Goal: Information Seeking & Learning: Get advice/opinions

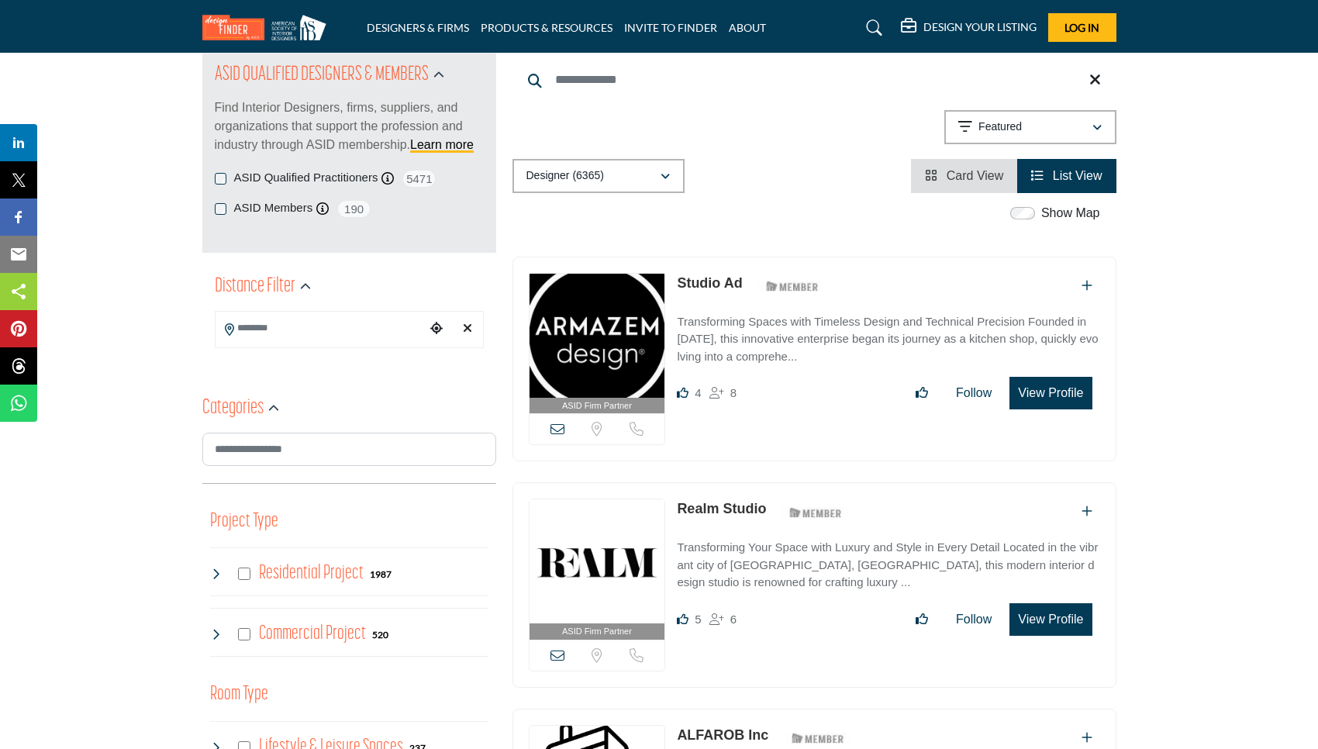
scroll to position [181, 0]
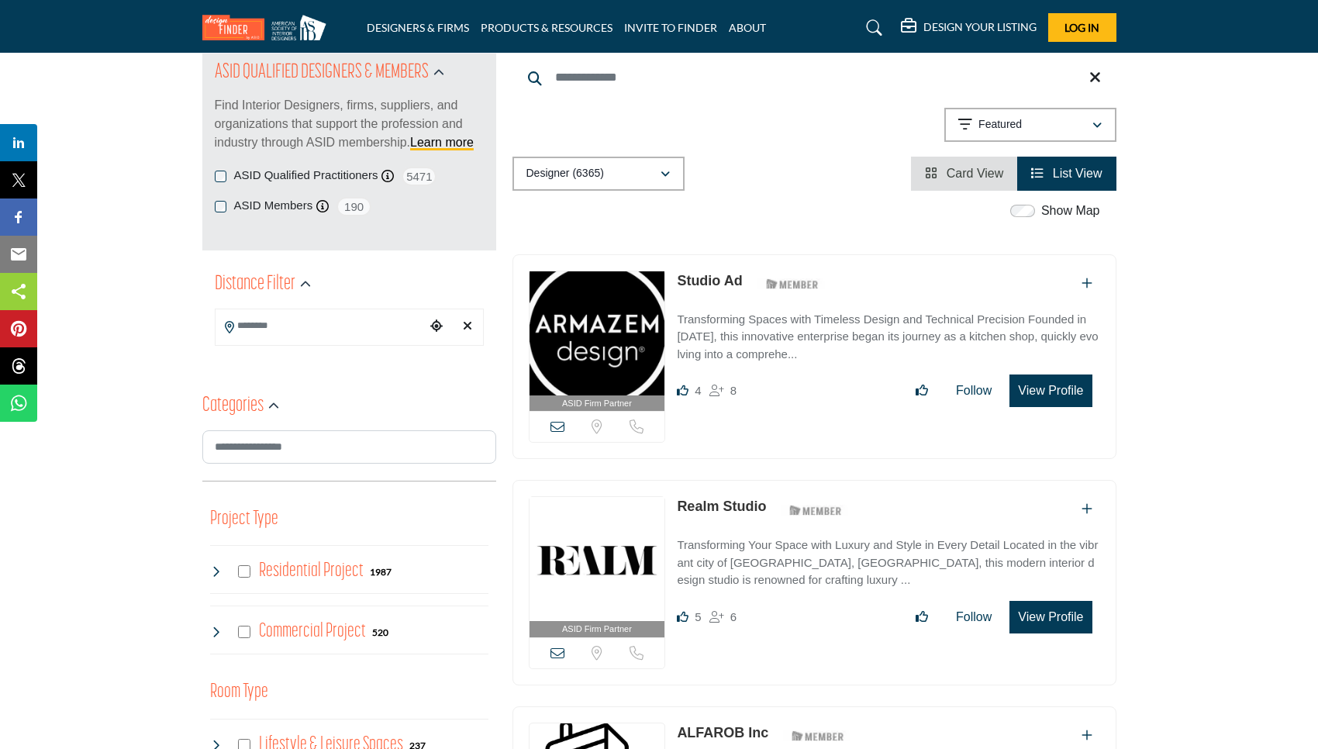
click at [288, 333] on input "Search Location" at bounding box center [320, 326] width 209 height 30
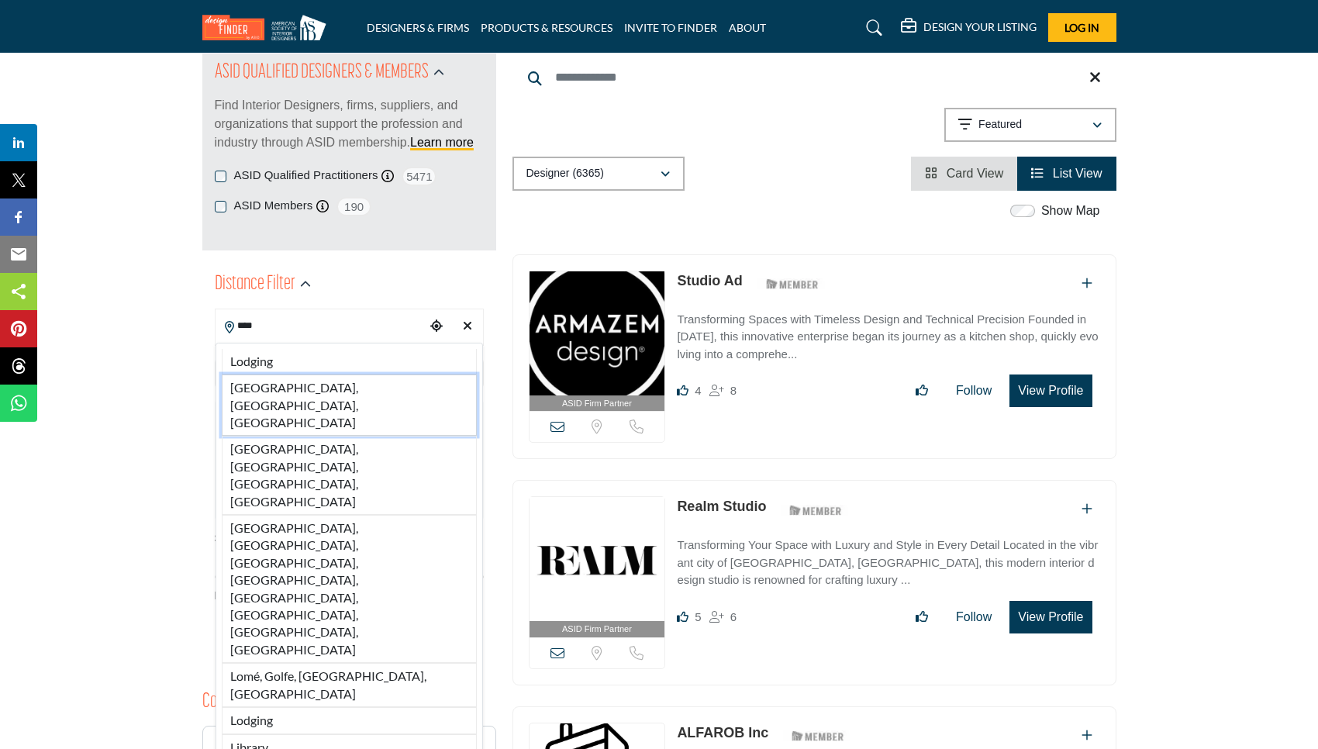
click at [295, 388] on li "Los Angeles, CA, USA" at bounding box center [349, 404] width 255 height 61
type input "**********"
type input "***"
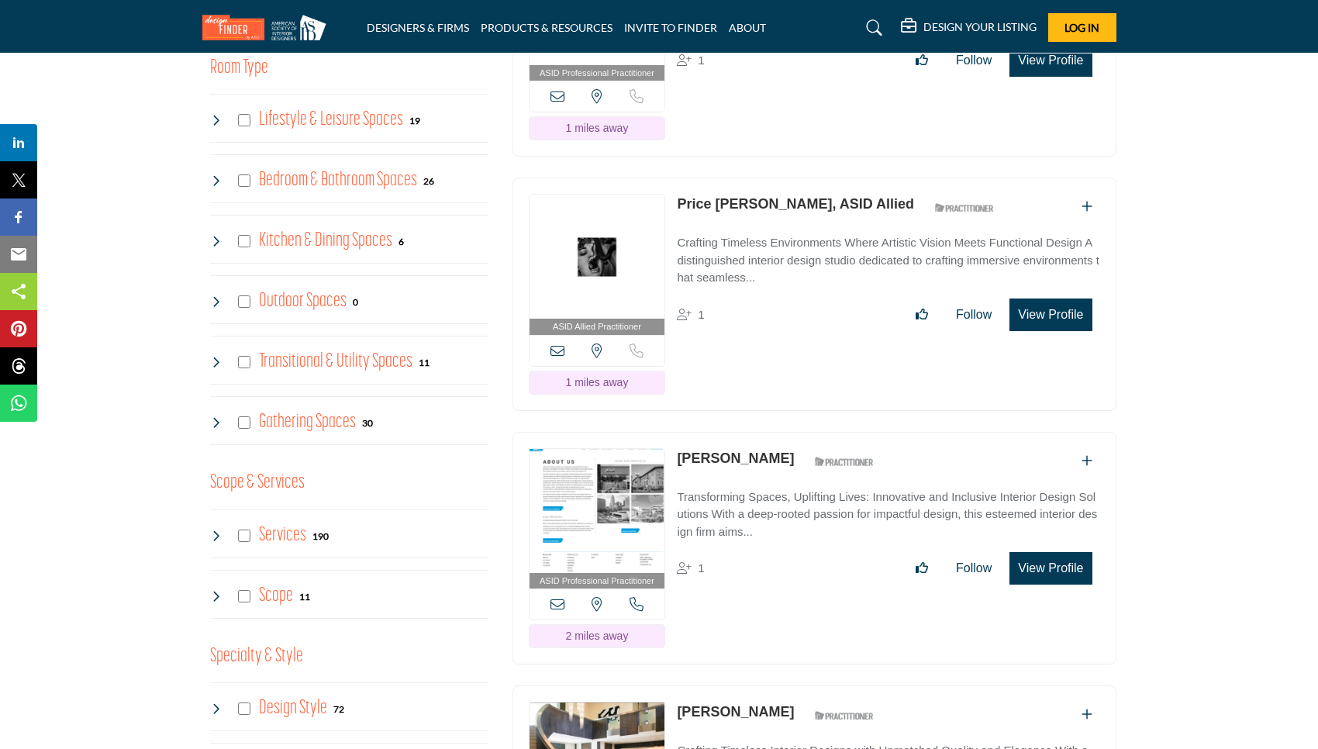
scroll to position [1147, 0]
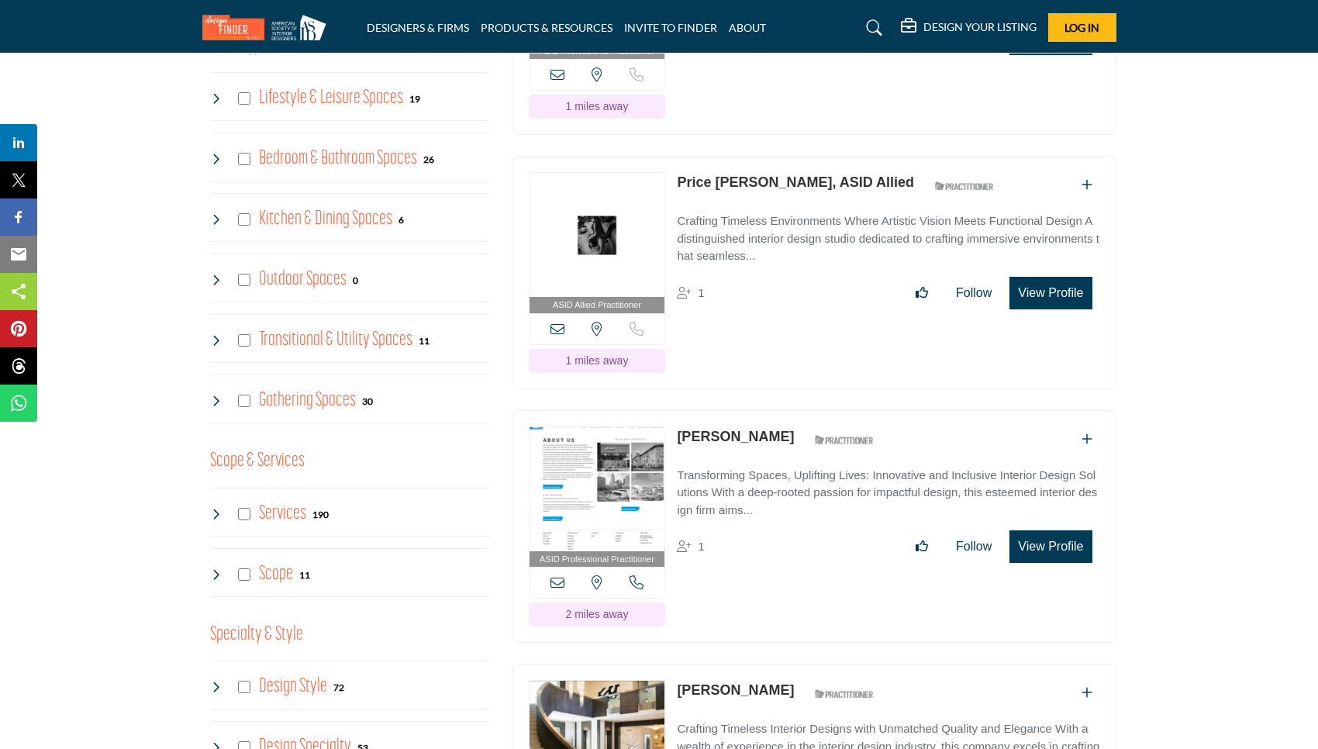
click at [212, 92] on icon at bounding box center [216, 98] width 12 height 12
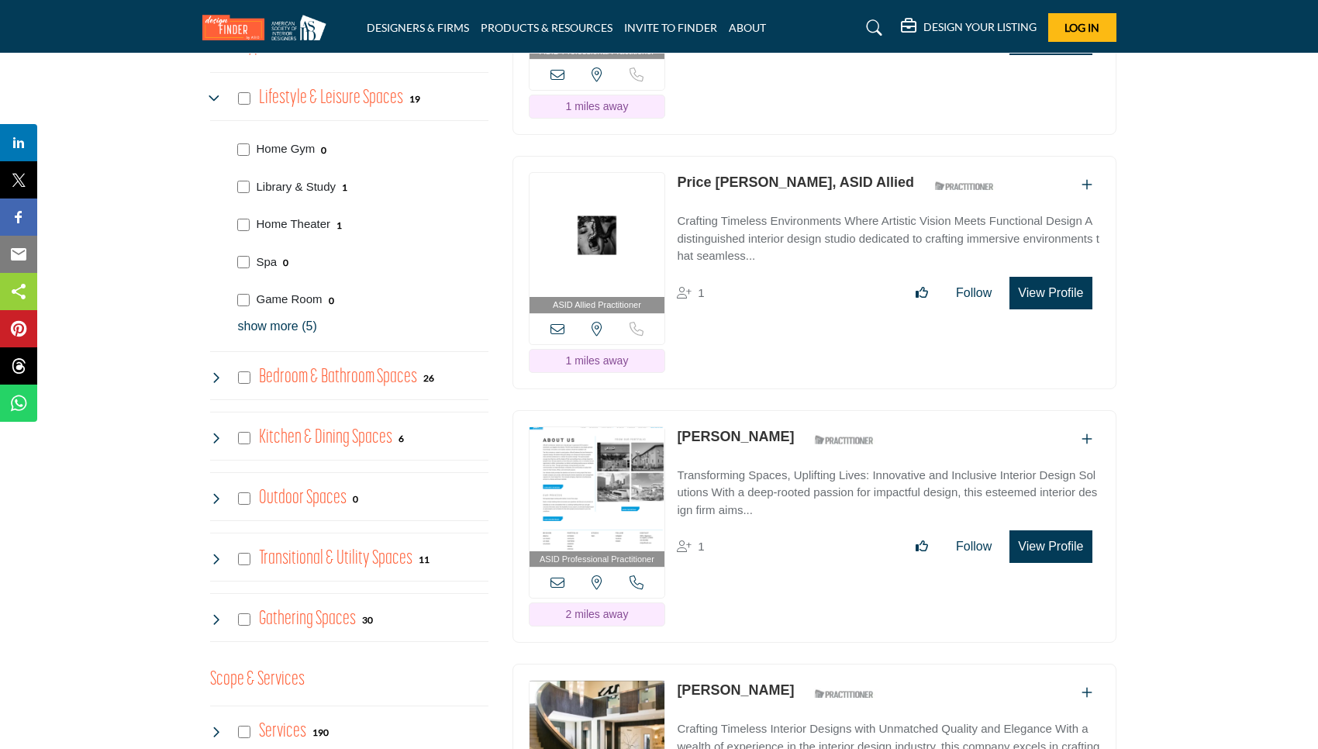
click at [223, 369] on div "Bedroom & Bathroom Spaces 26" at bounding box center [322, 378] width 225 height 28
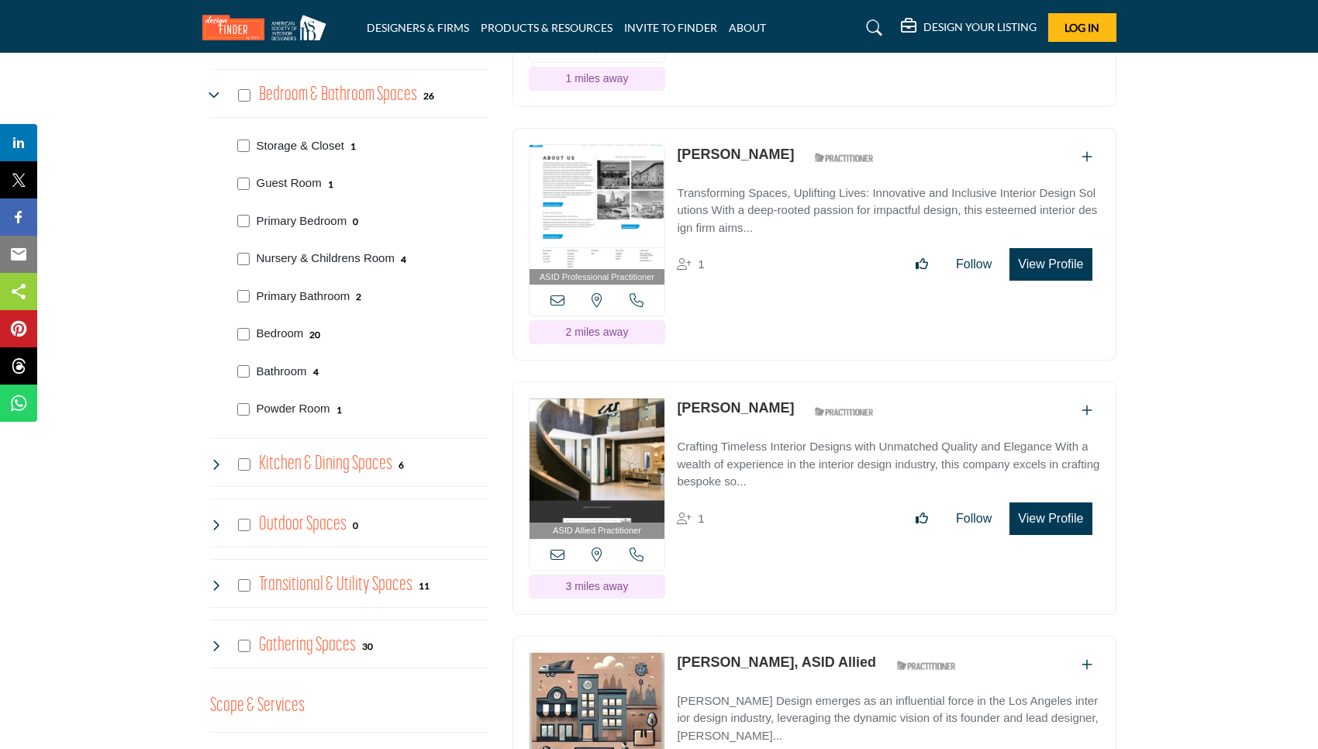
scroll to position [1447, 0]
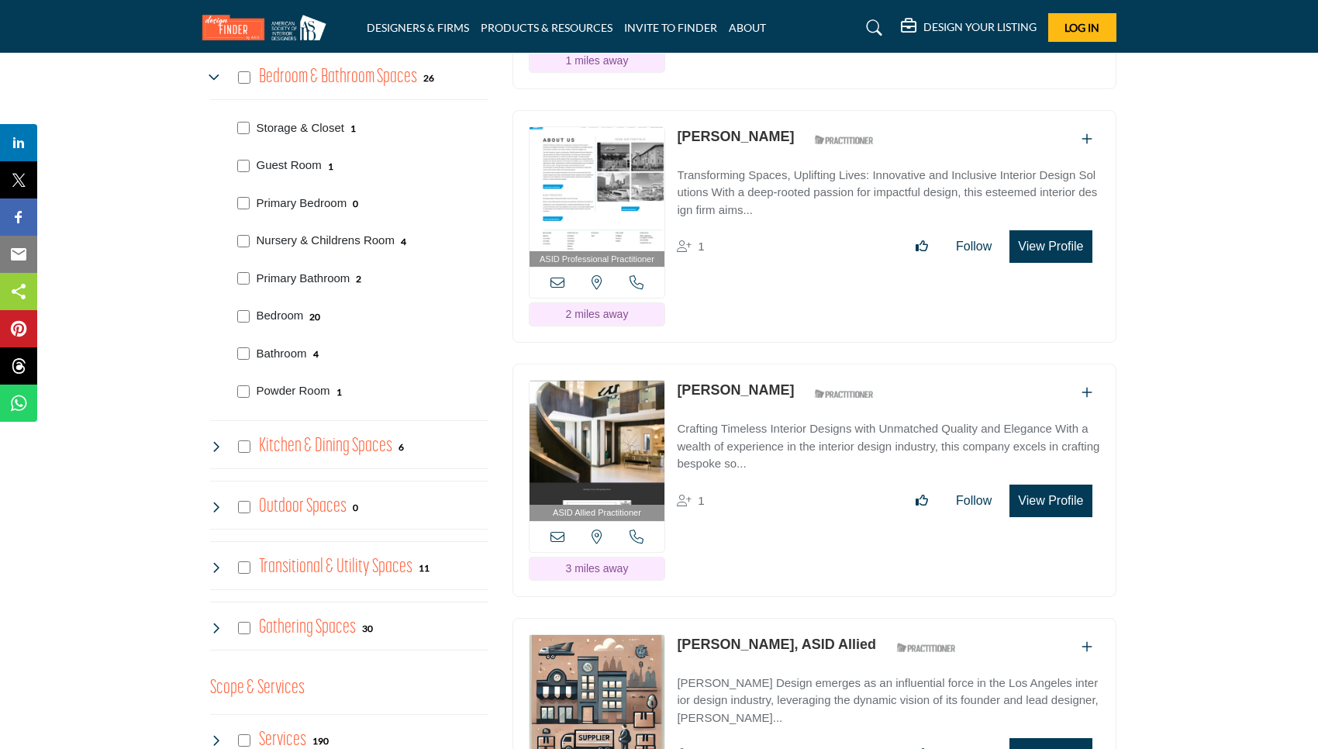
click at [212, 501] on icon at bounding box center [216, 507] width 12 height 12
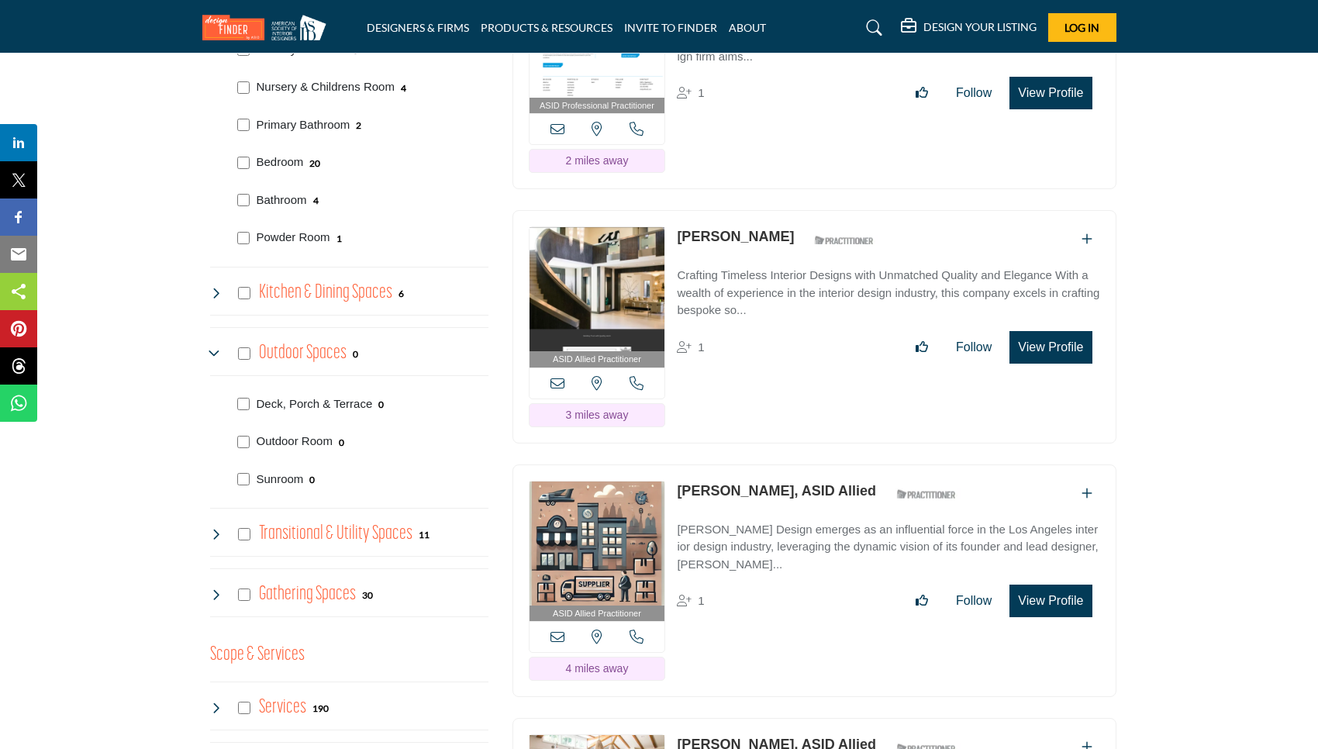
scroll to position [1621, 0]
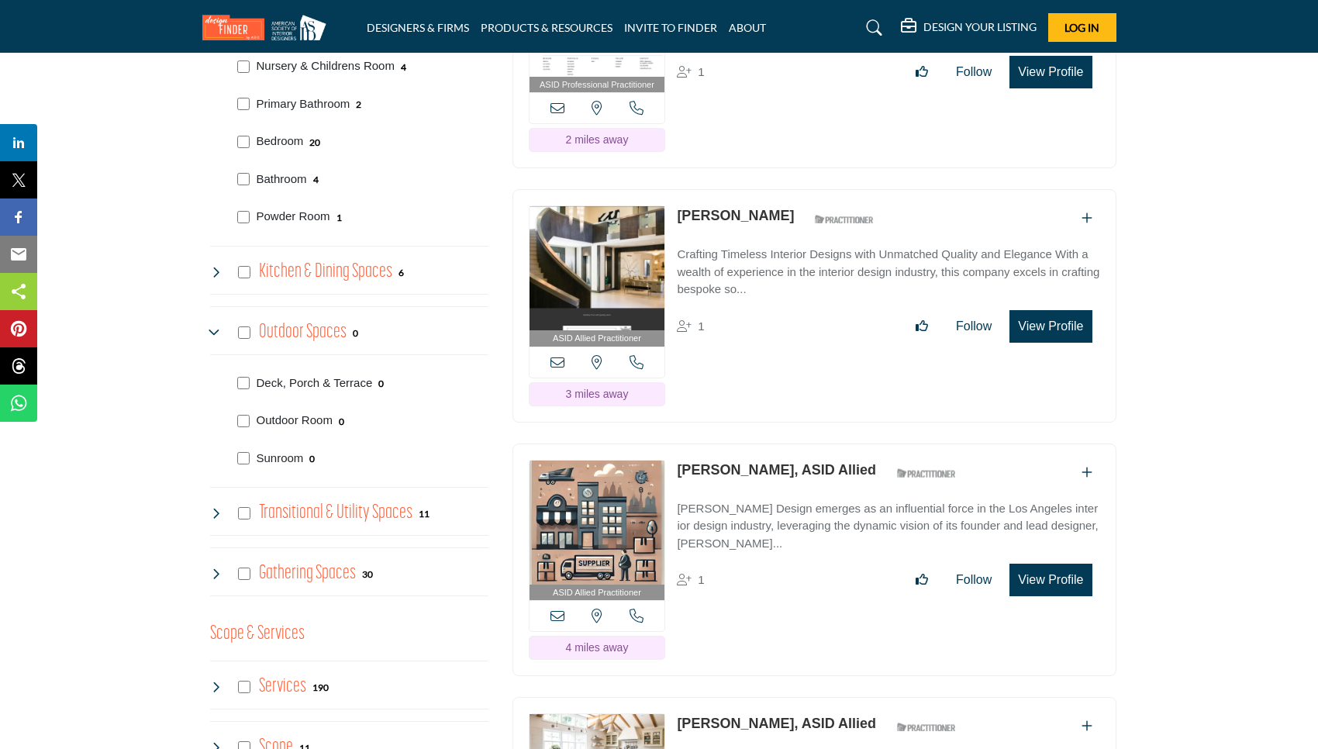
click at [220, 507] on icon at bounding box center [216, 513] width 12 height 12
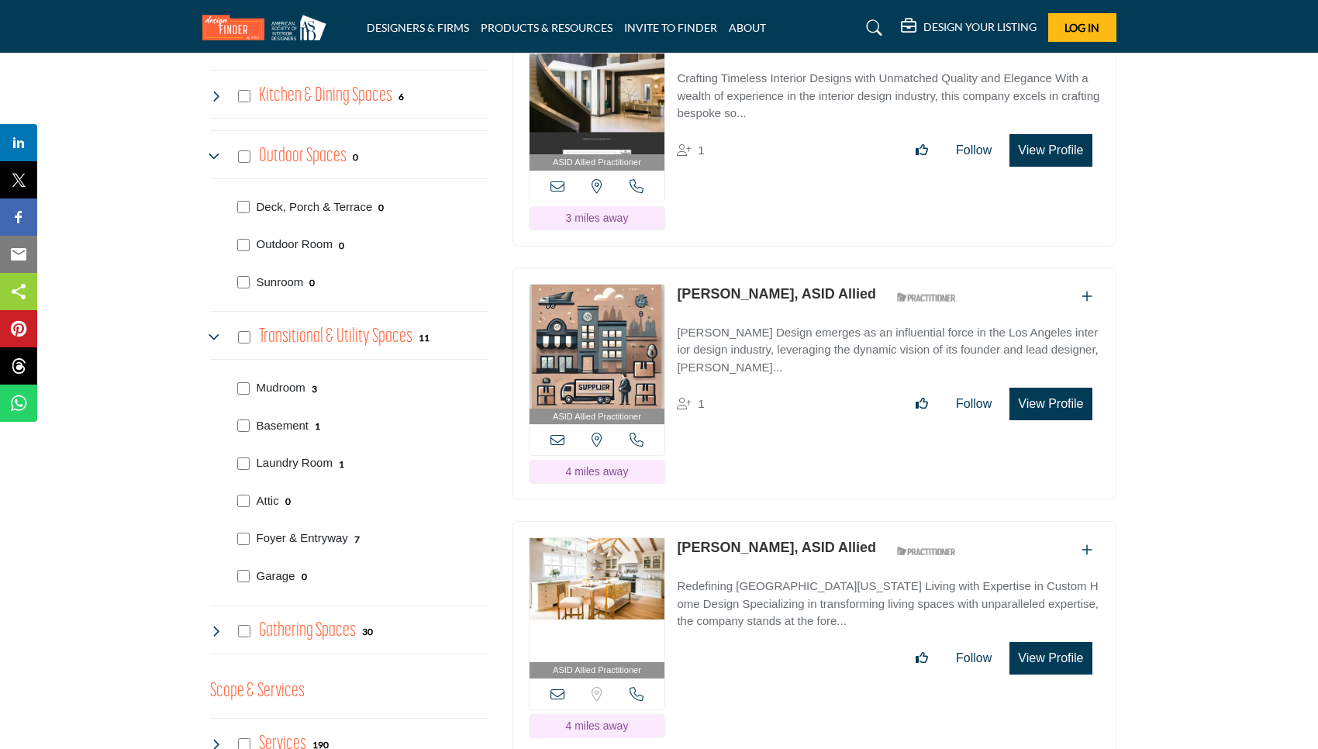
scroll to position [1799, 0]
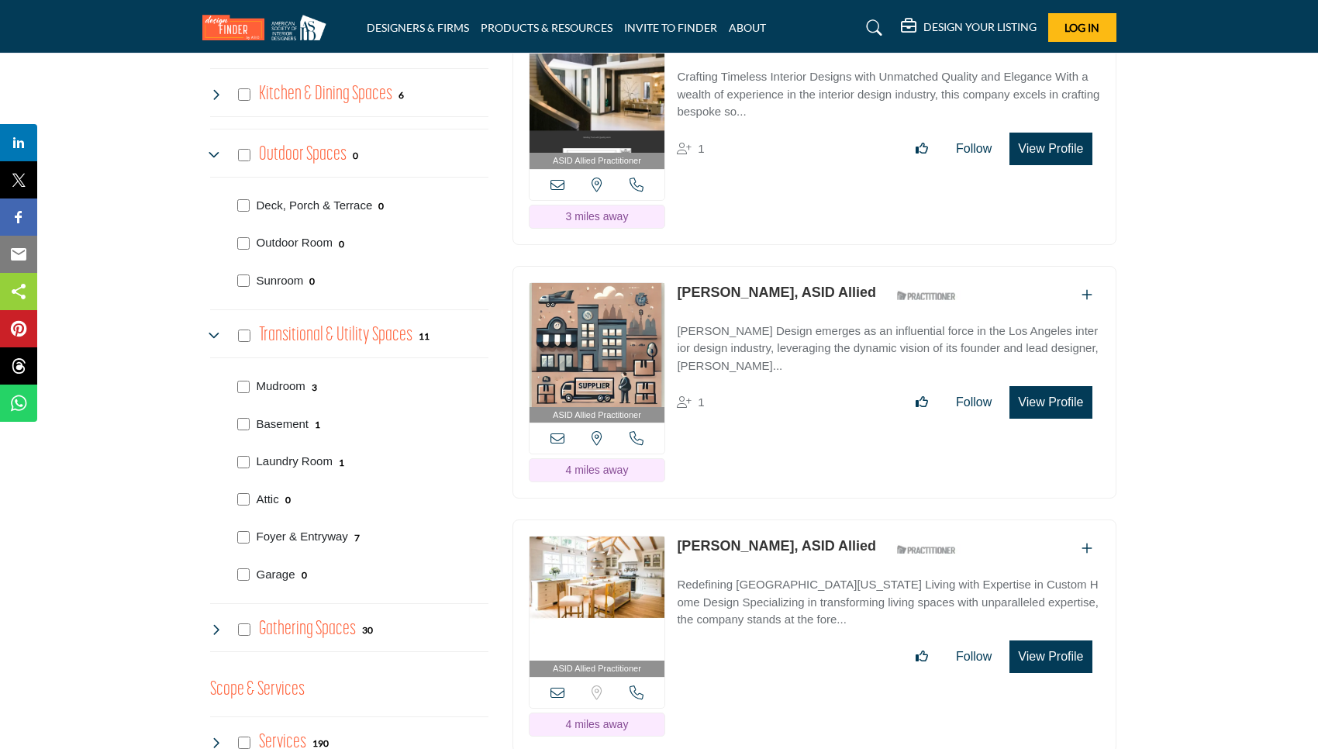
click at [213, 623] on icon at bounding box center [216, 629] width 12 height 12
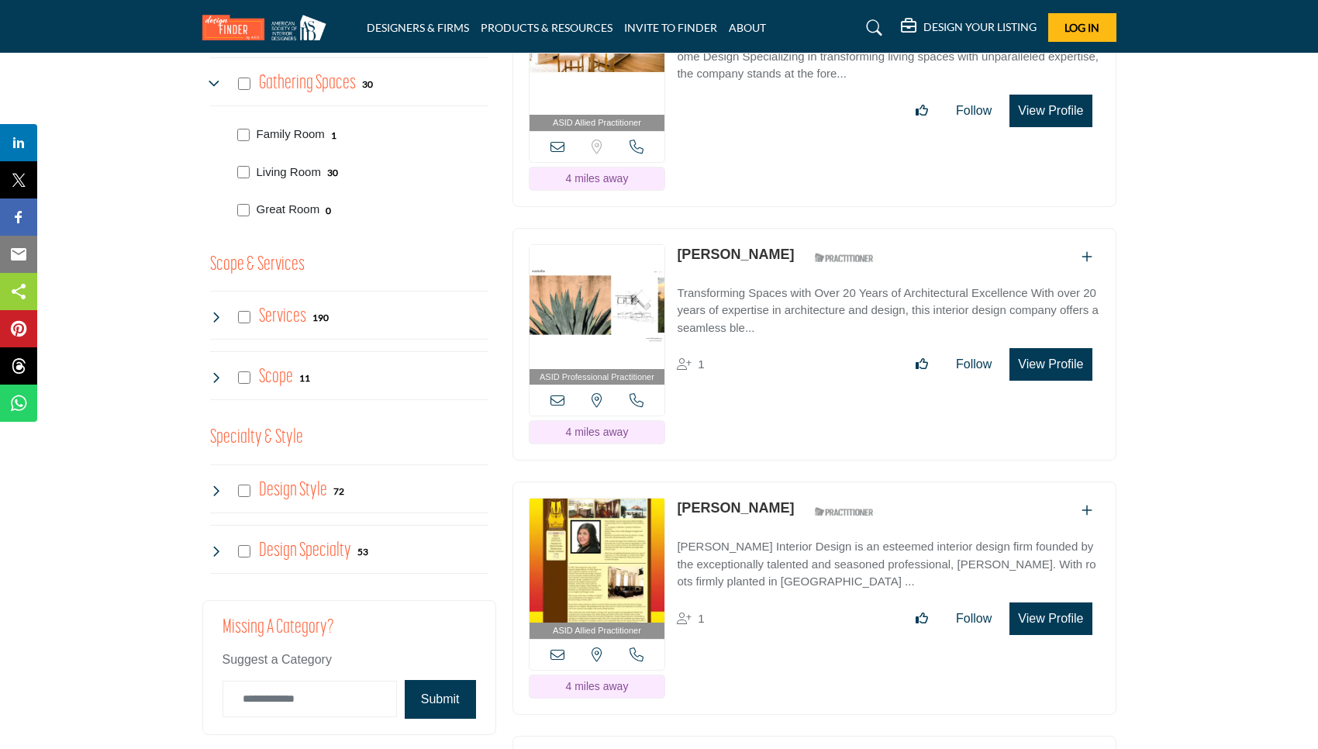
scroll to position [2350, 0]
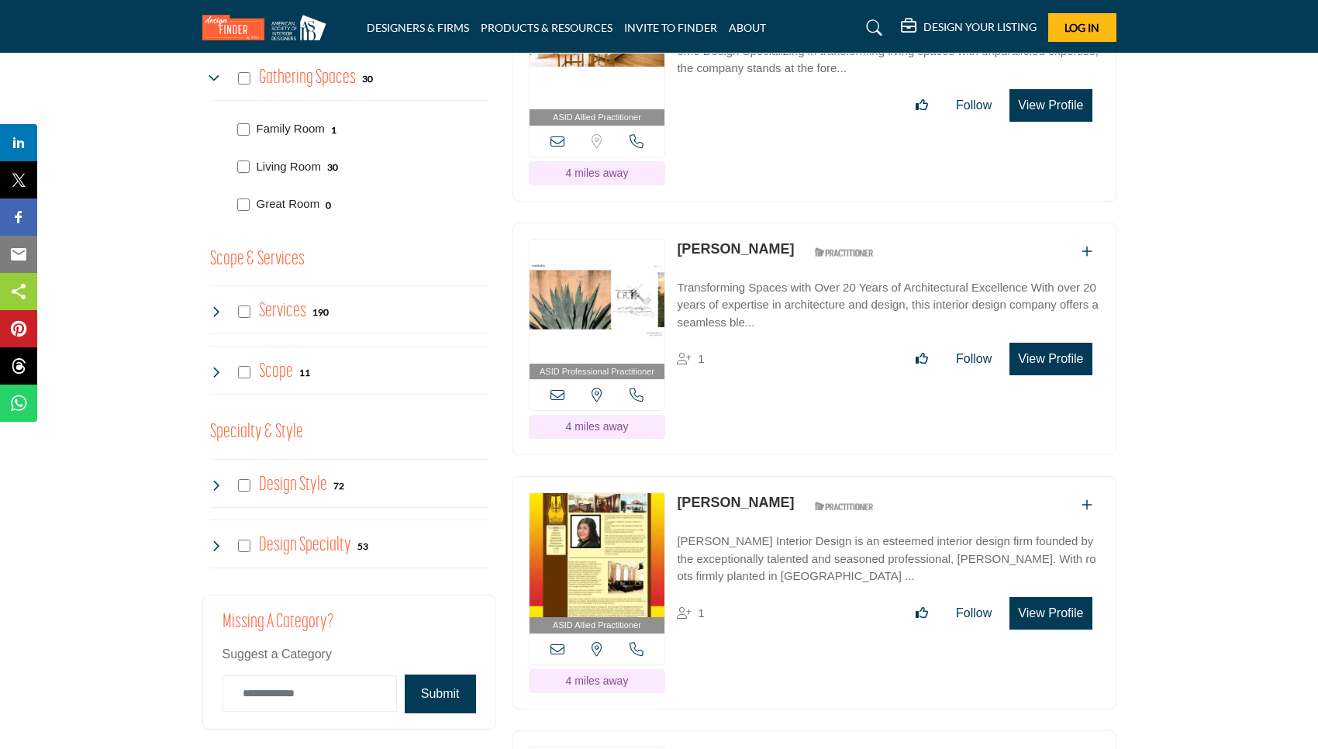
click at [216, 479] on icon at bounding box center [216, 485] width 12 height 12
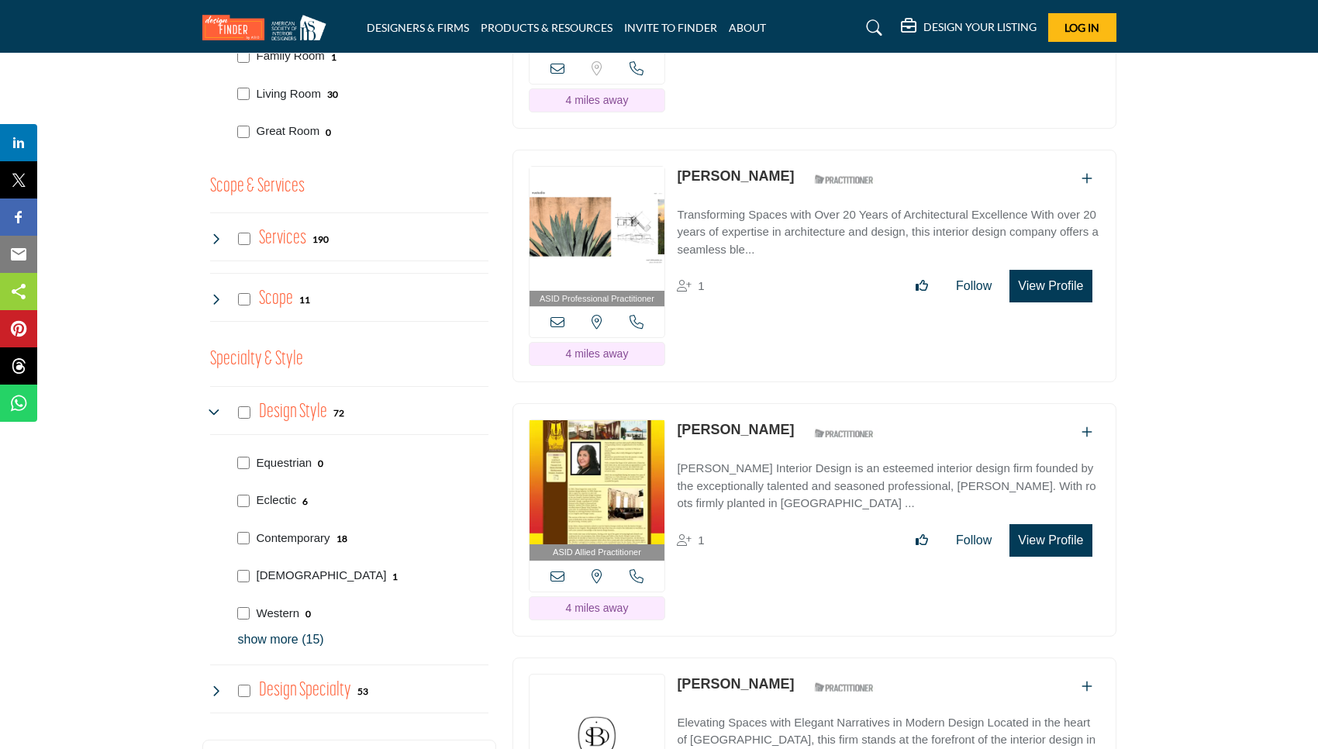
scroll to position [2433, 0]
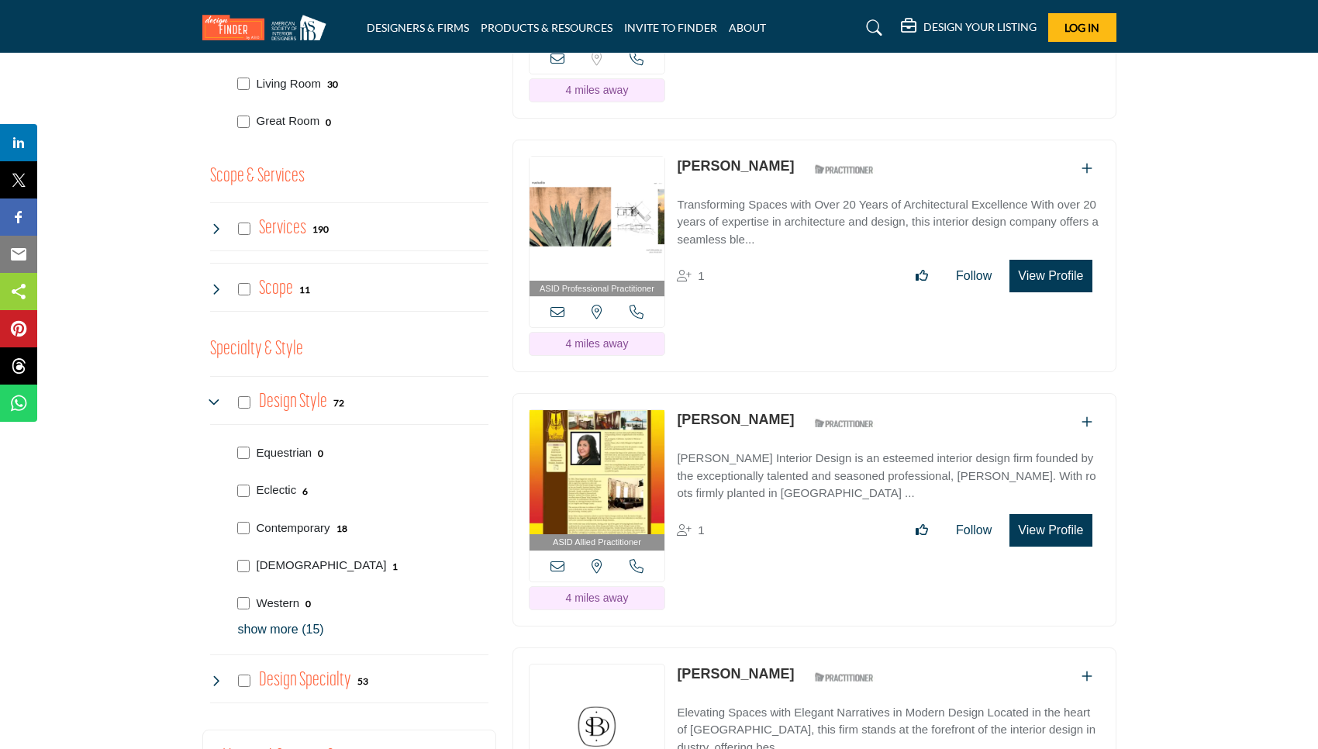
click at [254, 620] on p "show more (15)" at bounding box center [363, 629] width 250 height 19
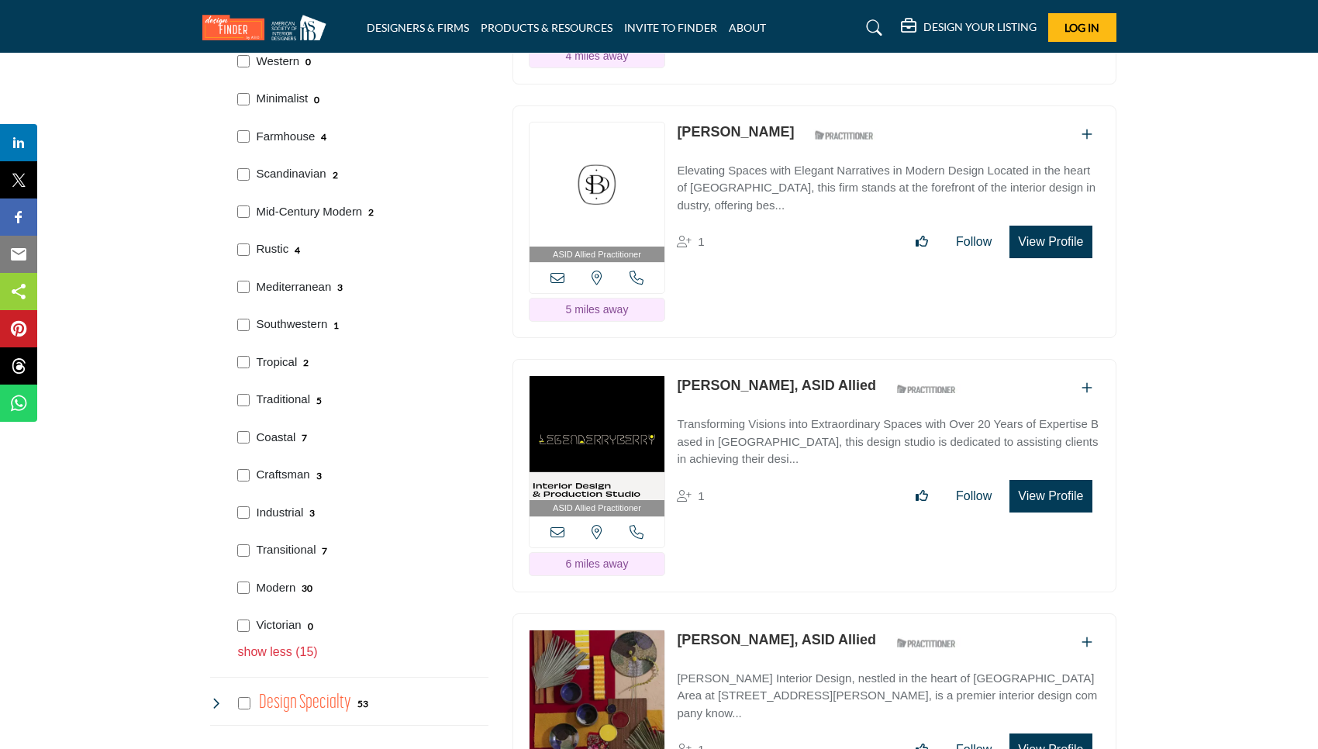
scroll to position [3163, 0]
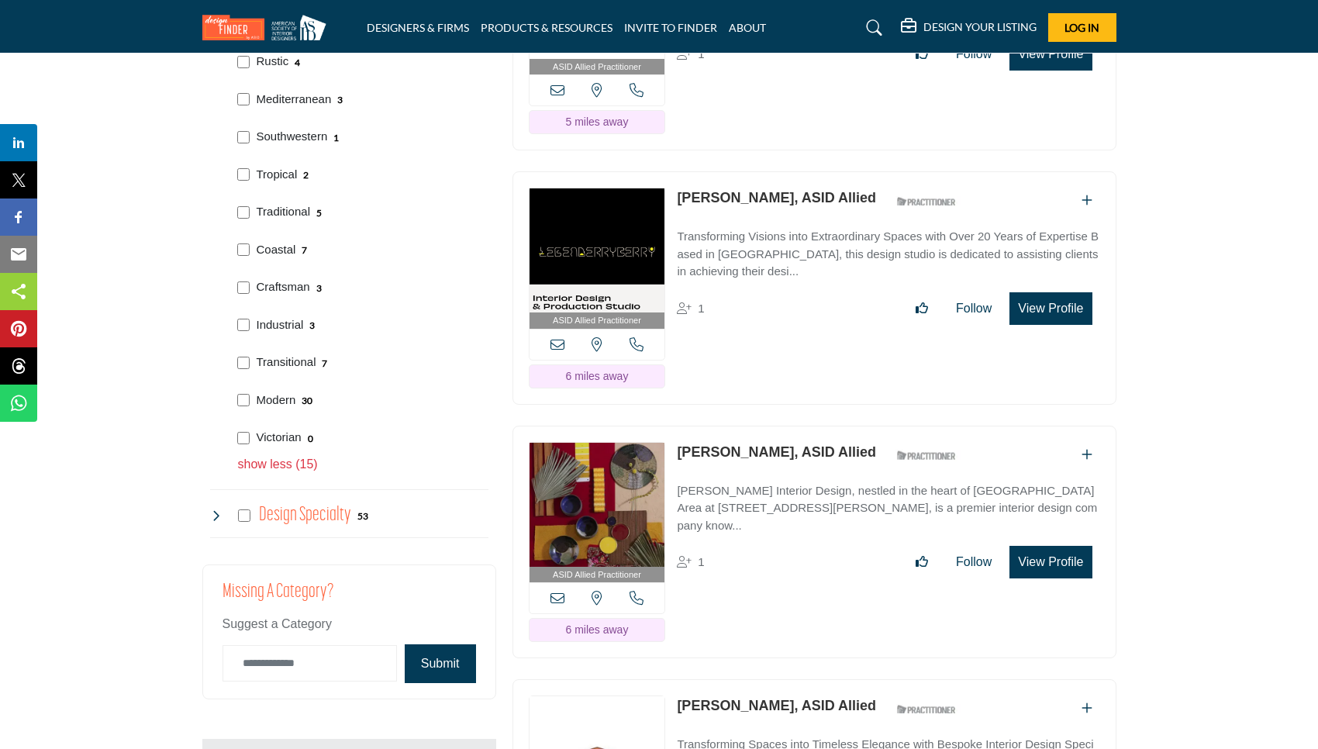
click at [210, 502] on div "Design Specialty 53" at bounding box center [289, 516] width 159 height 28
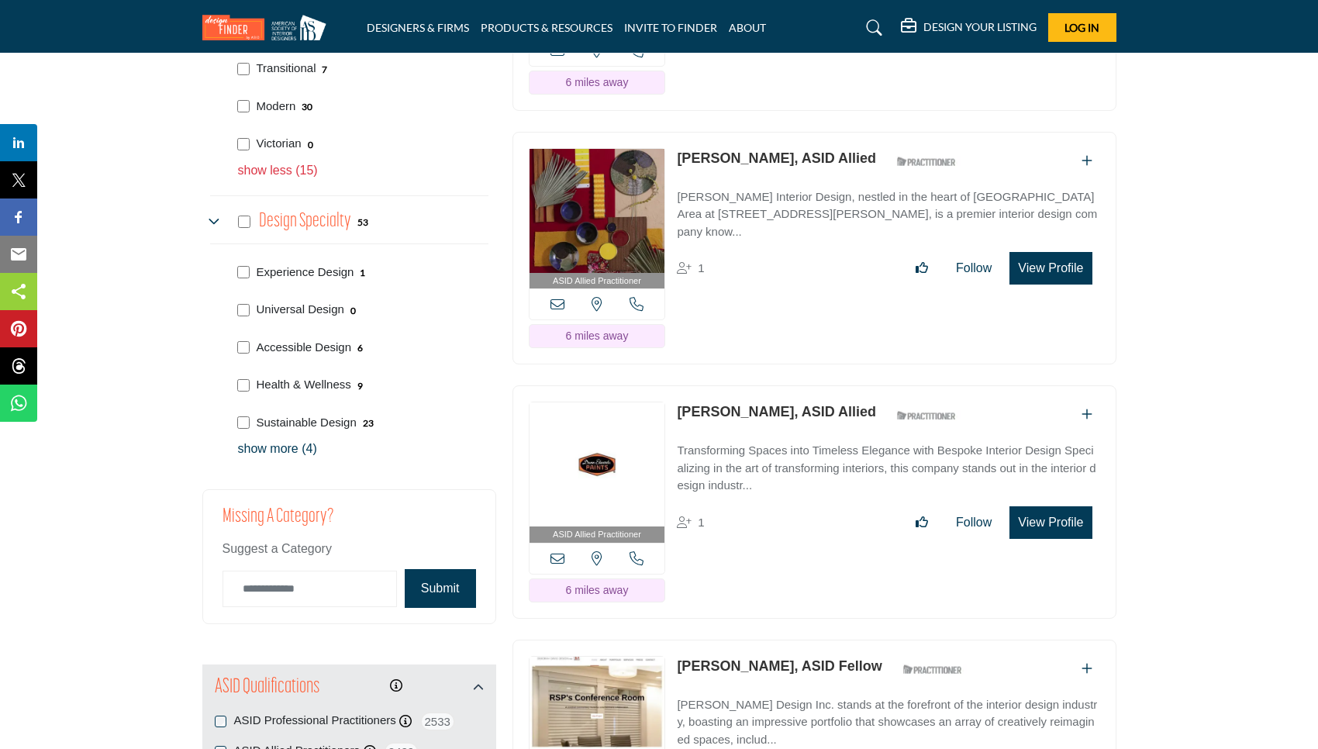
scroll to position [3469, 0]
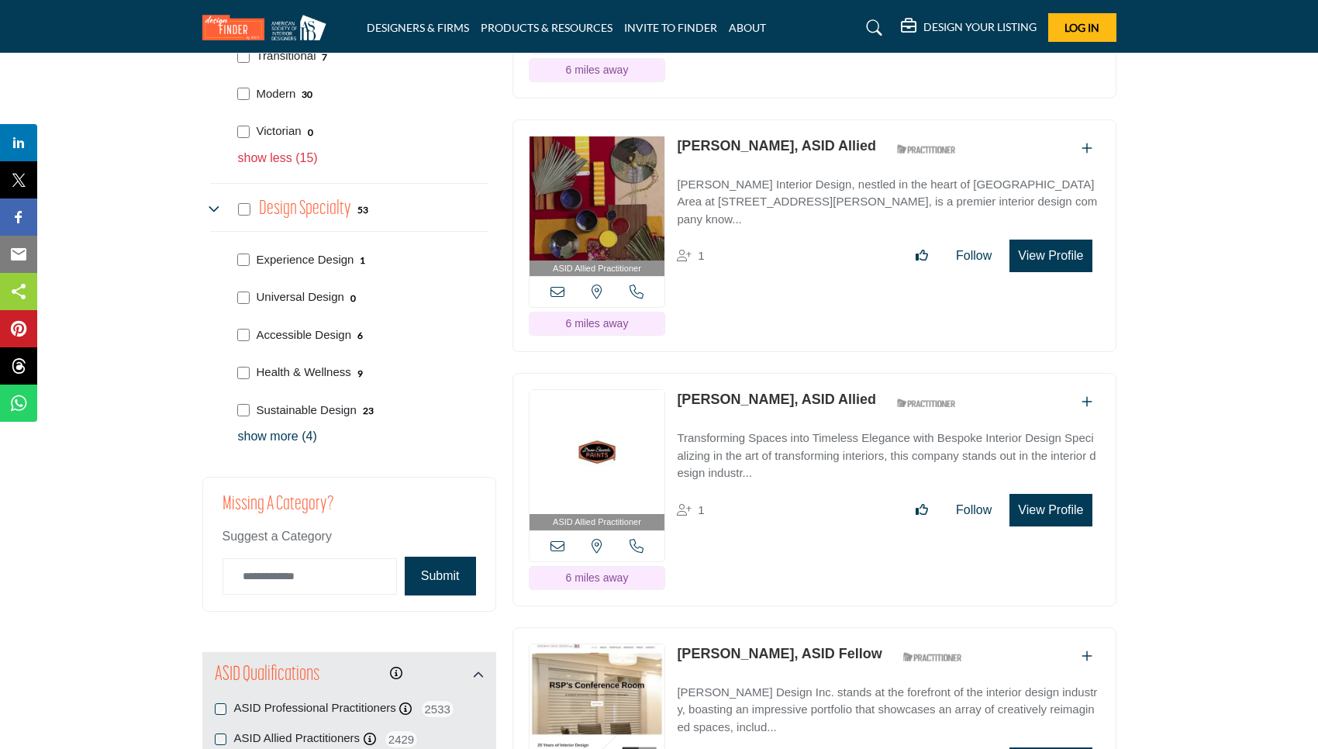
click at [252, 427] on p "show more (4)" at bounding box center [363, 436] width 250 height 19
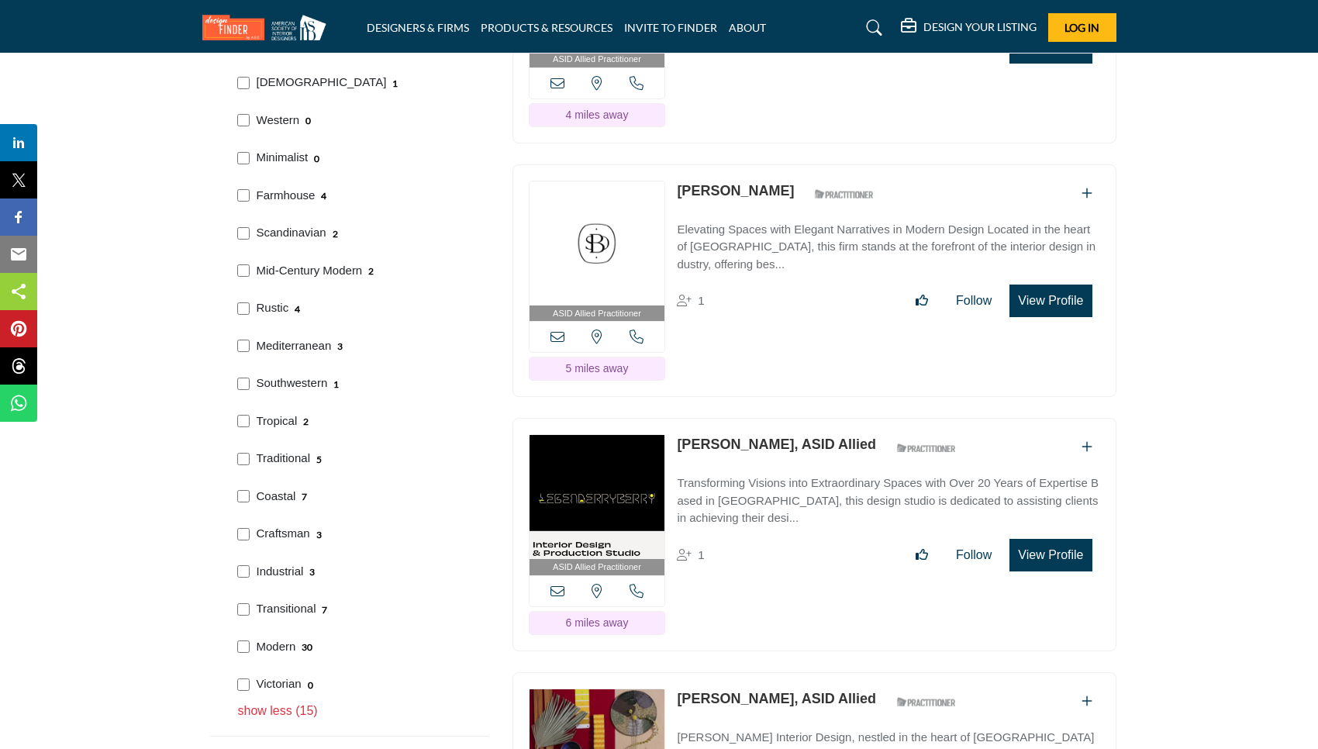
scroll to position [2934, 0]
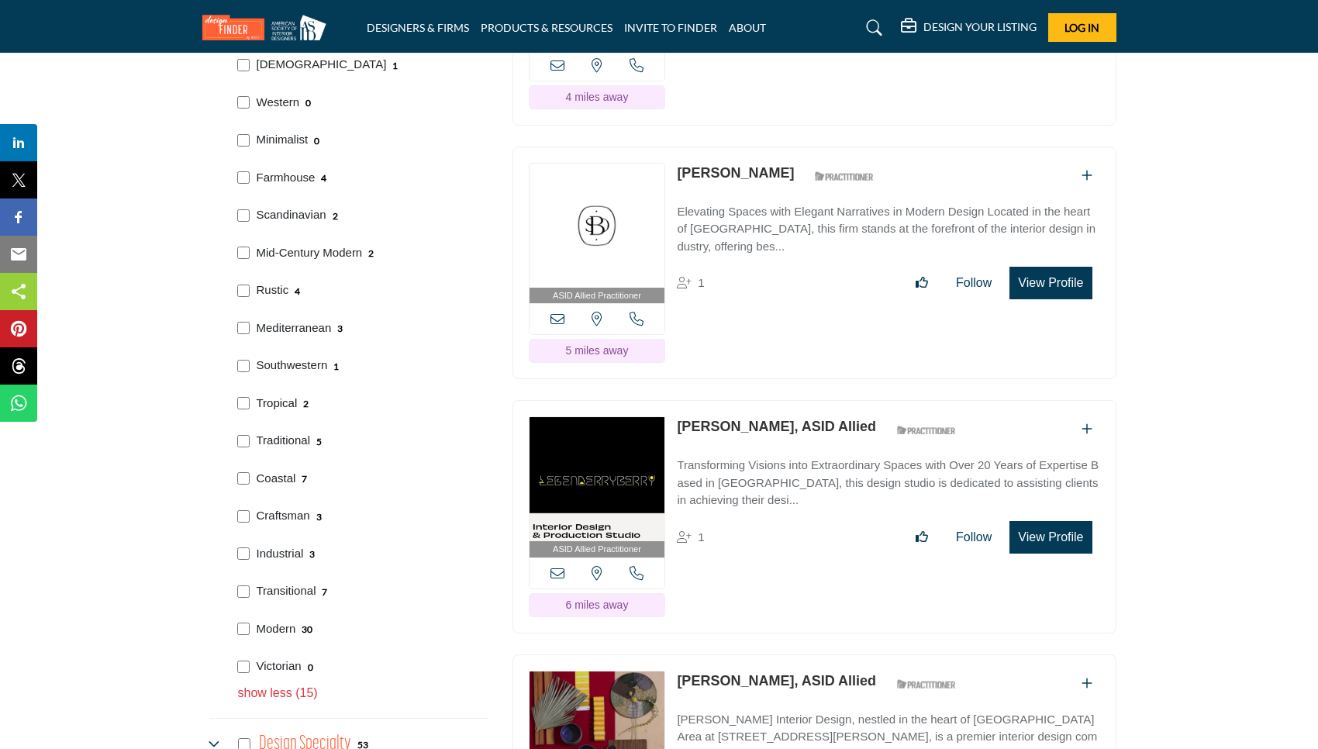
click at [275, 395] on p "Tropical" at bounding box center [277, 404] width 41 height 18
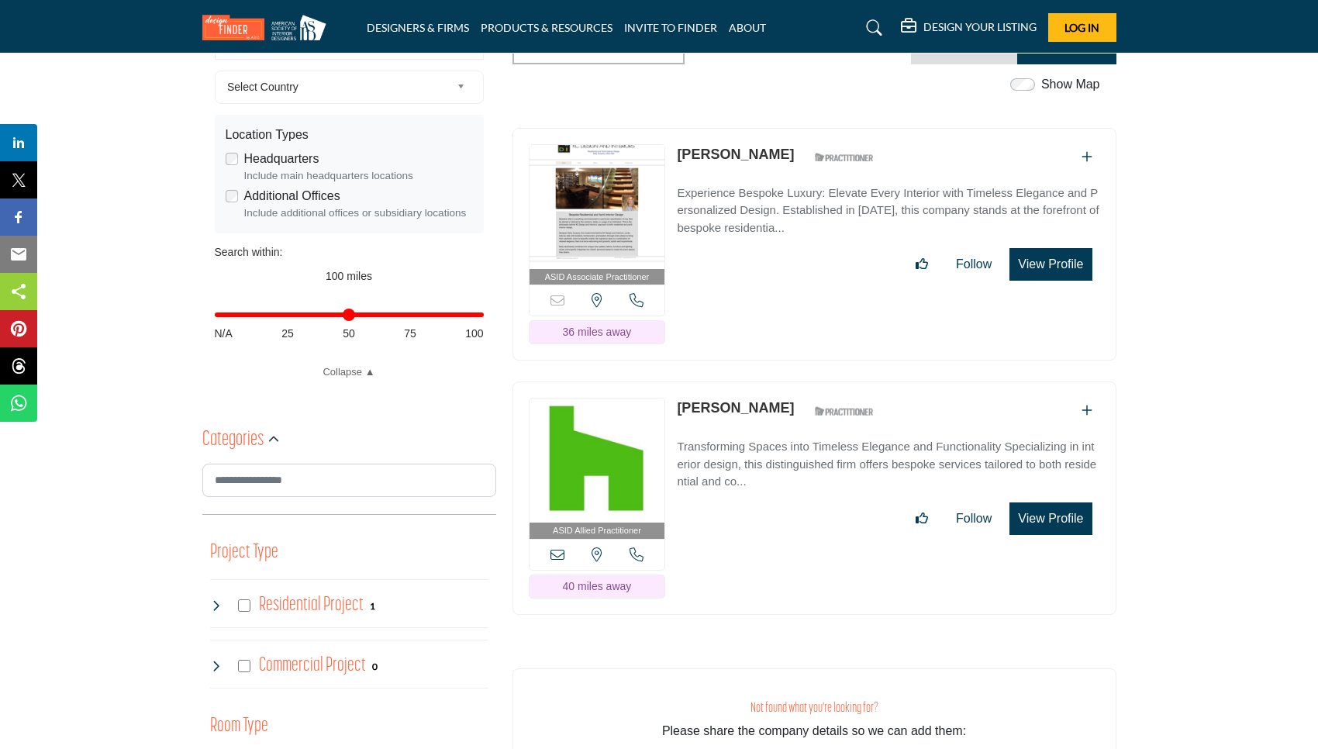
scroll to position [468, 0]
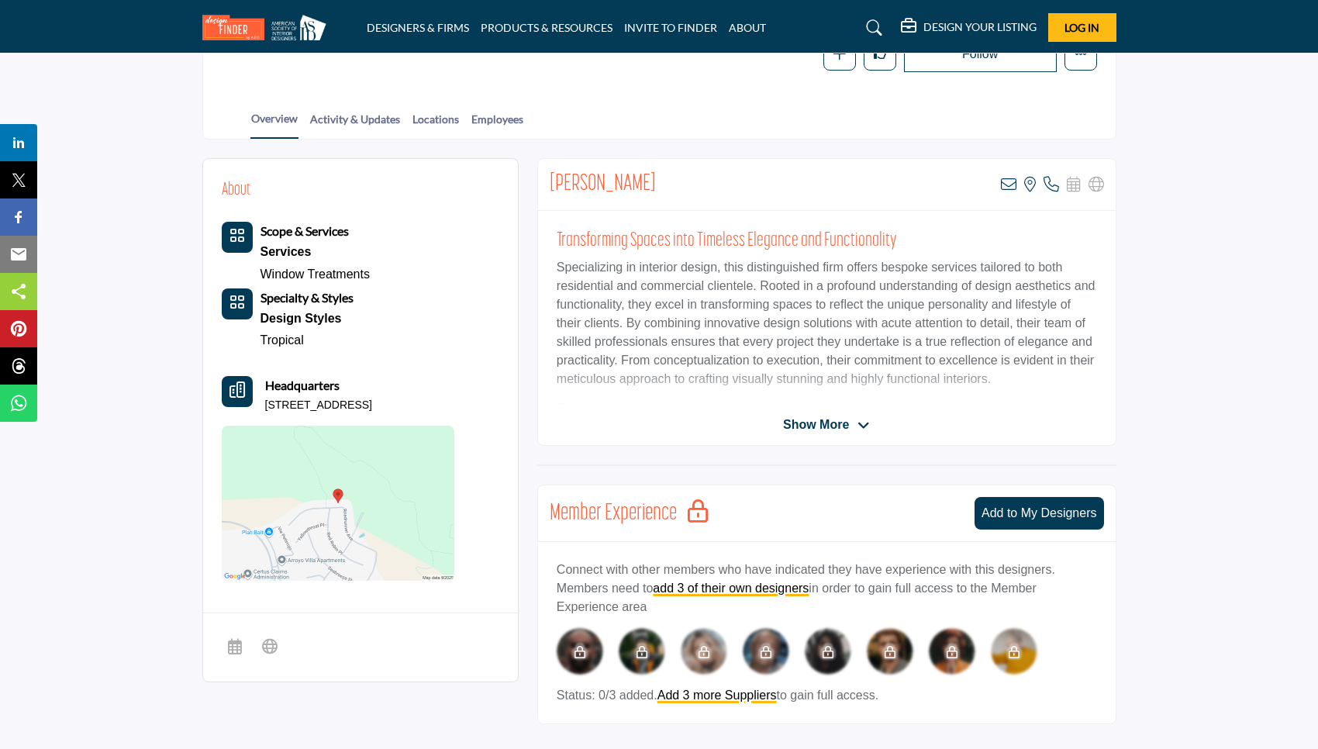
click at [813, 416] on span "Show More" at bounding box center [816, 425] width 66 height 19
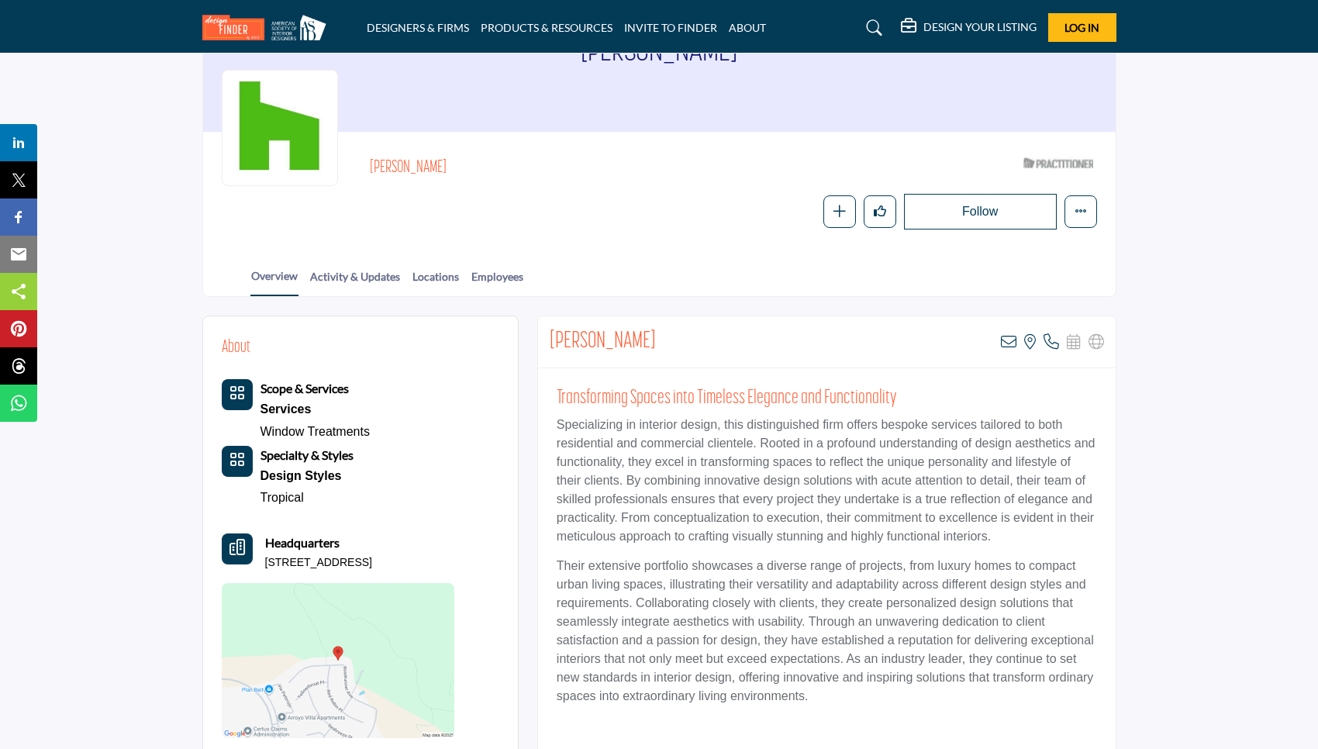
scroll to position [119, 0]
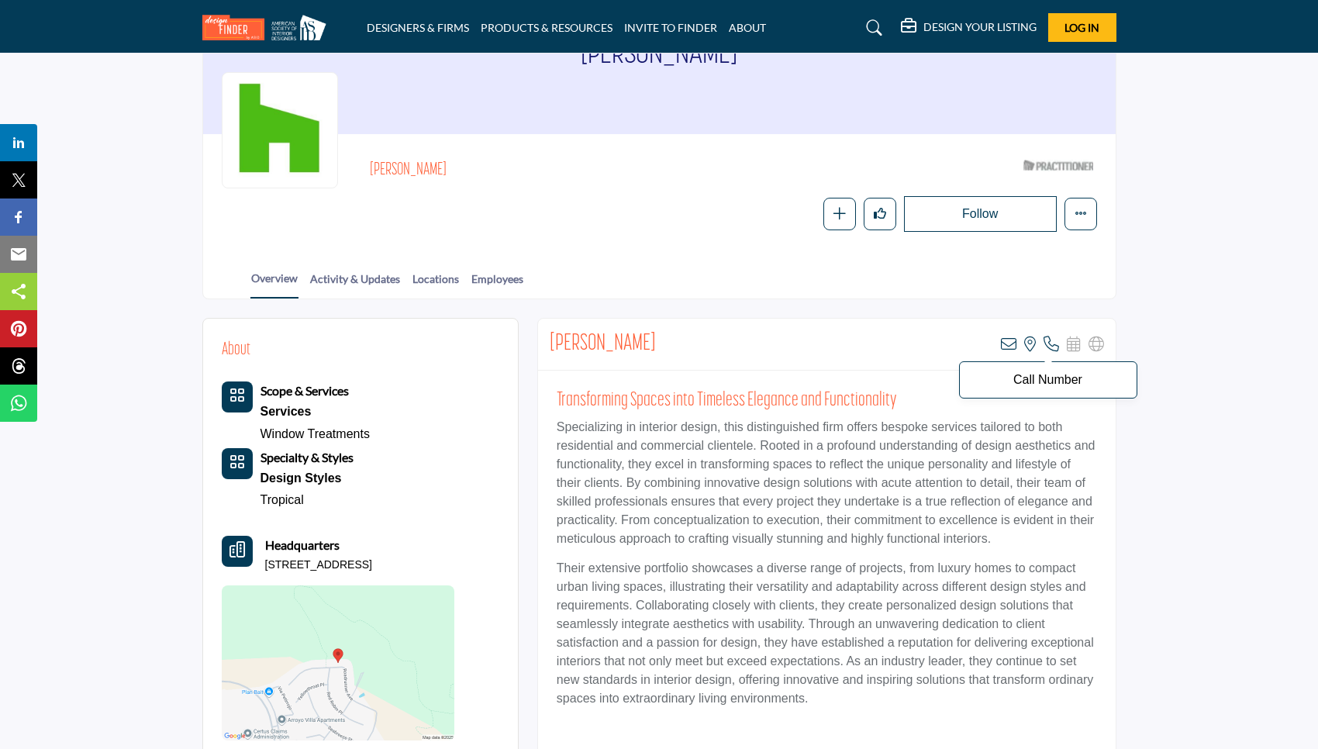
click at [1049, 340] on icon at bounding box center [1052, 344] width 16 height 16
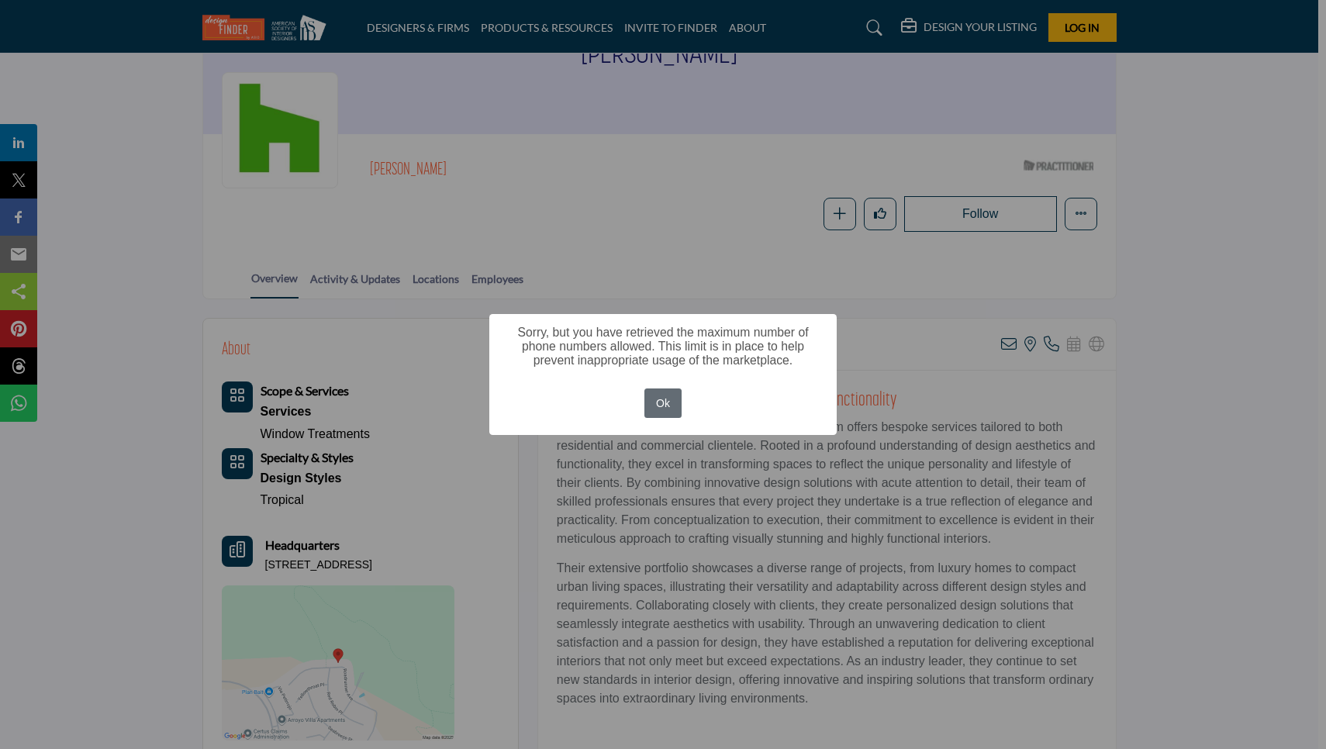
click at [657, 406] on button "Ok" at bounding box center [663, 403] width 38 height 30
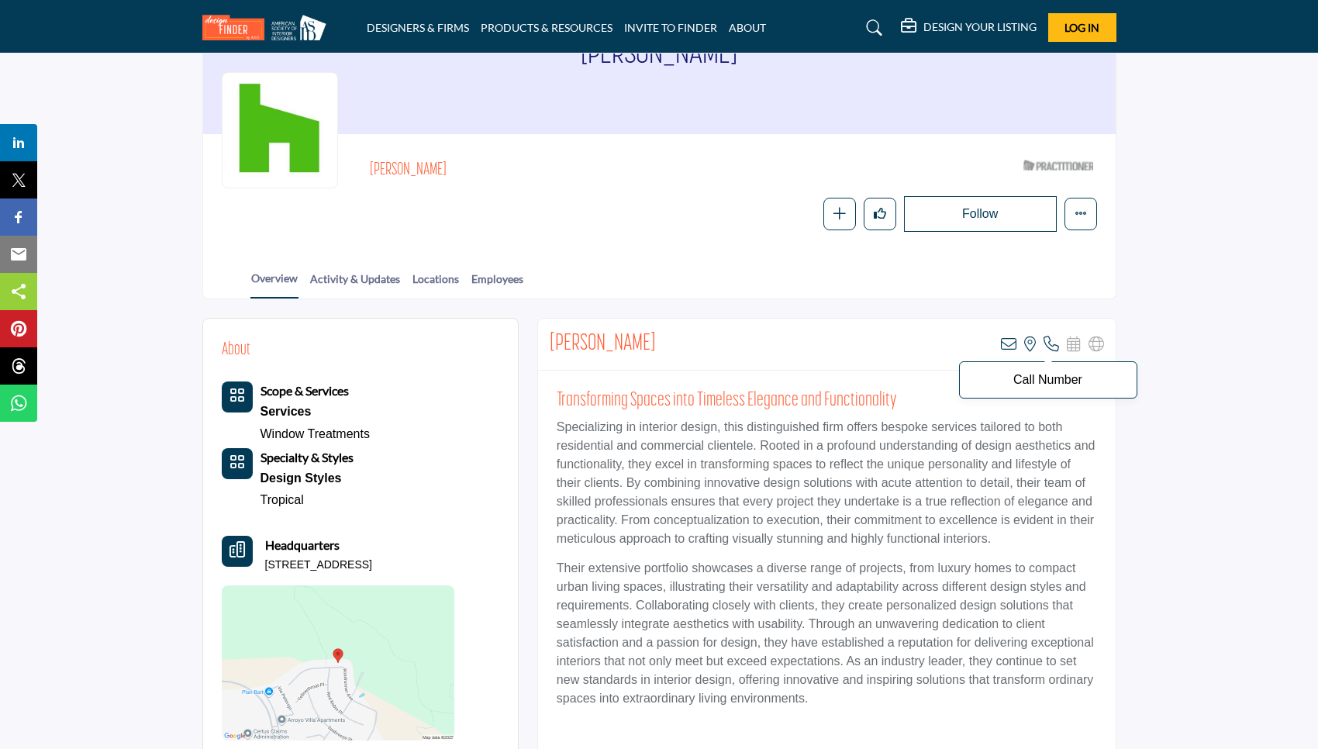
click at [1049, 378] on p "Call Number" at bounding box center [1048, 380] width 161 height 12
click at [1008, 341] on icon at bounding box center [1009, 344] width 16 height 16
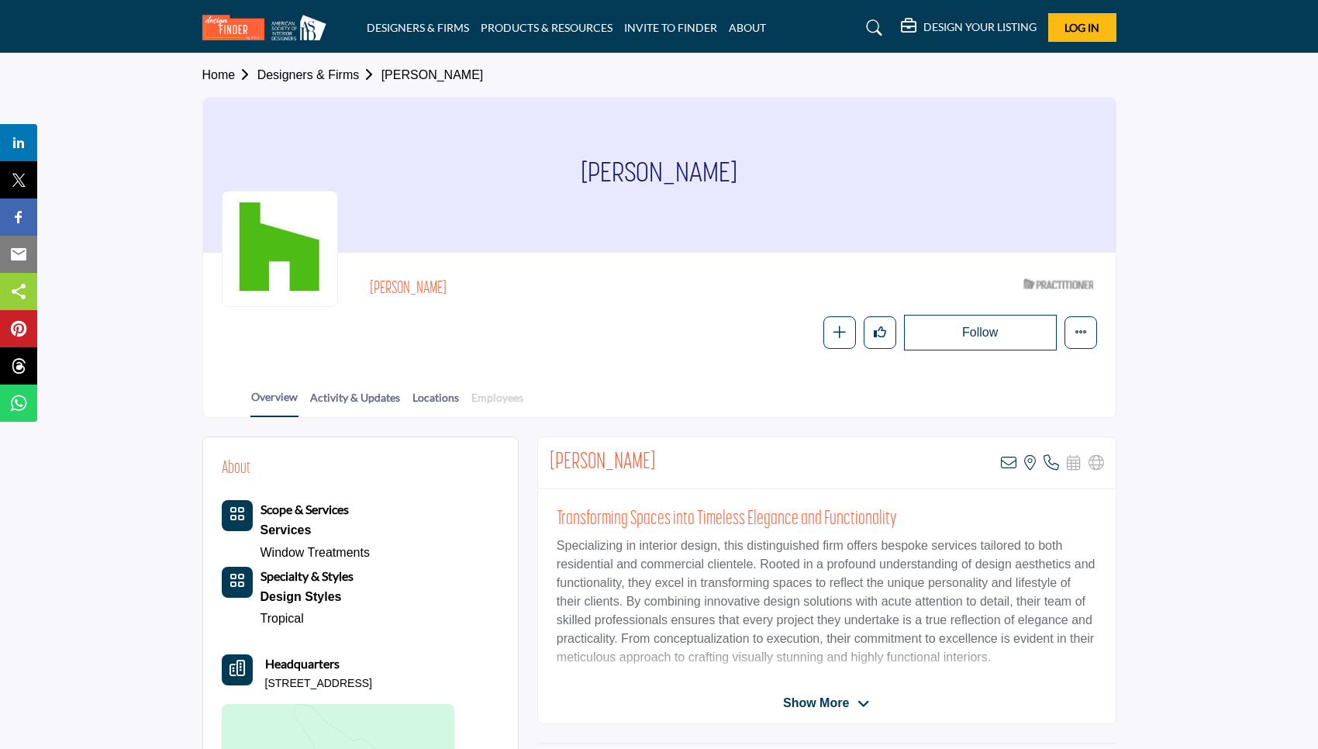
click at [506, 403] on link "Employees" at bounding box center [497, 402] width 53 height 27
click at [513, 395] on link "Employees" at bounding box center [497, 402] width 53 height 27
click at [524, 396] on link "Employees" at bounding box center [497, 402] width 53 height 27
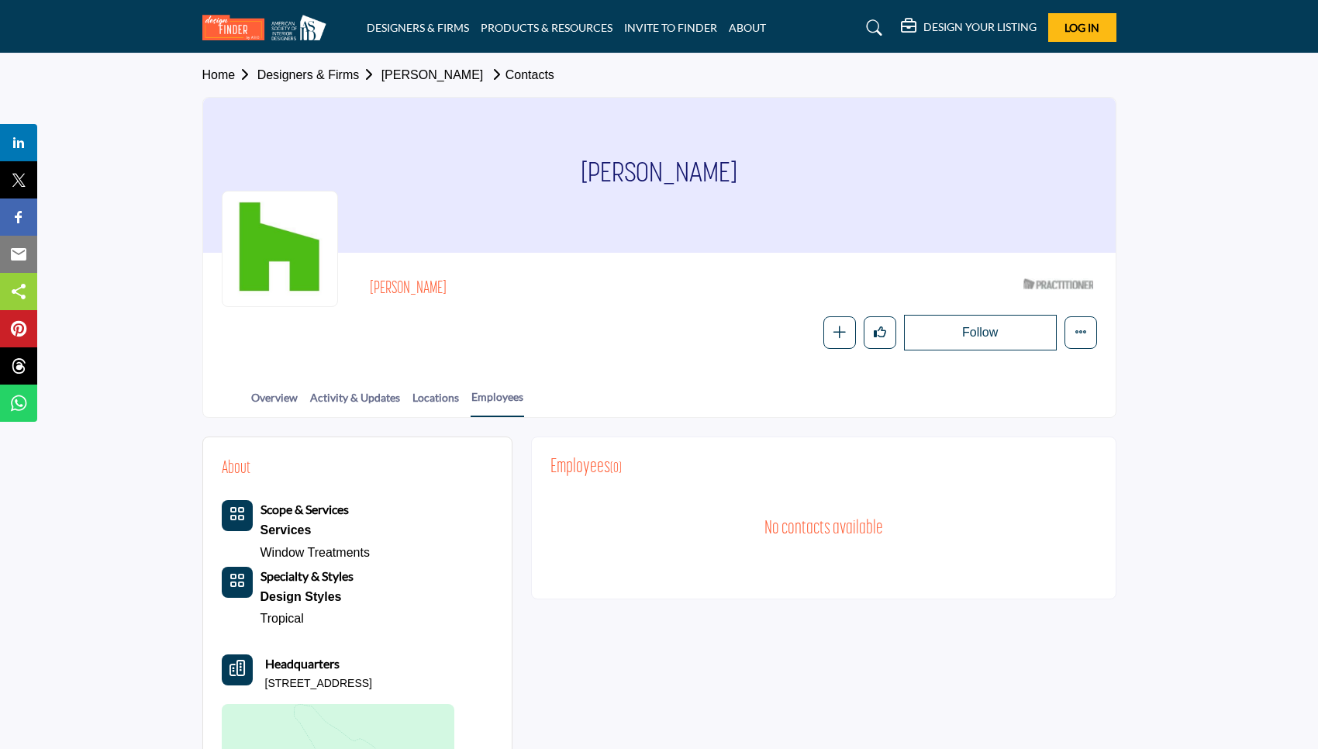
click at [321, 76] on link "Designers & Firms" at bounding box center [319, 74] width 124 height 13
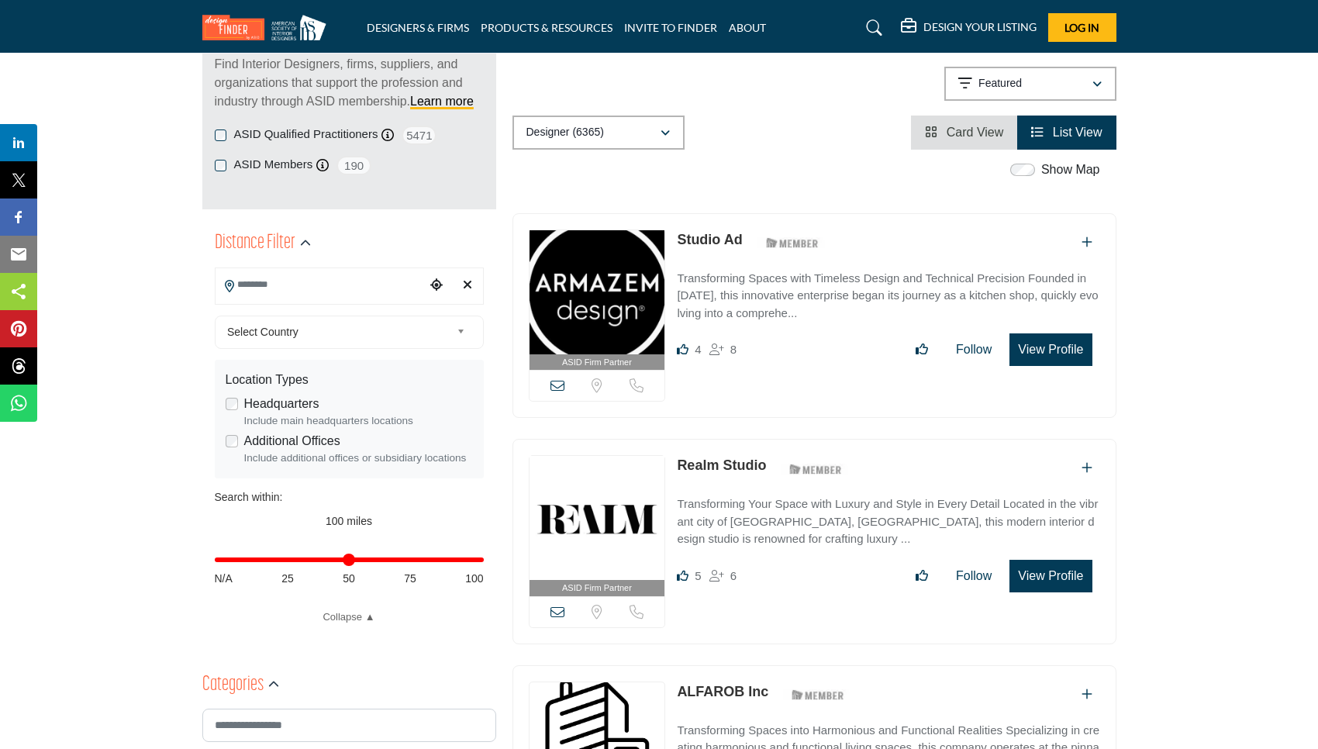
scroll to position [194, 0]
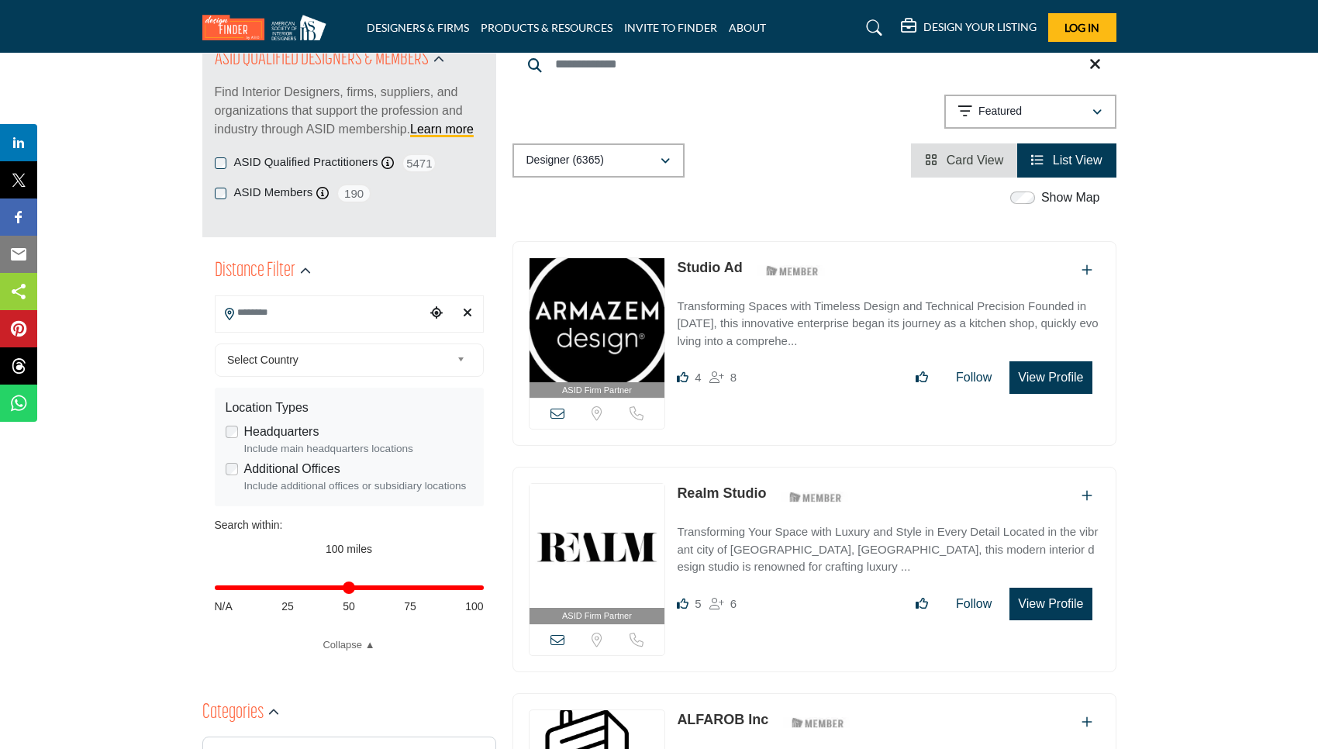
click at [292, 316] on input "Search Location" at bounding box center [320, 313] width 209 height 30
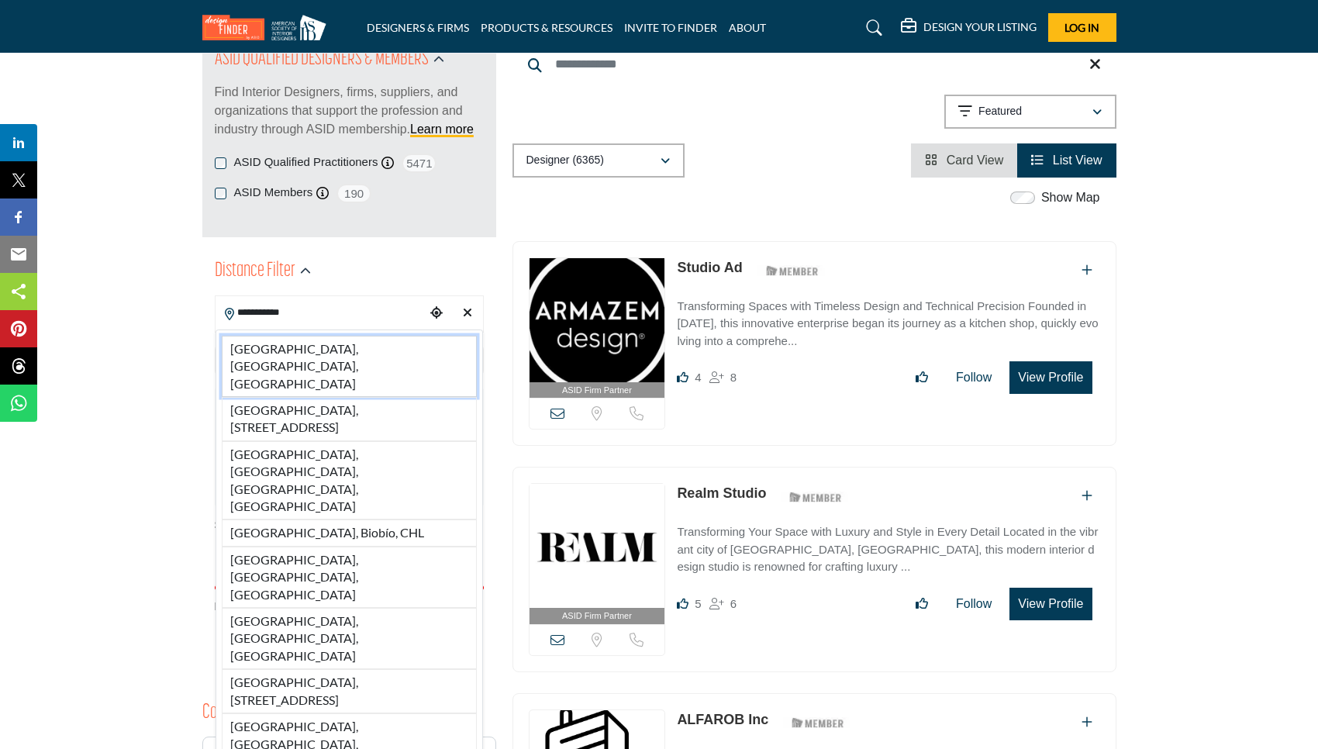
type input "**********"
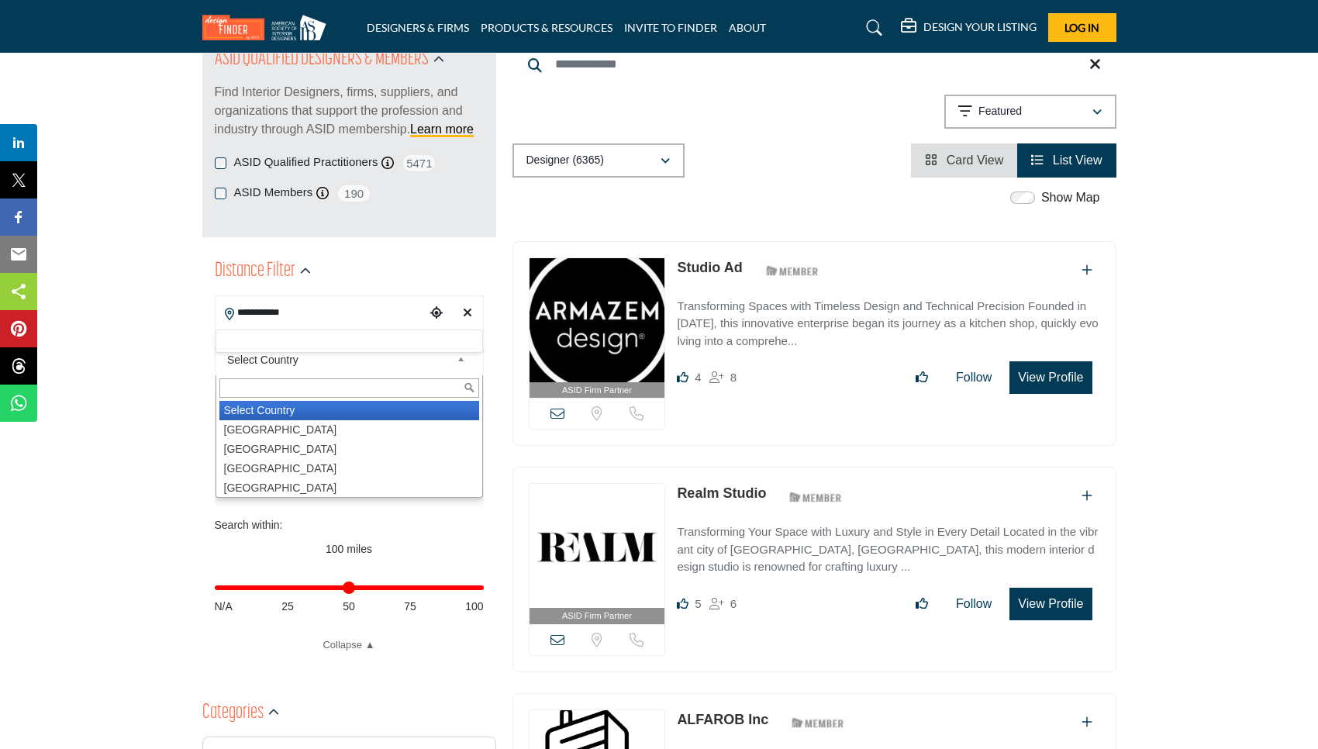
drag, startPoint x: 290, startPoint y: 336, endPoint x: 287, endPoint y: 351, distance: 15.1
click at [287, 351] on span "Select Country" at bounding box center [338, 359] width 223 height 19
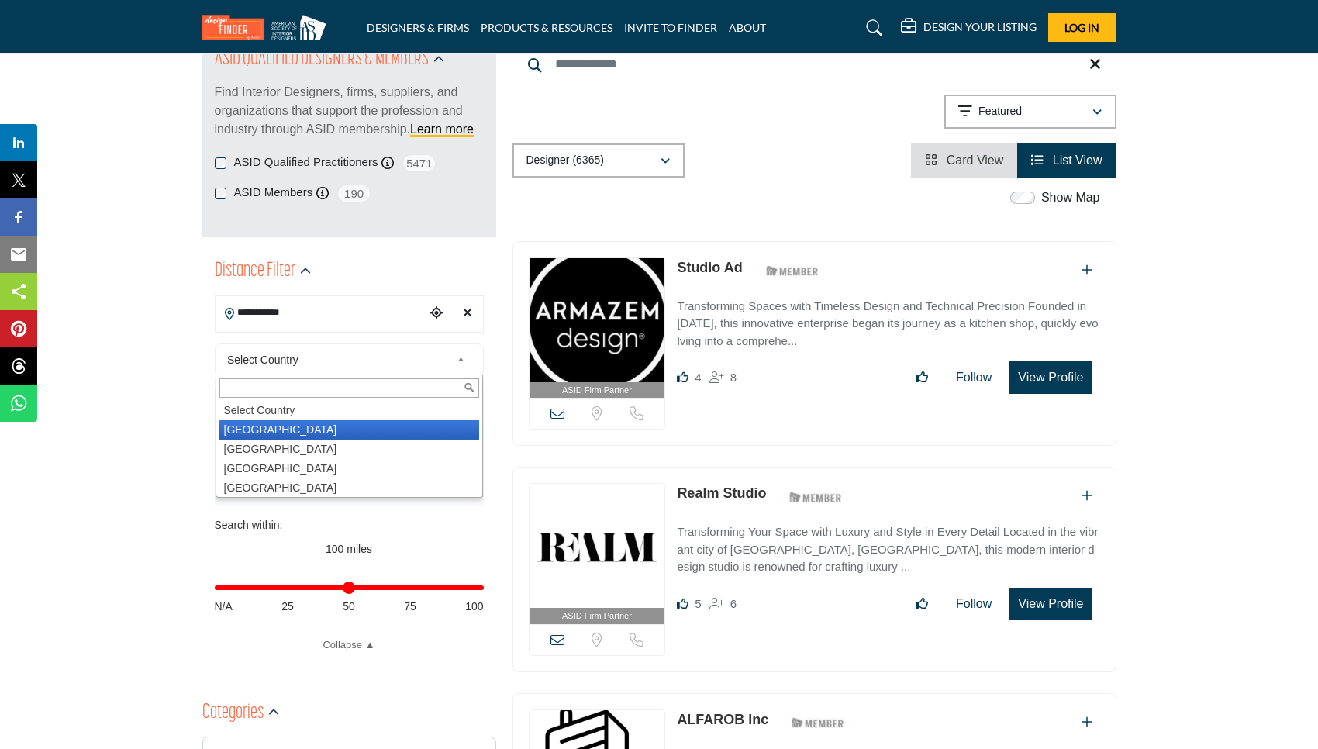
click at [289, 426] on li "[GEOGRAPHIC_DATA]" at bounding box center [349, 429] width 260 height 19
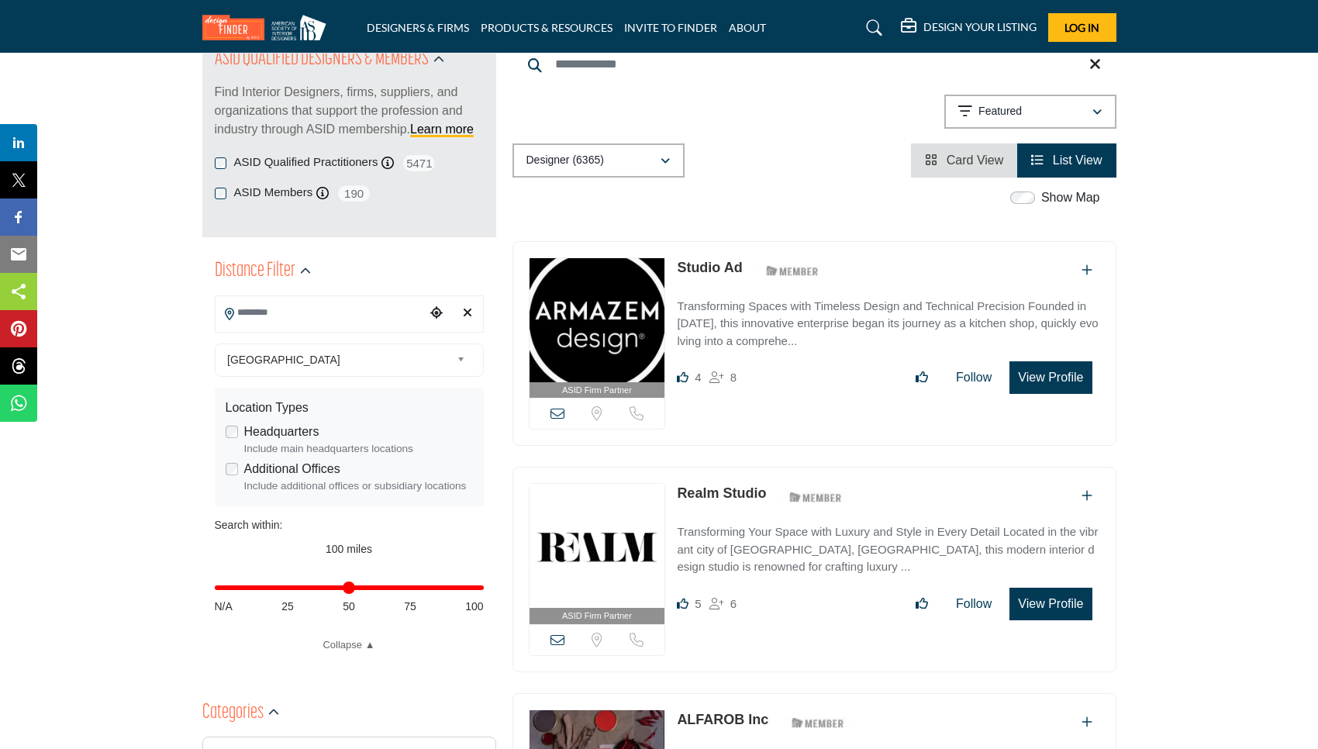
click at [300, 315] on input "Search Location" at bounding box center [320, 313] width 209 height 30
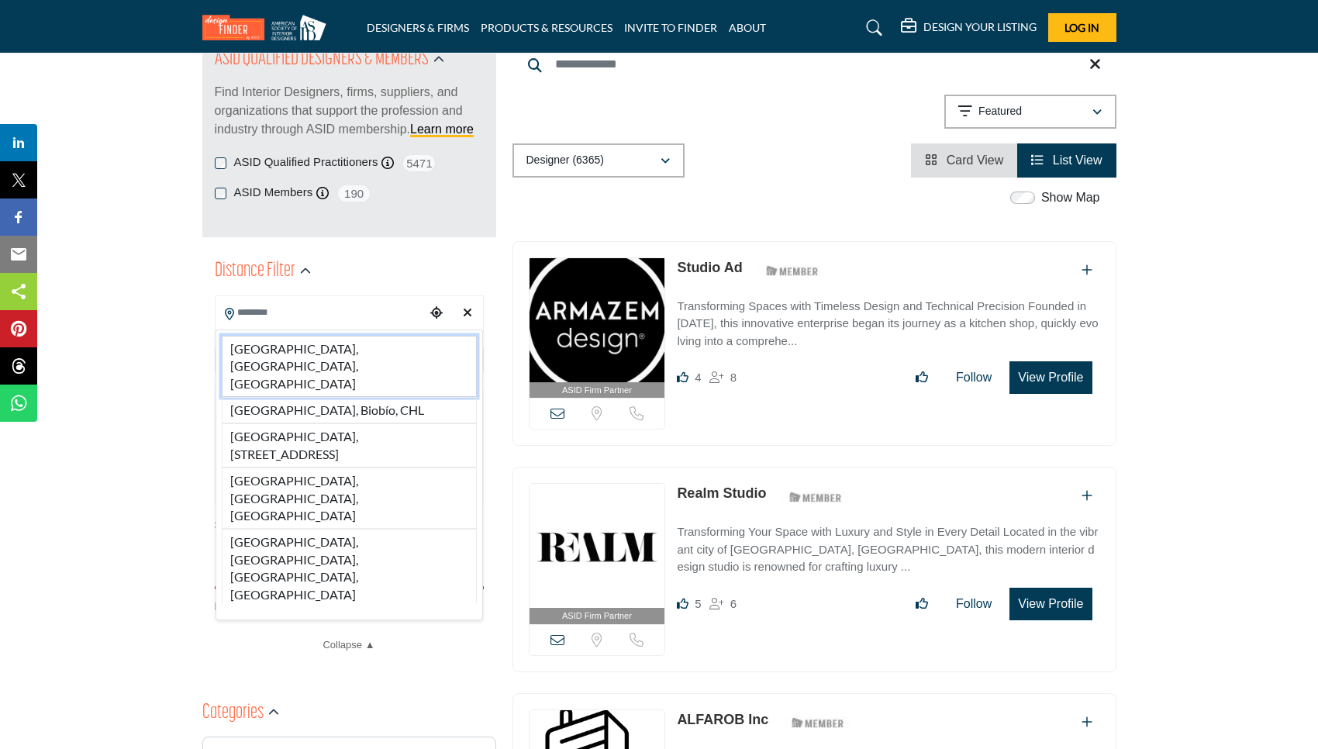
click at [298, 343] on li "[GEOGRAPHIC_DATA], [GEOGRAPHIC_DATA], [GEOGRAPHIC_DATA]" at bounding box center [349, 366] width 255 height 61
type input "**********"
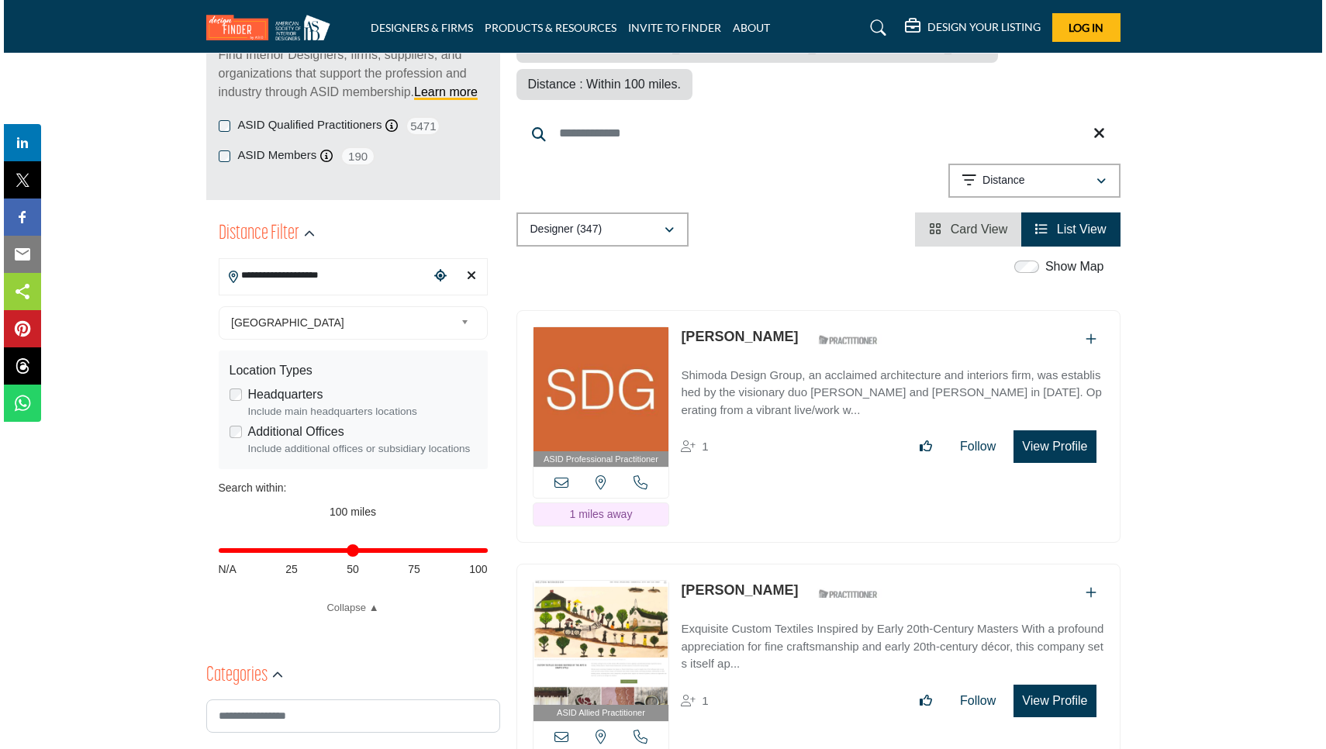
scroll to position [232, 0]
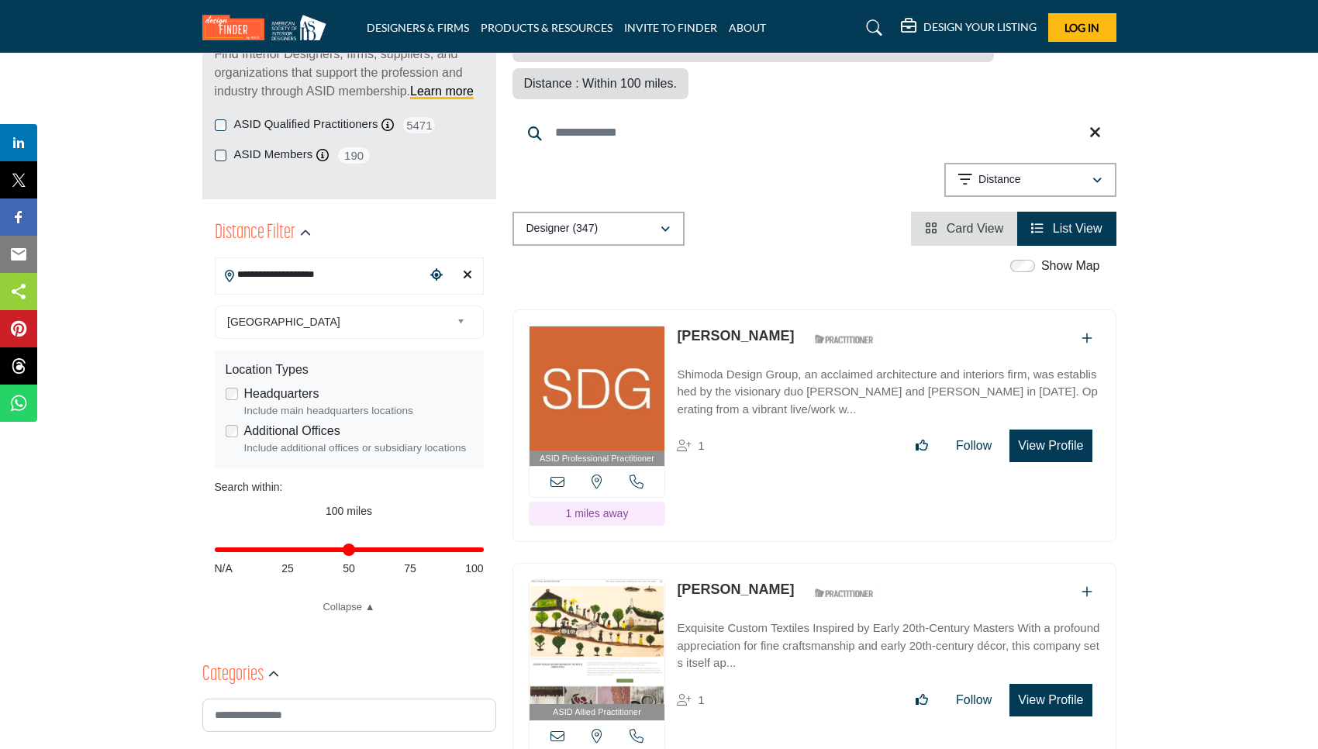
click at [1032, 430] on button "View Profile" at bounding box center [1050, 446] width 82 height 33
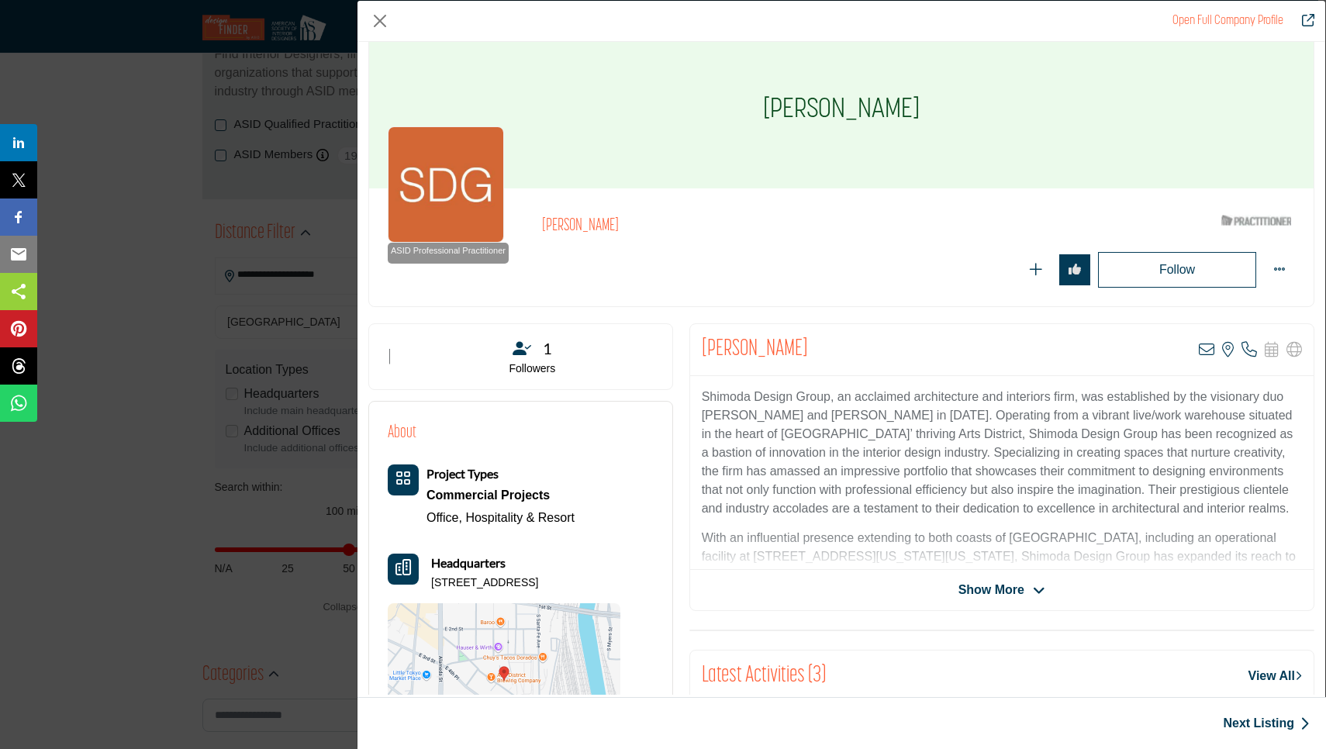
scroll to position [22, 0]
click at [1001, 584] on span "Show More" at bounding box center [991, 588] width 66 height 19
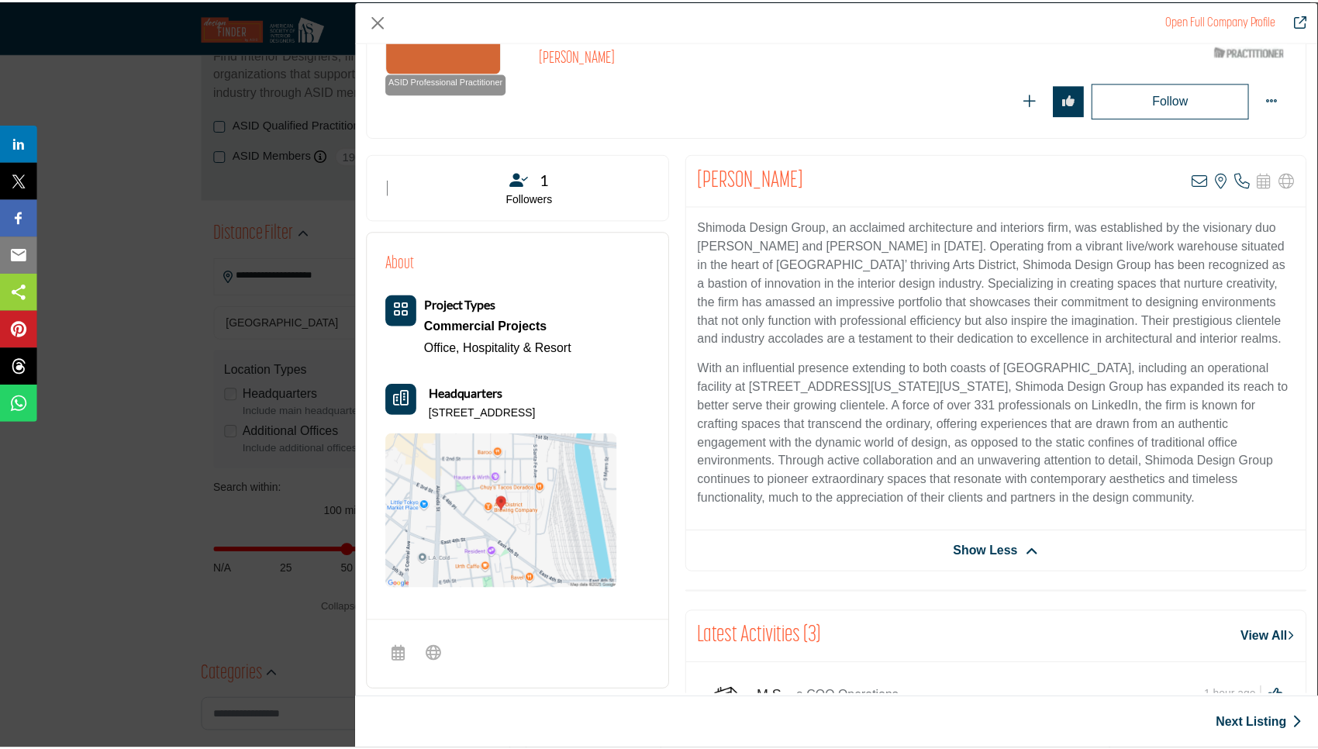
scroll to position [125, 0]
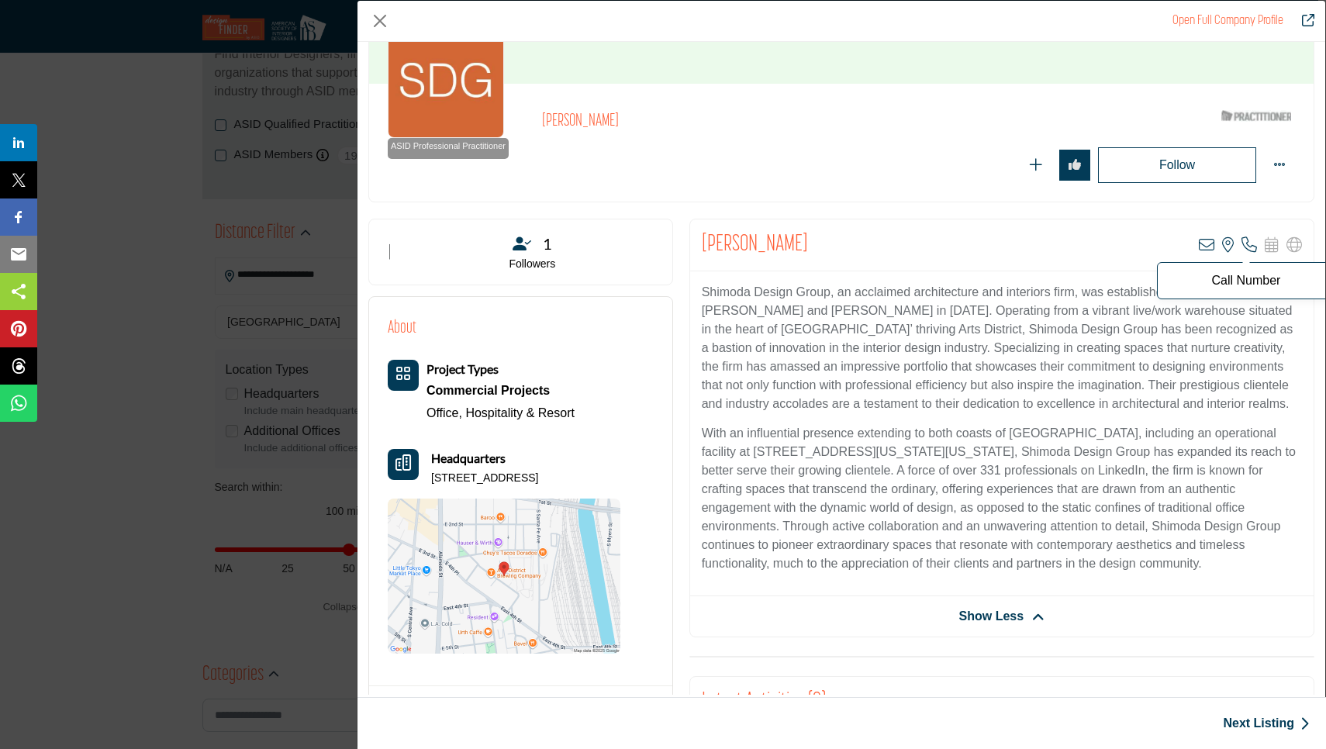
click at [1241, 242] on icon "Company Data Modal" at bounding box center [1249, 245] width 16 height 16
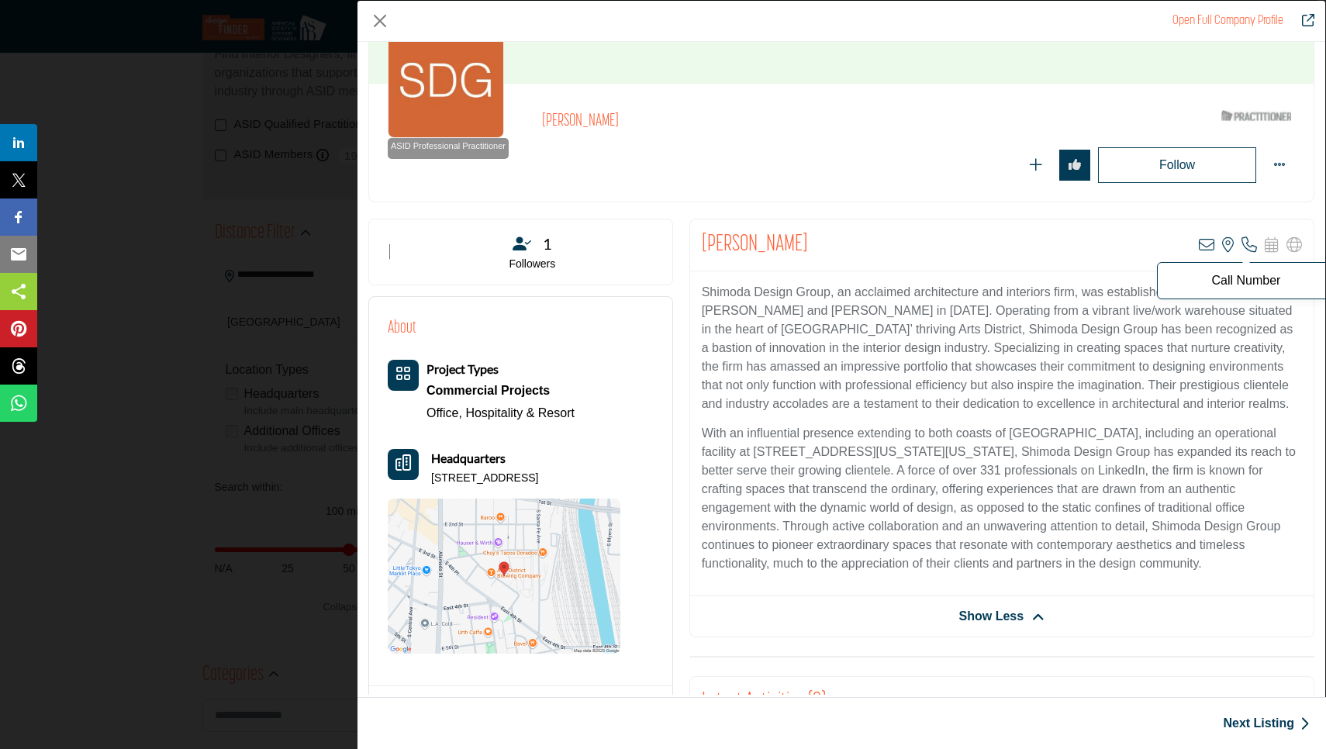
click at [1241, 241] on icon "Company Data Modal" at bounding box center [1249, 245] width 16 height 16
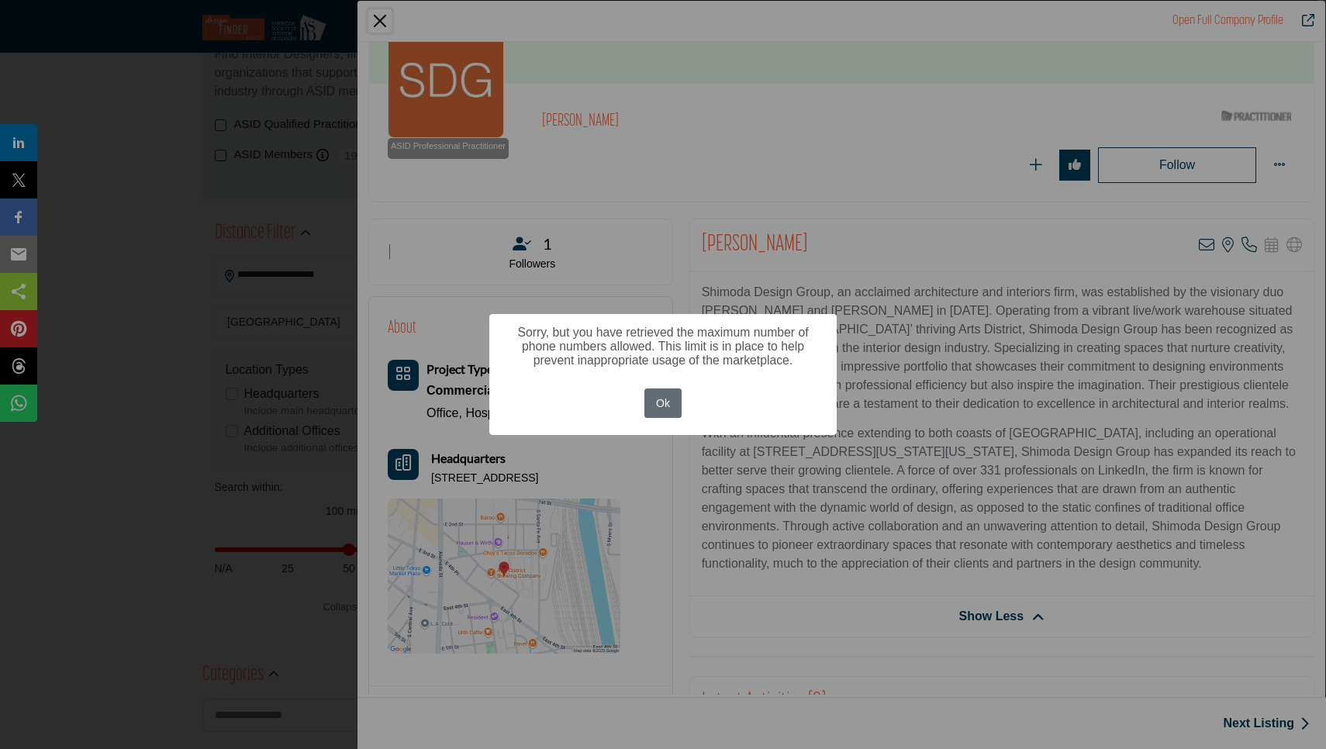
click at [646, 402] on button "Ok" at bounding box center [663, 403] width 38 height 30
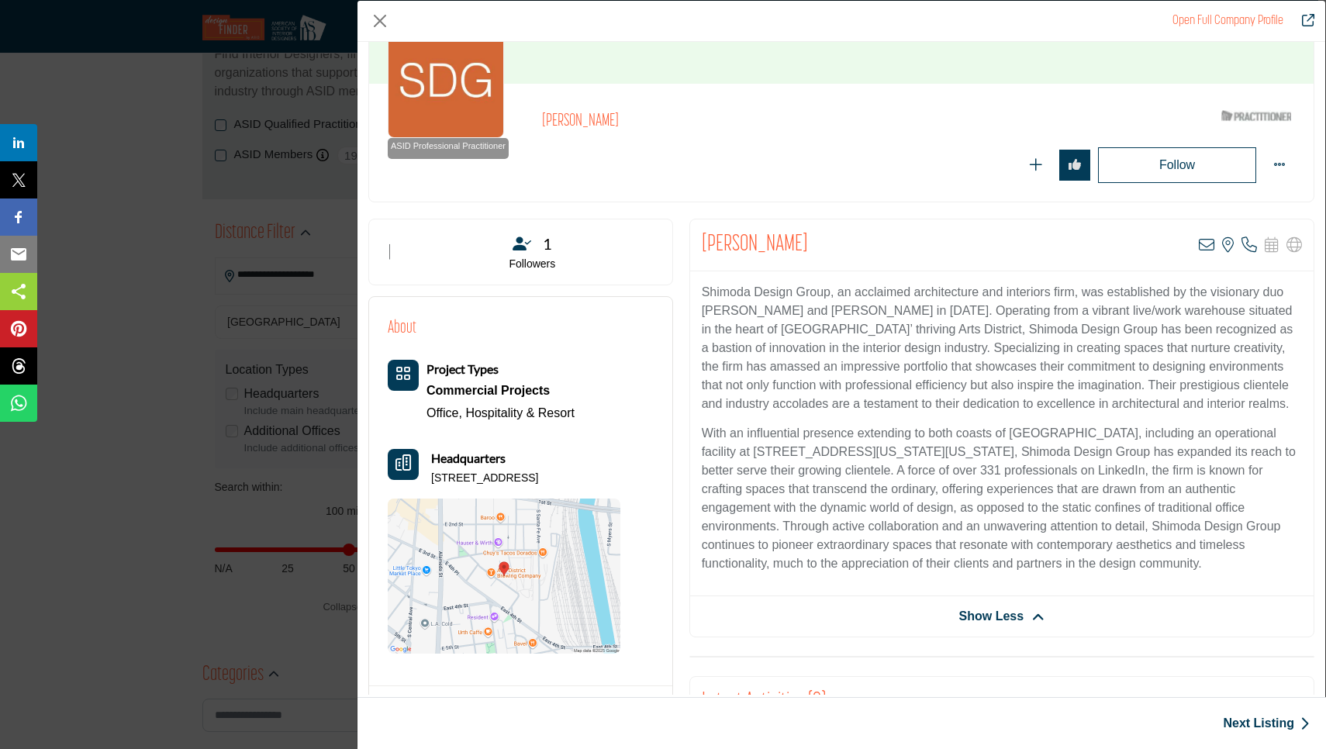
click at [140, 440] on div "Open Full Company Profile Joey Shimoda ASID Qualified Practitioner who validate…" at bounding box center [663, 374] width 1326 height 749
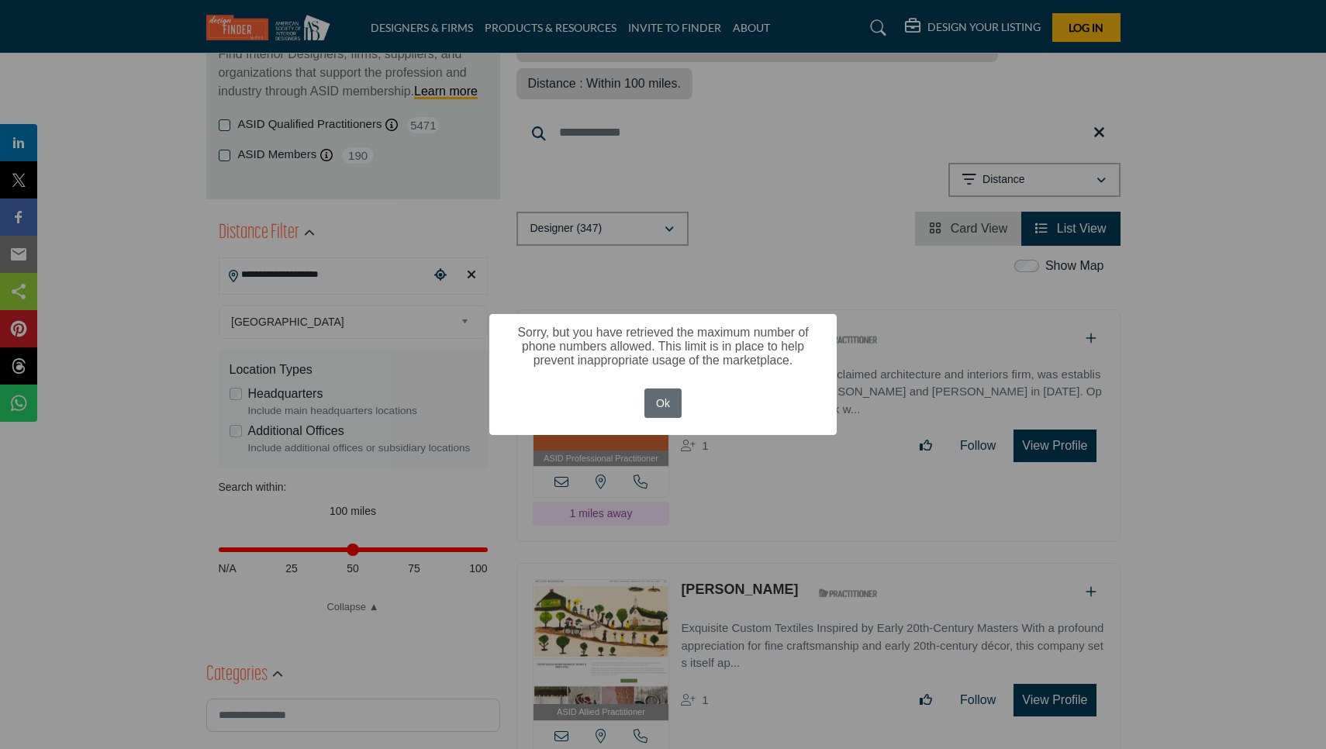
click at [668, 415] on button "Ok" at bounding box center [663, 403] width 38 height 30
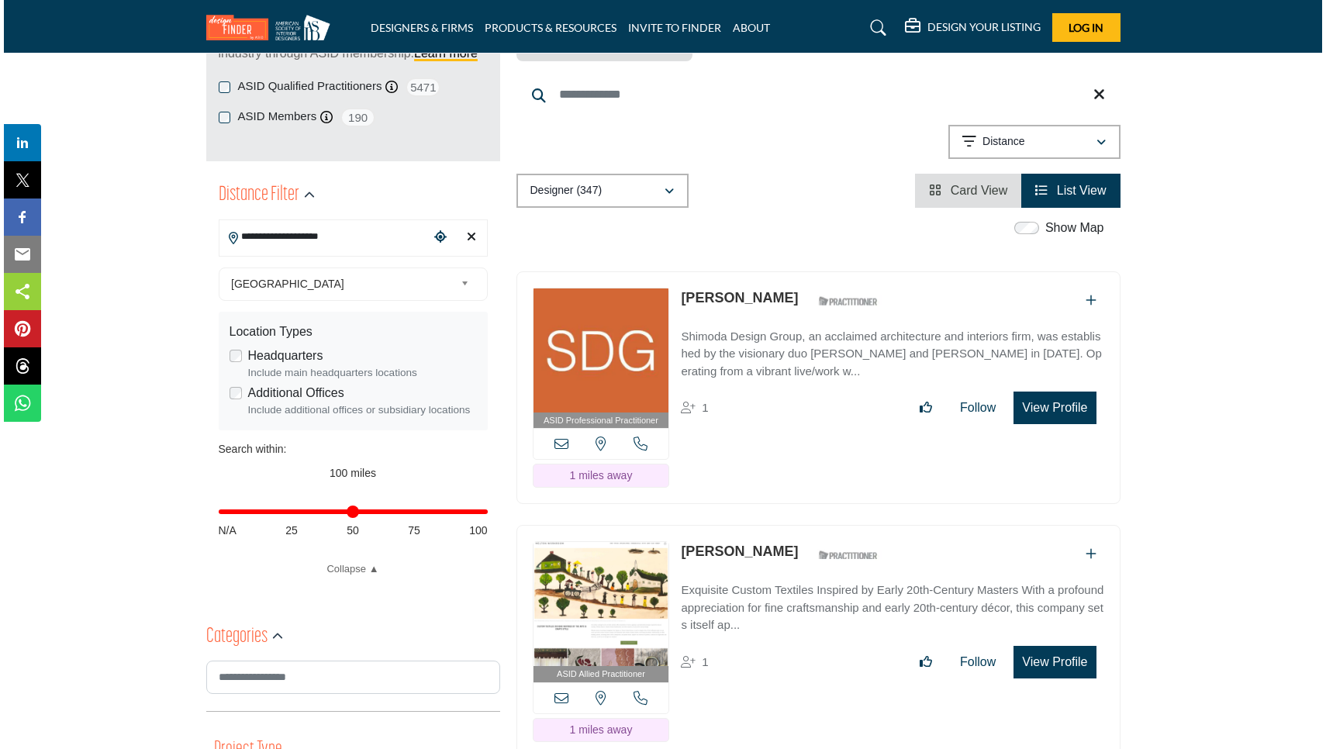
scroll to position [265, 0]
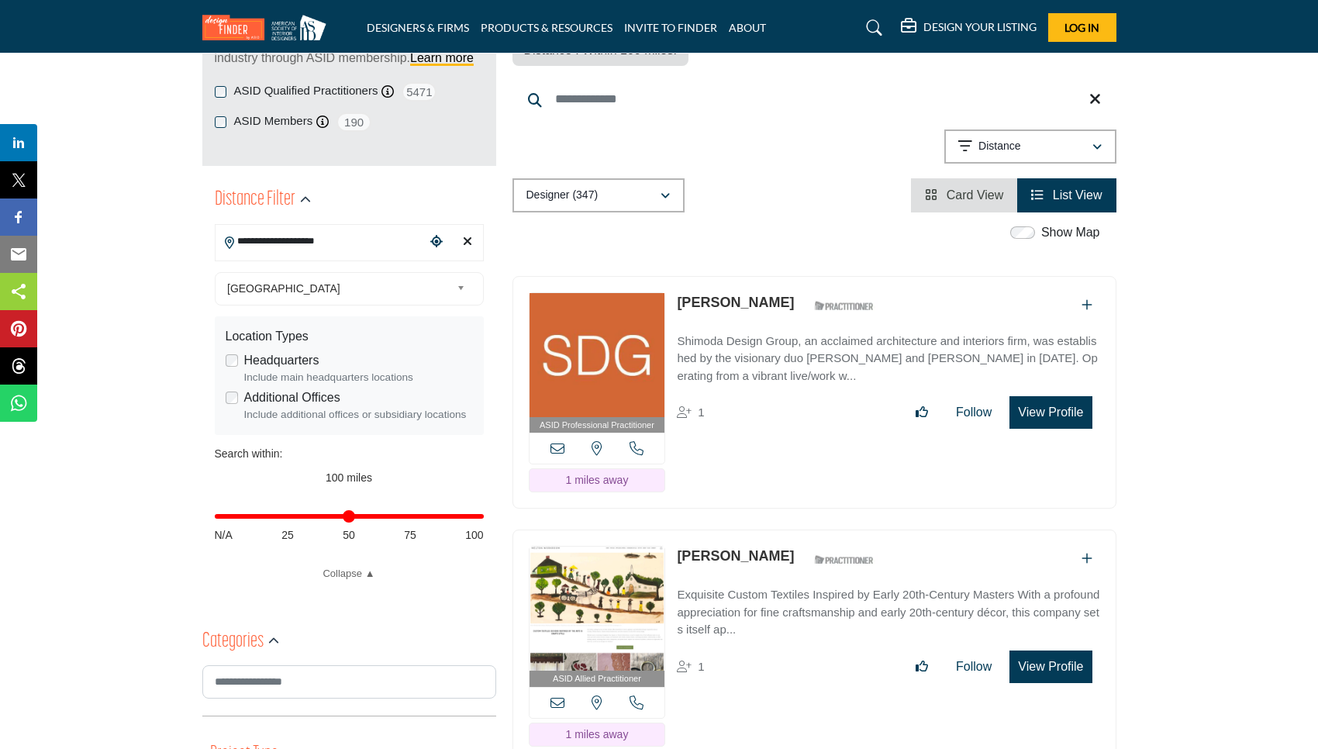
click at [1056, 396] on button "View Profile" at bounding box center [1050, 412] width 82 height 33
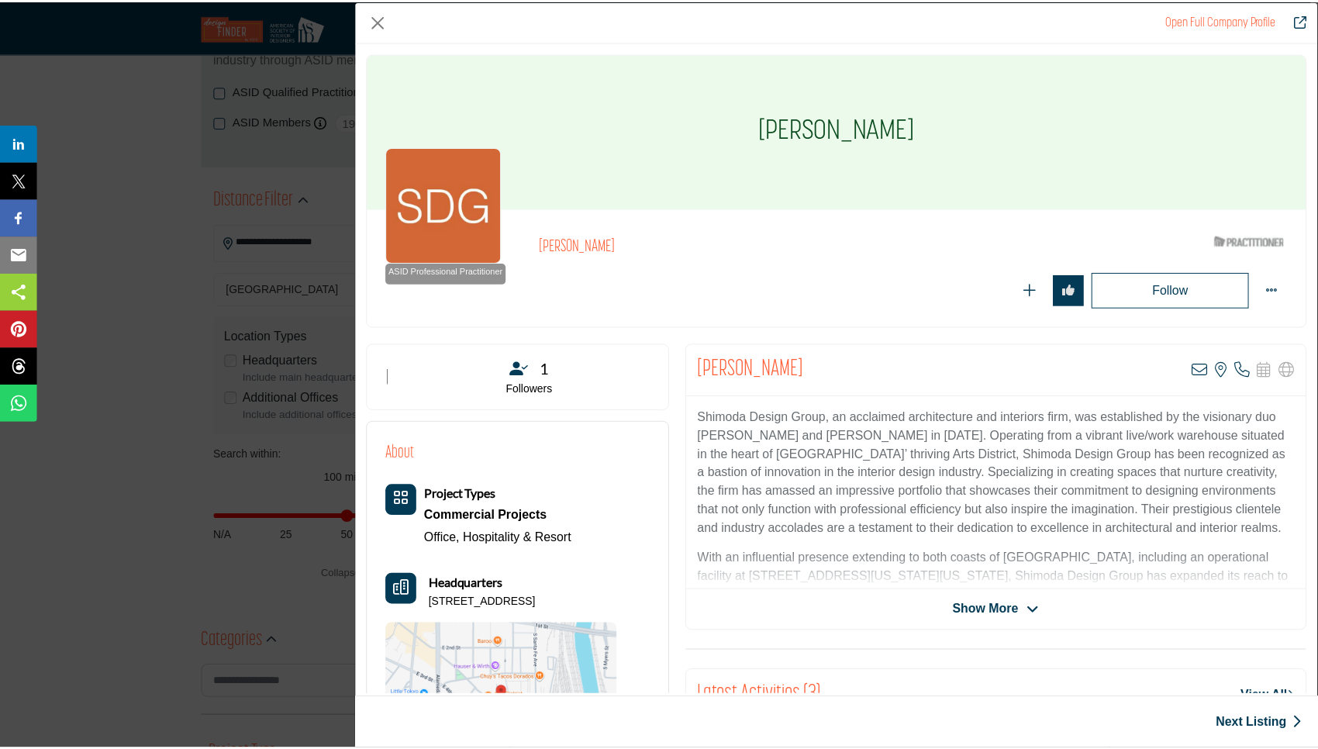
scroll to position [0, 0]
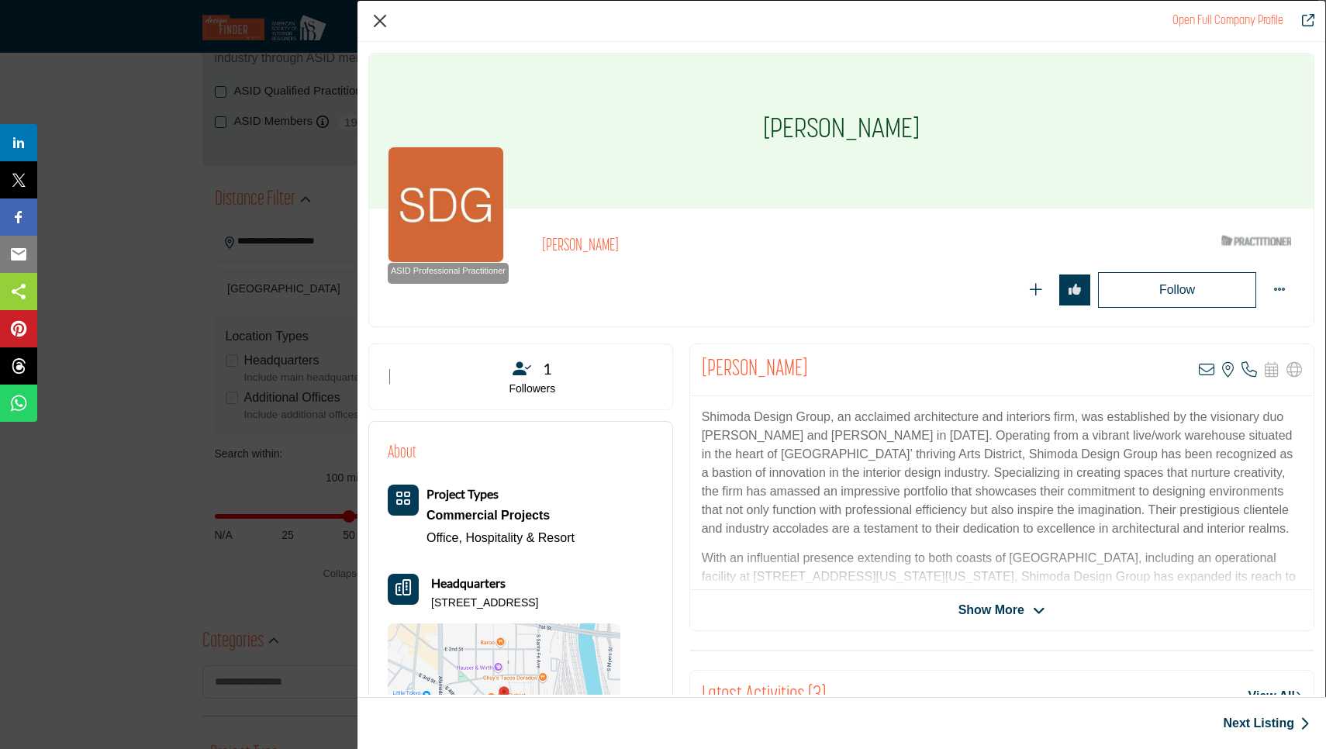
click at [378, 23] on button "Close" at bounding box center [379, 20] width 23 height 23
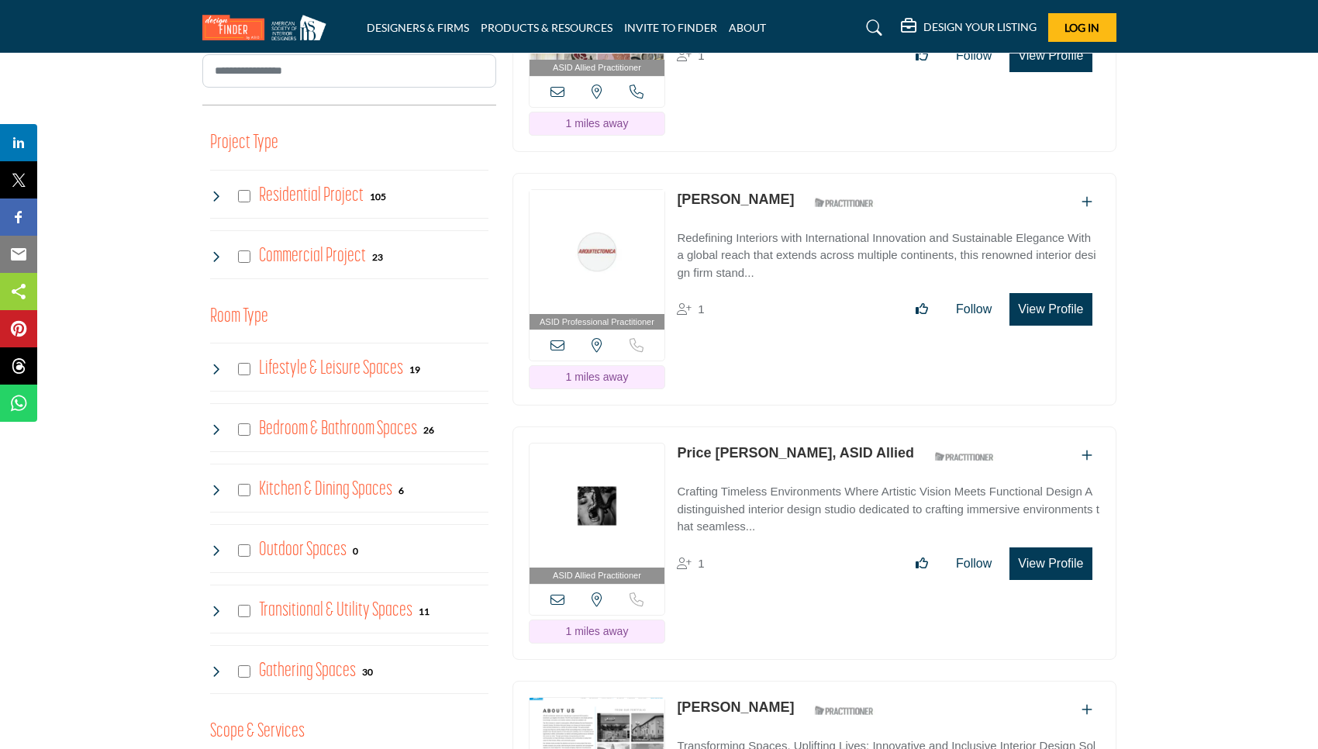
scroll to position [877, 0]
click at [744, 482] on p "Crafting Timeless Environments Where Artistic Vision Meets Functional Design A …" at bounding box center [888, 508] width 423 height 53
click at [1034, 547] on button "View Profile" at bounding box center [1050, 563] width 82 height 33
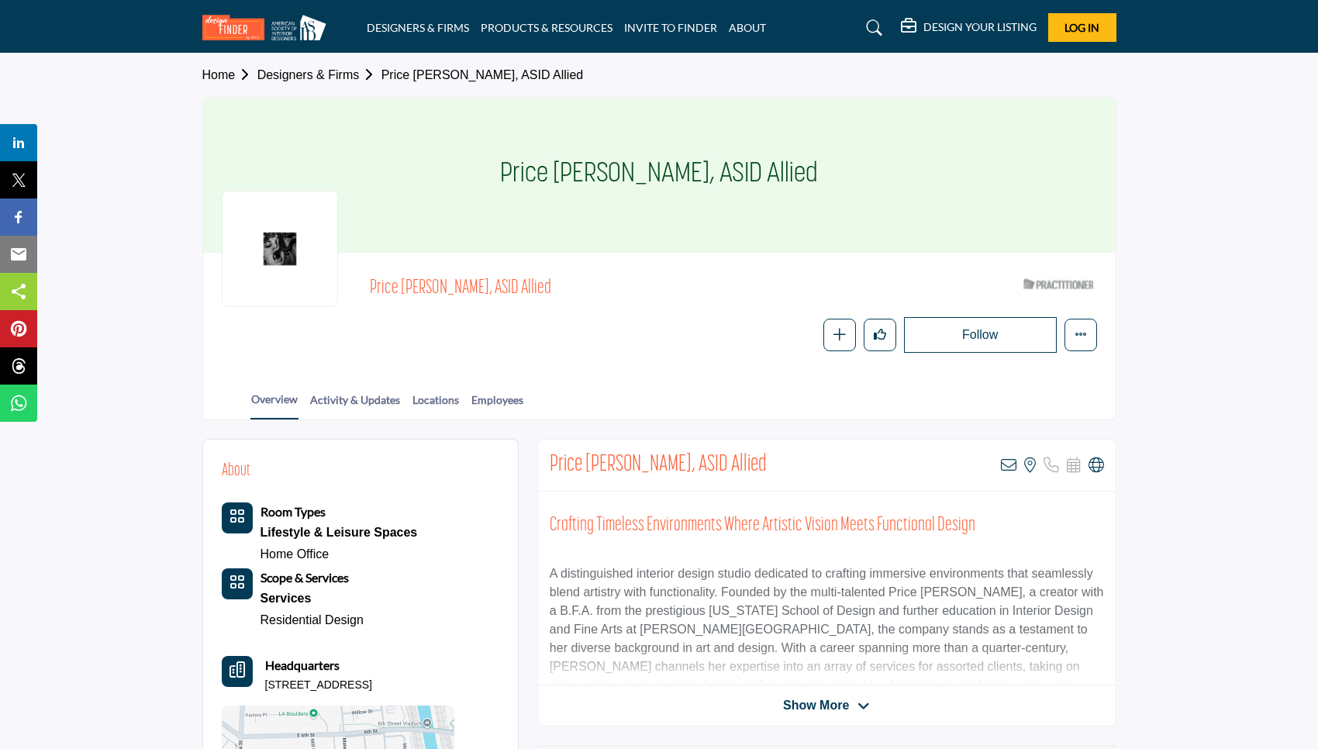
click at [821, 696] on span "Show More" at bounding box center [816, 705] width 66 height 19
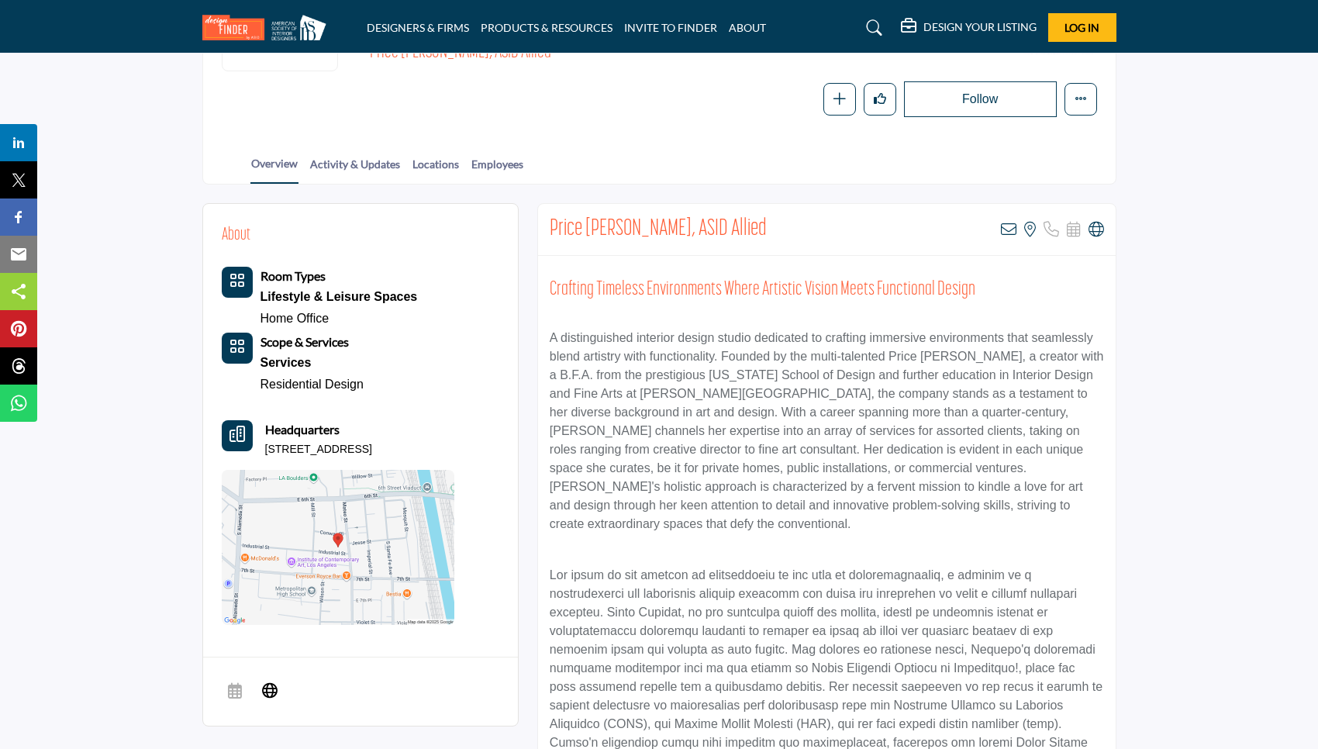
scroll to position [236, 0]
drag, startPoint x: 549, startPoint y: 230, endPoint x: 633, endPoint y: 235, distance: 84.7
click at [633, 235] on h2 "Price [PERSON_NAME], ASID Allied" at bounding box center [658, 229] width 217 height 28
copy h2 "Price [PERSON_NAME]"
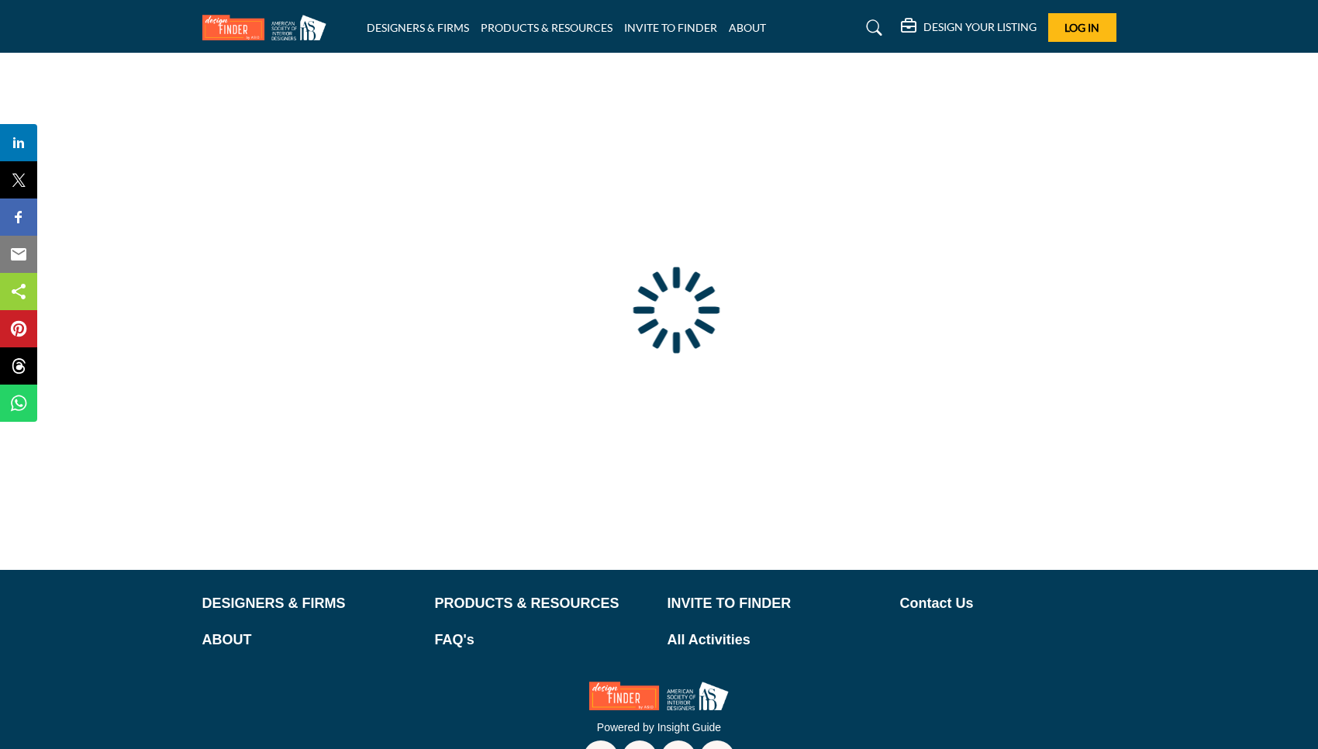
type input "**********"
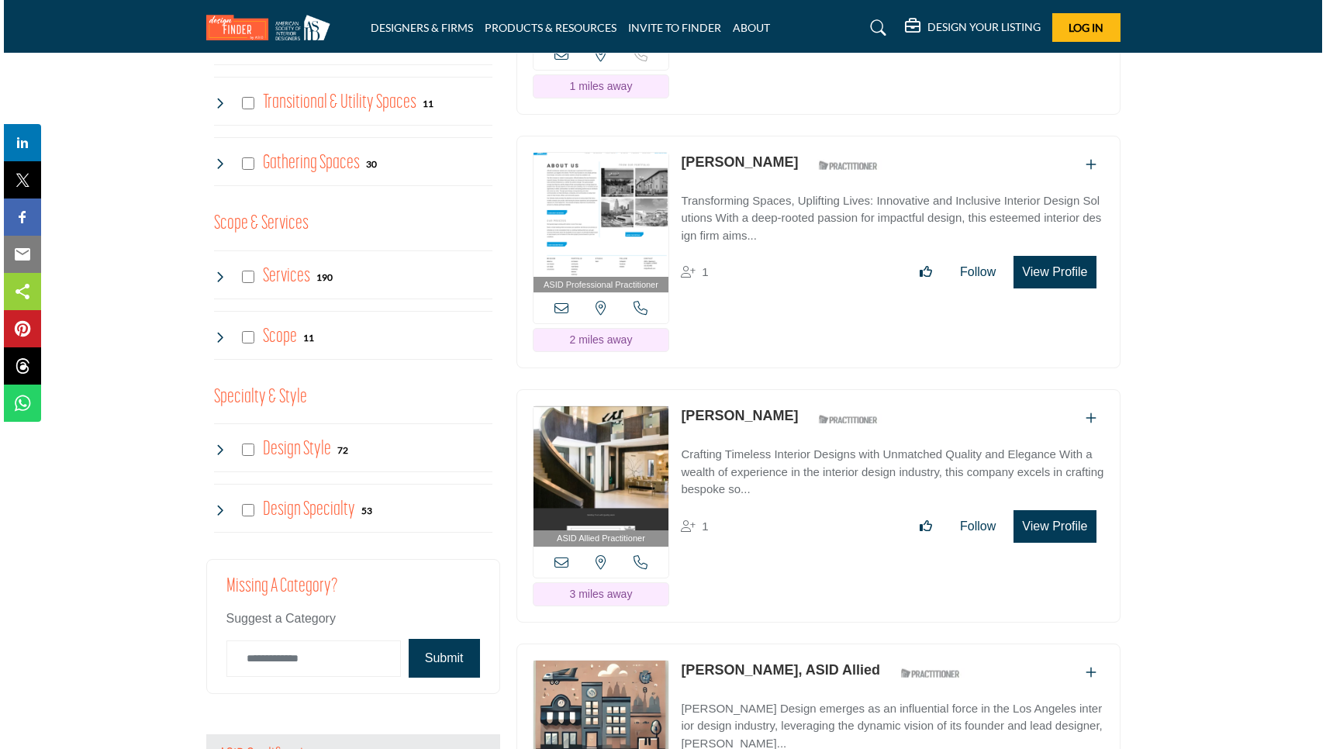
scroll to position [1386, 0]
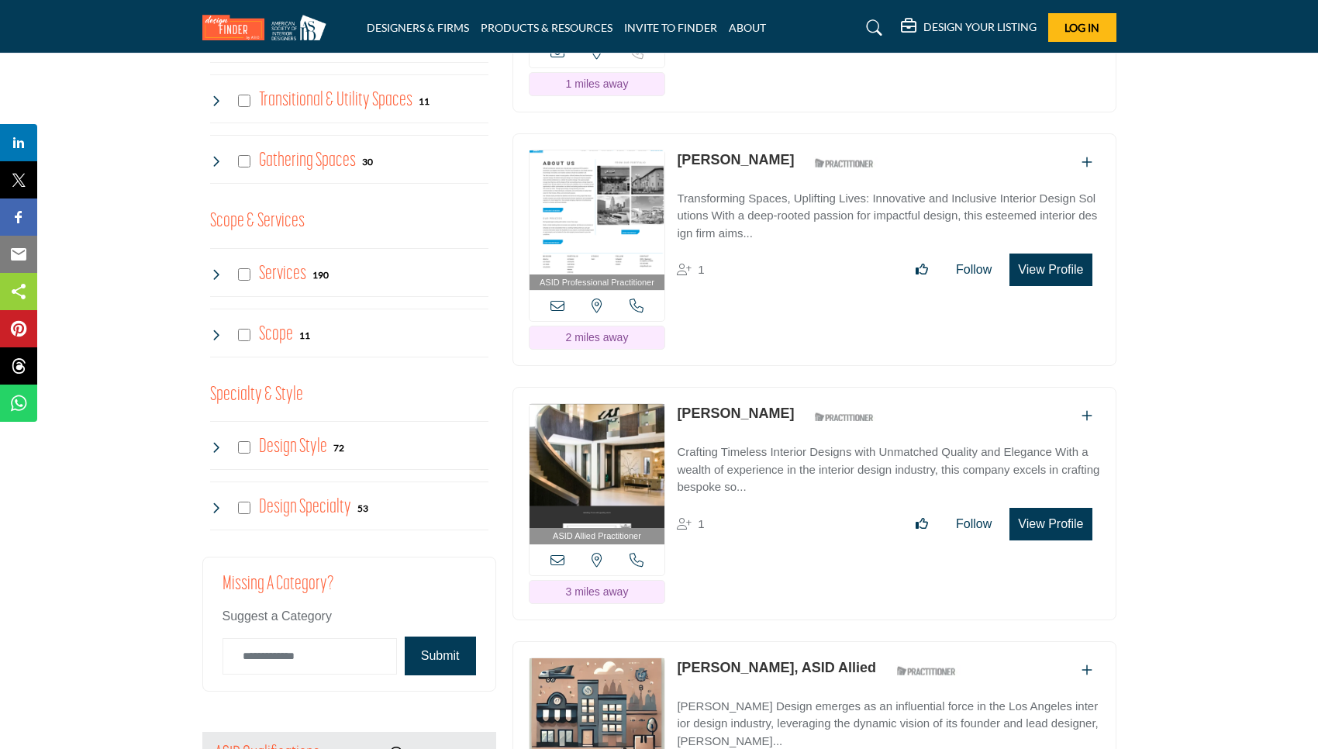
click at [1030, 512] on button "View Profile" at bounding box center [1050, 524] width 82 height 33
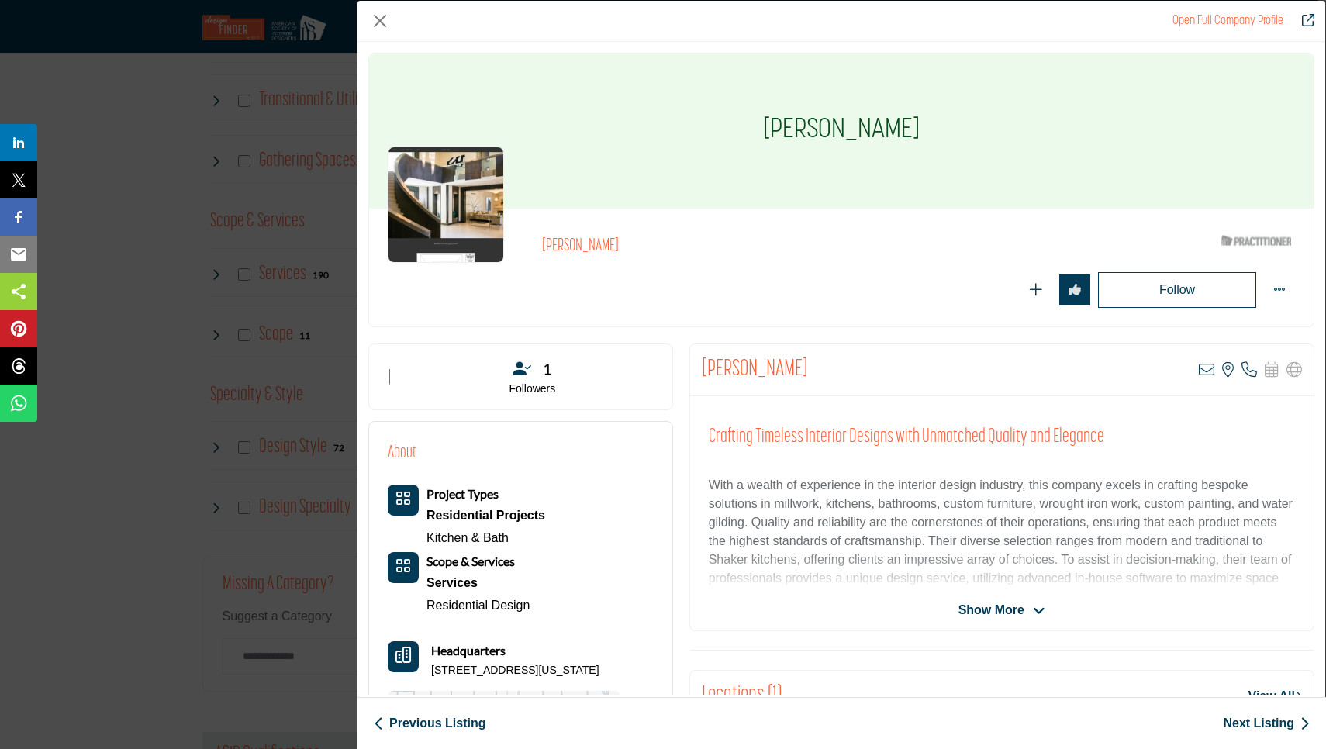
scroll to position [105, 0]
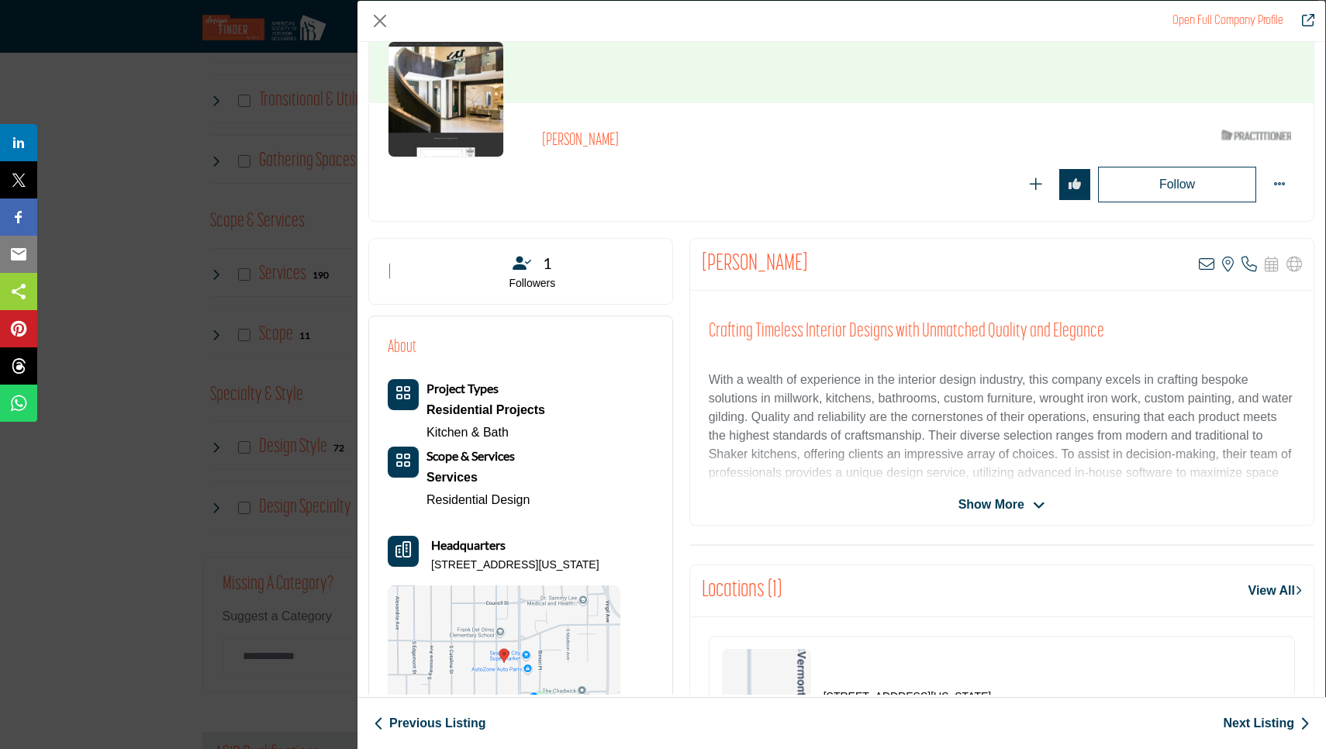
click at [958, 502] on span "Show More" at bounding box center [991, 504] width 66 height 19
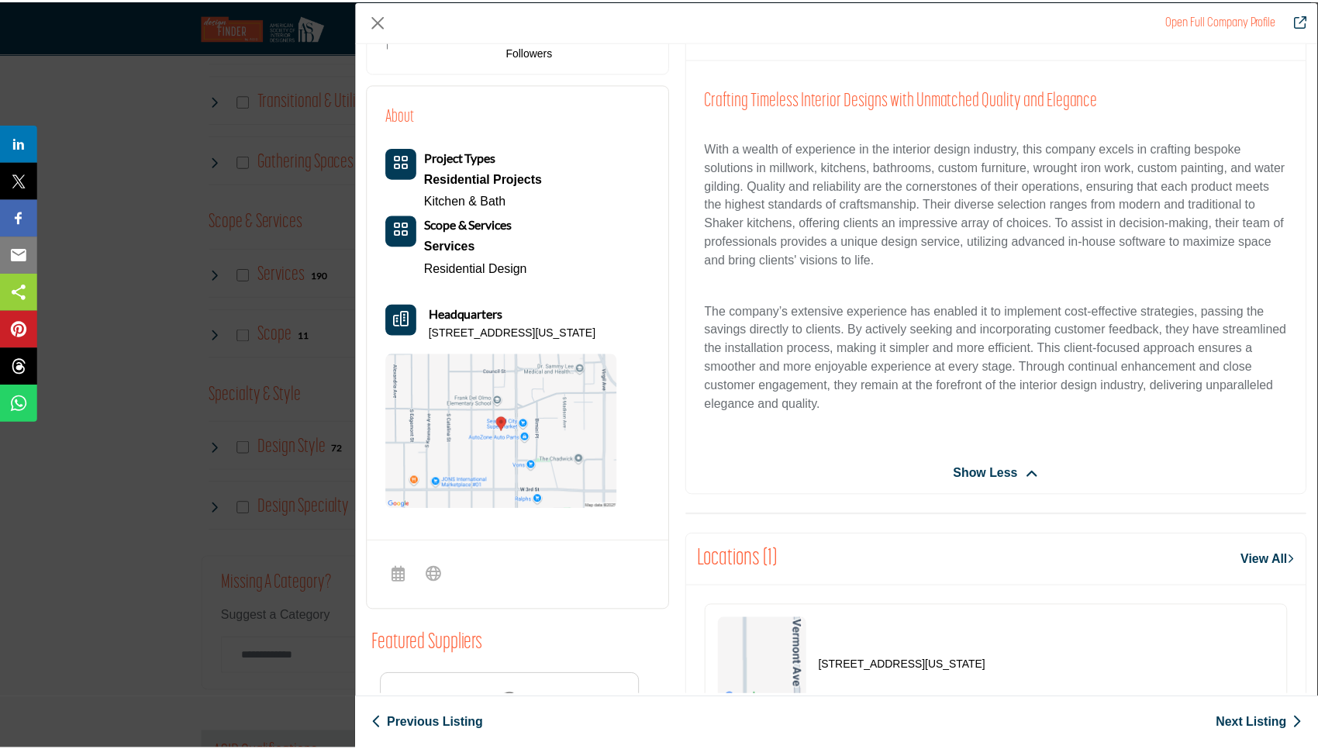
scroll to position [326, 0]
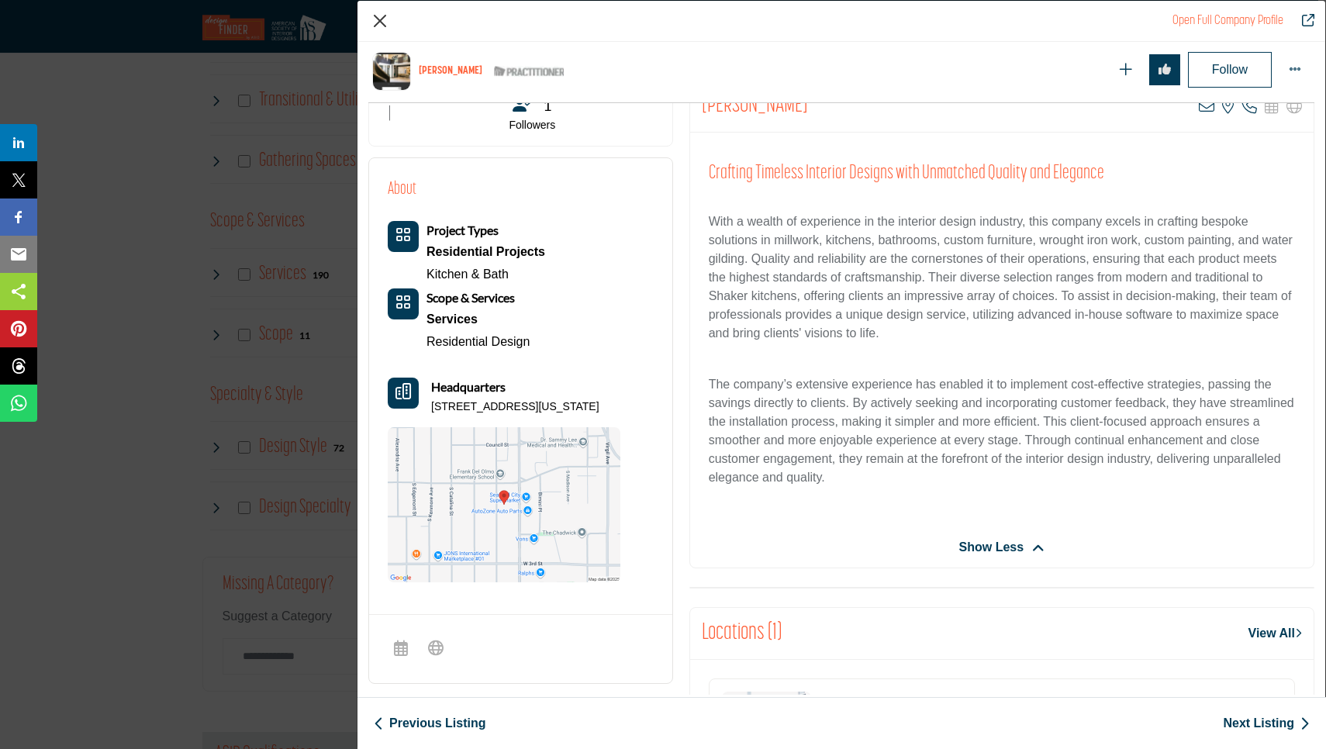
click at [385, 10] on button "Close" at bounding box center [379, 20] width 23 height 23
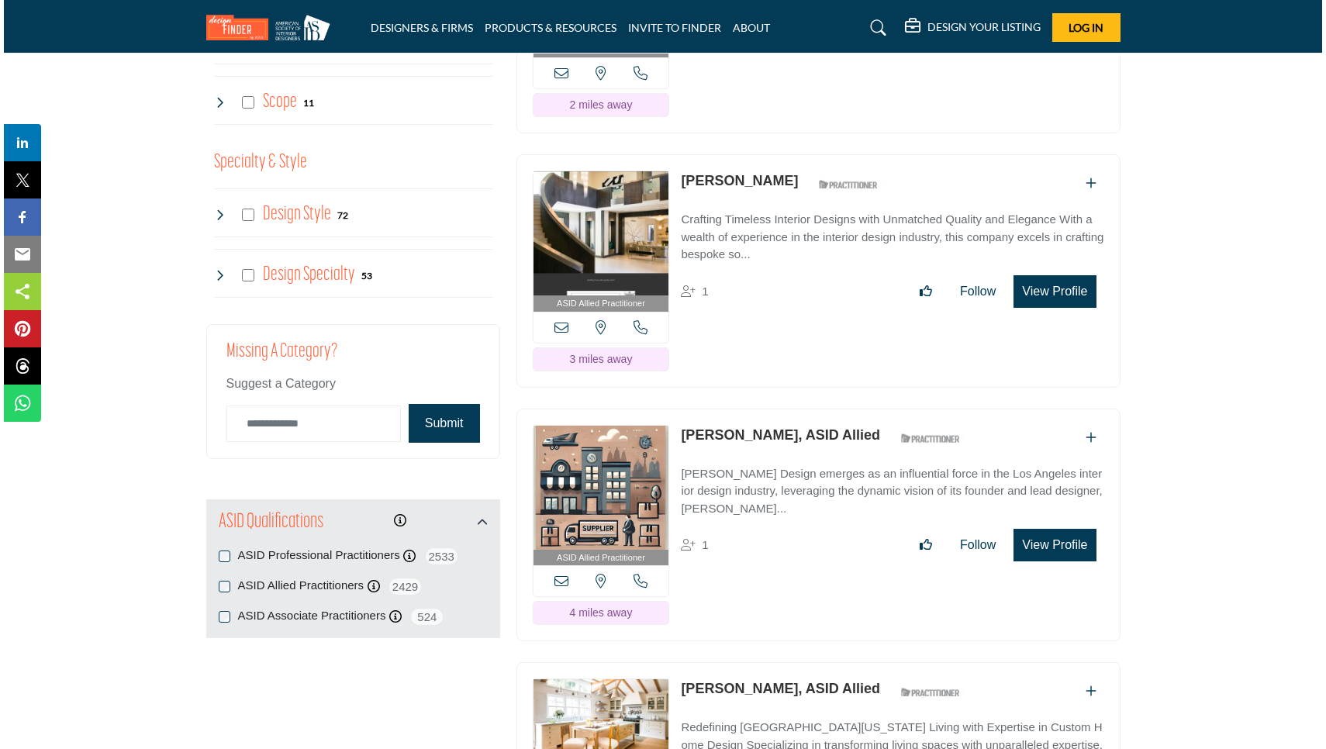
scroll to position [1734, 0]
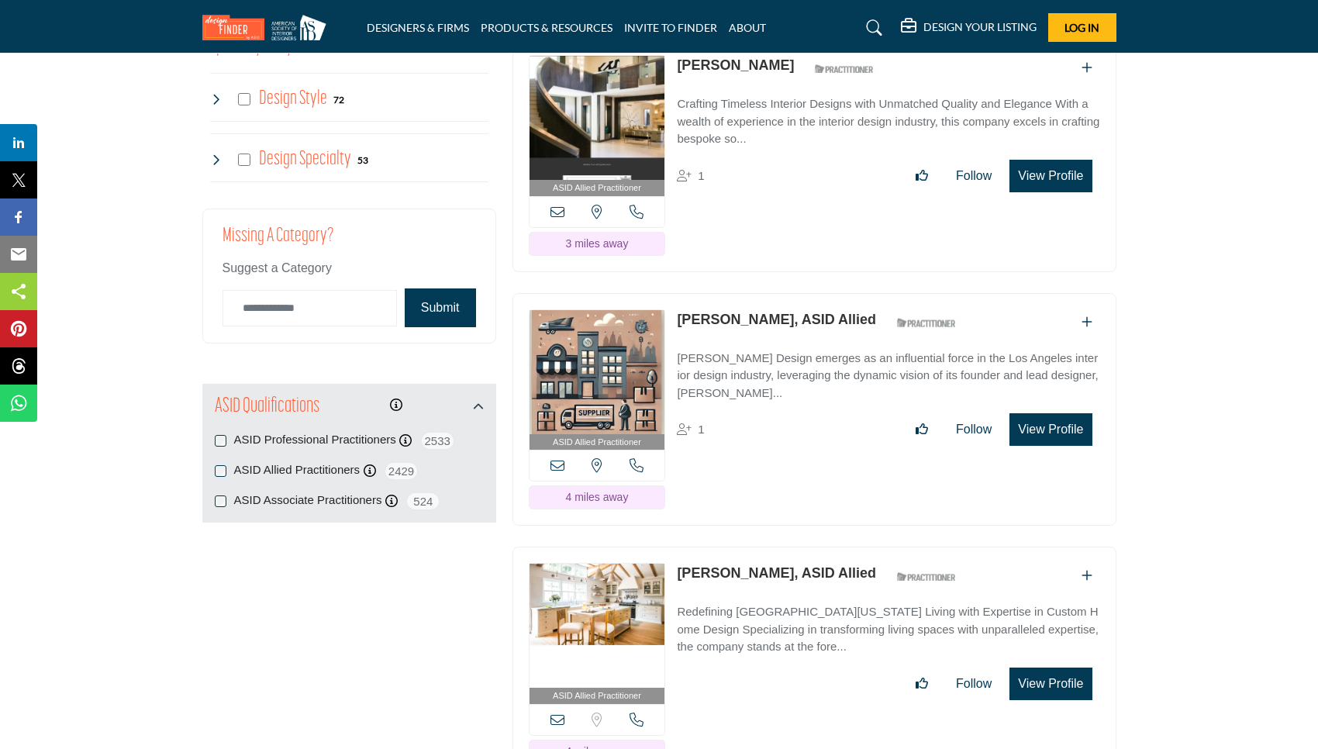
click at [1030, 427] on button "View Profile" at bounding box center [1050, 429] width 82 height 33
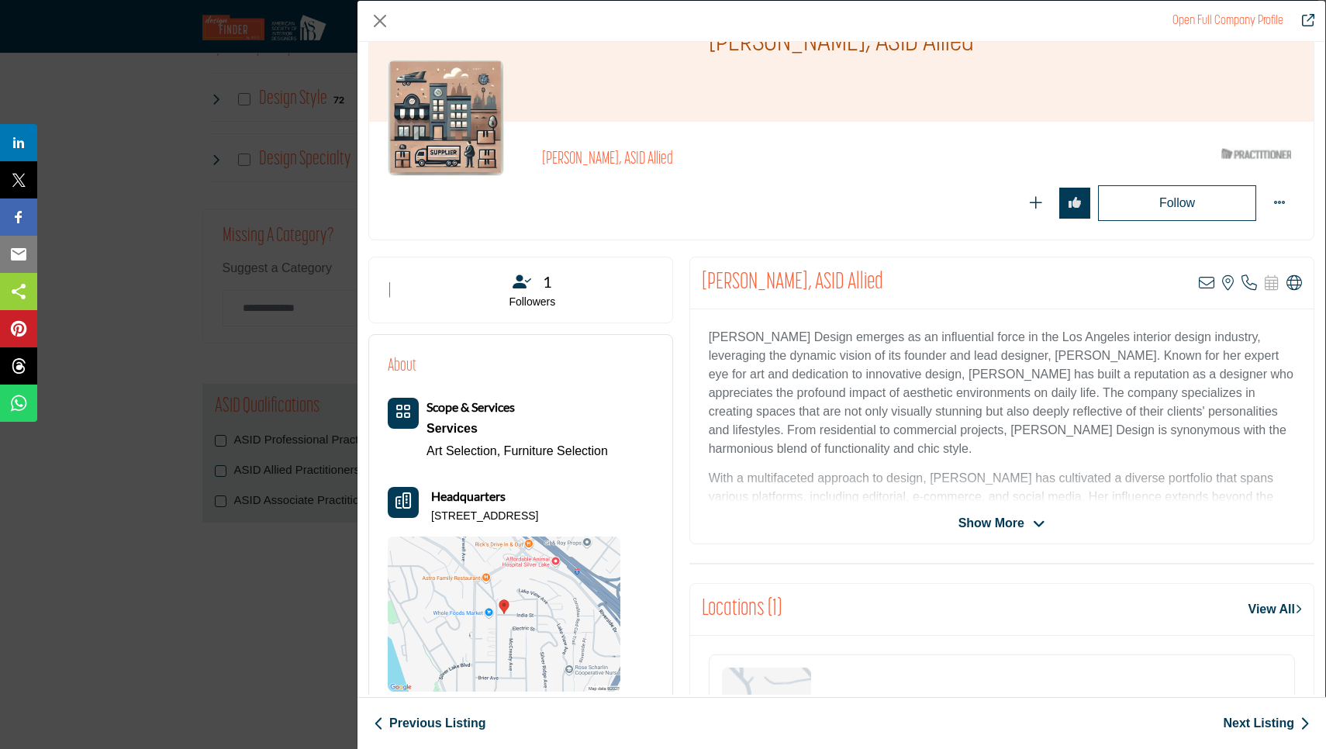
scroll to position [89, 0]
click at [775, 512] on div "Show More" at bounding box center [1001, 521] width 623 height 19
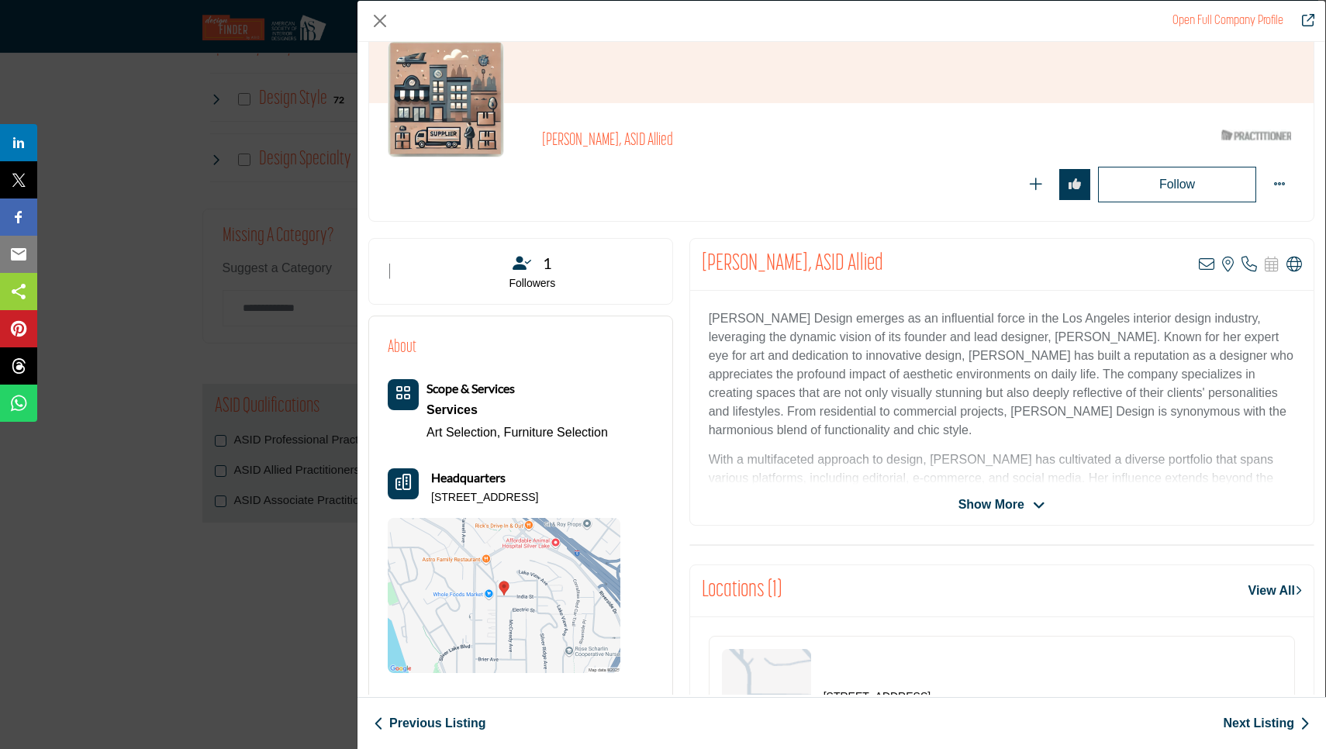
scroll to position [106, 0]
click at [975, 500] on span "Show More" at bounding box center [991, 504] width 66 height 19
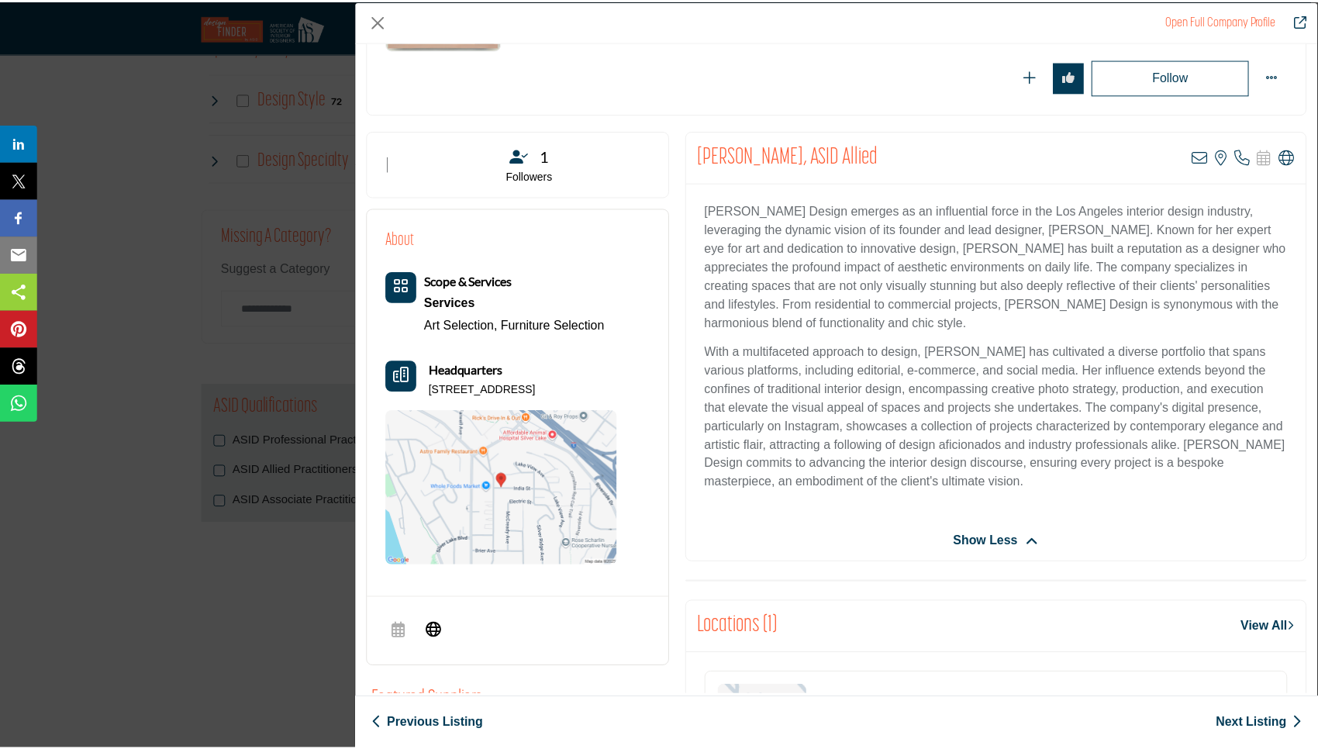
scroll to position [212, 0]
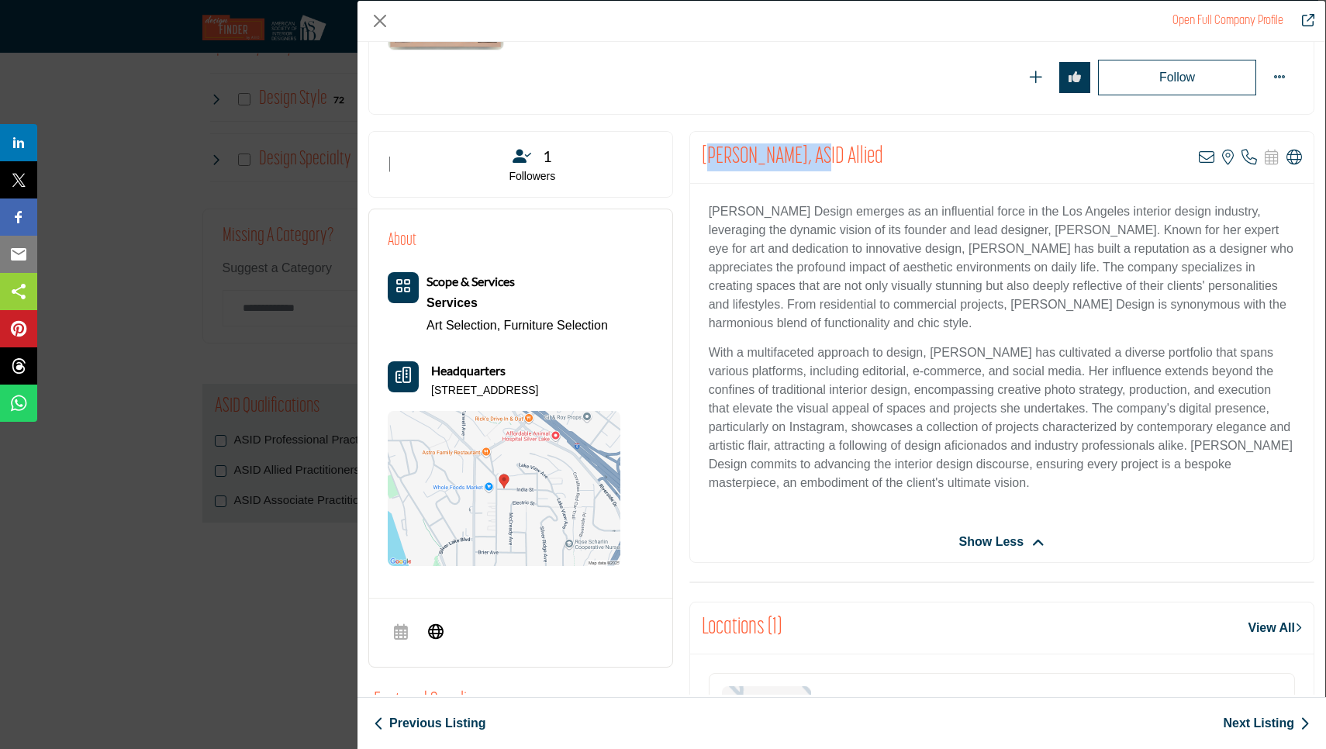
drag, startPoint x: 704, startPoint y: 159, endPoint x: 819, endPoint y: 164, distance: 114.9
click at [819, 164] on h2 "[PERSON_NAME], ASID Allied" at bounding box center [792, 157] width 181 height 28
drag, startPoint x: 700, startPoint y: 161, endPoint x: 806, endPoint y: 157, distance: 105.5
click at [806, 157] on h2 "[PERSON_NAME], ASID Allied" at bounding box center [792, 157] width 181 height 28
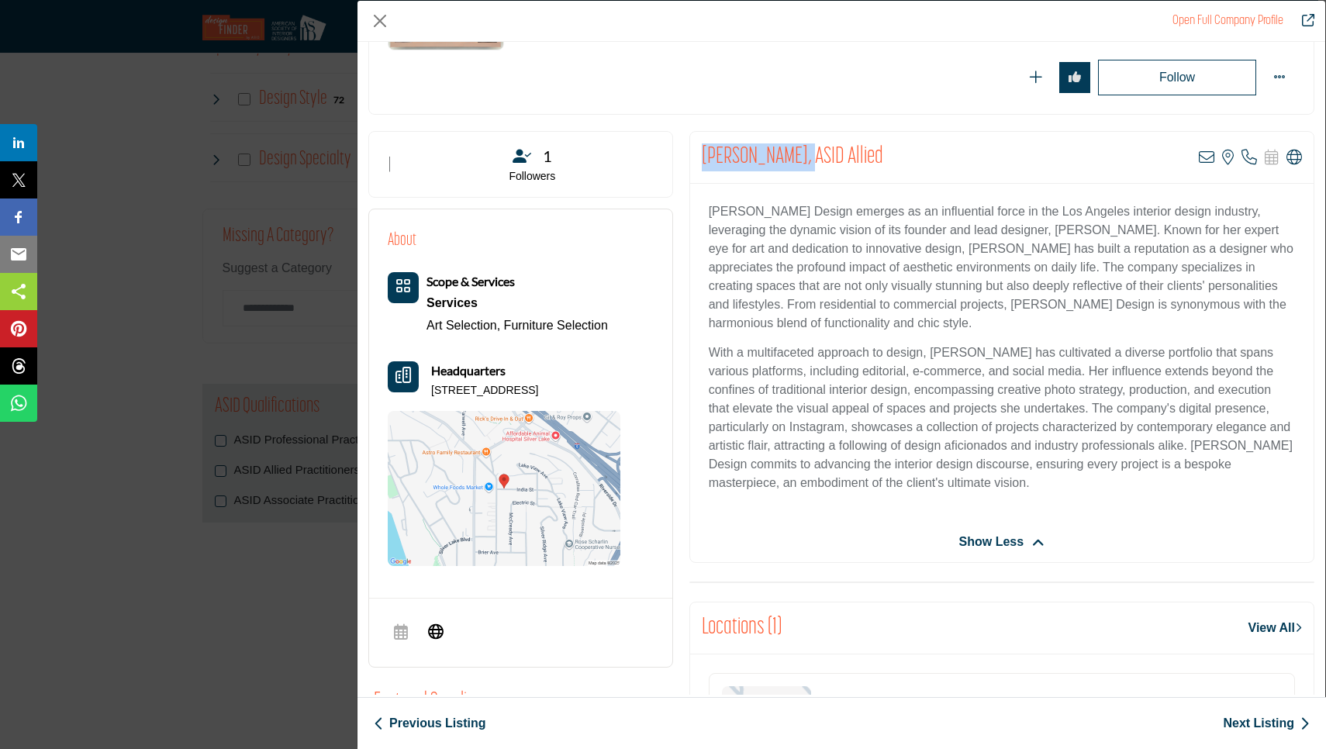
copy h2 "Jen Abercrombie"
click at [368, 28] on button "Close" at bounding box center [379, 20] width 23 height 23
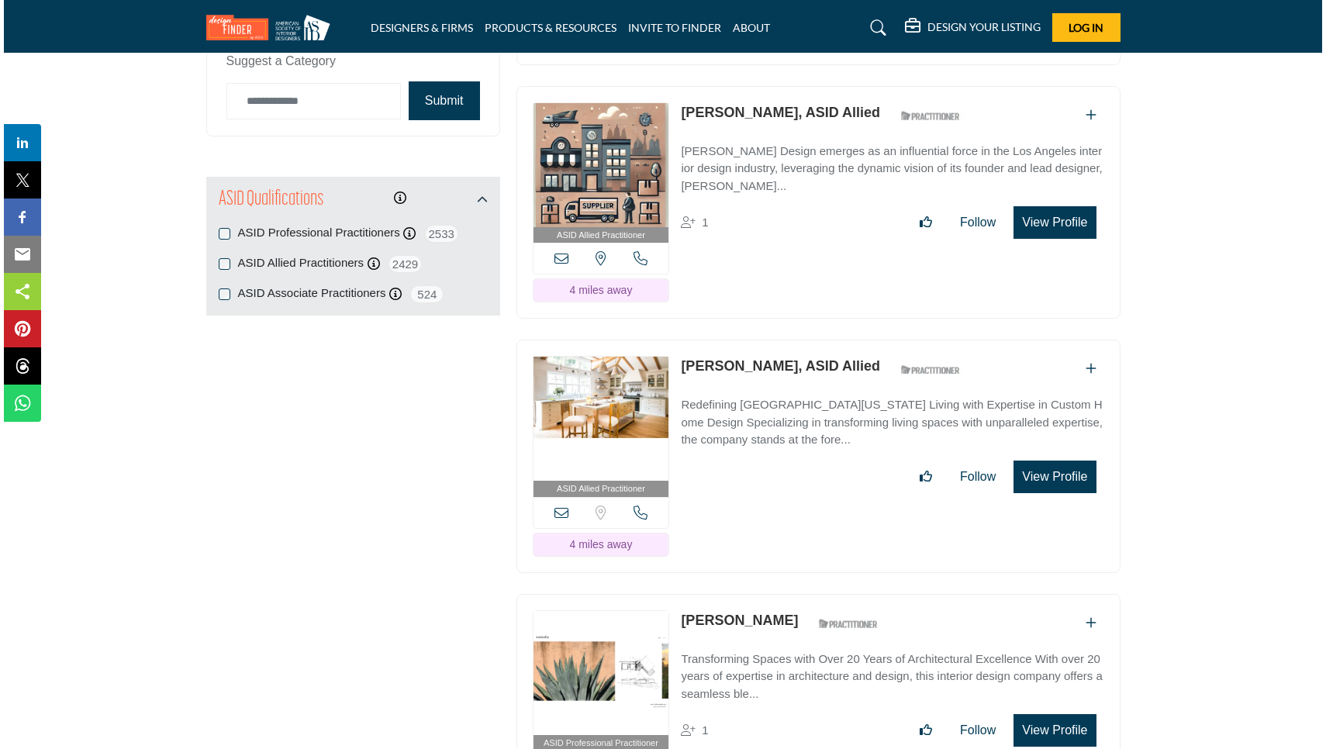
scroll to position [1942, 0]
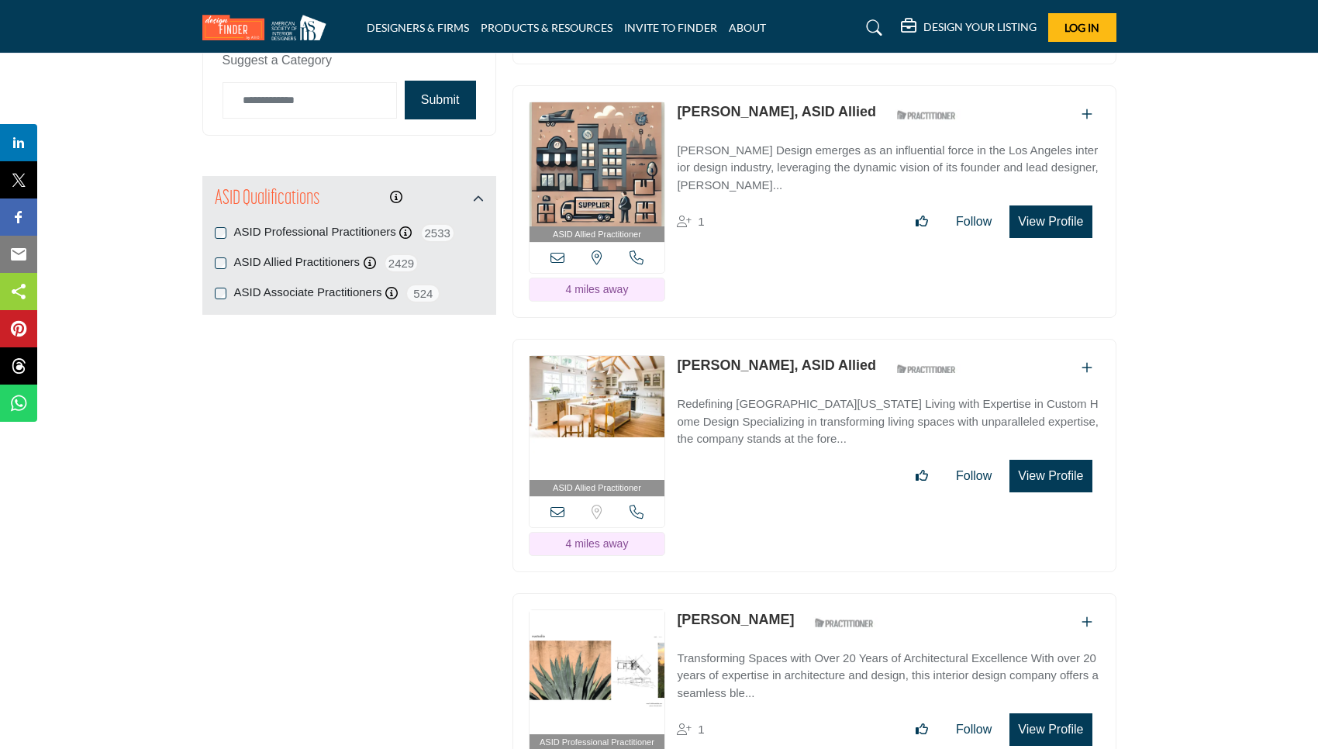
click at [1039, 468] on button "View Profile" at bounding box center [1050, 476] width 82 height 33
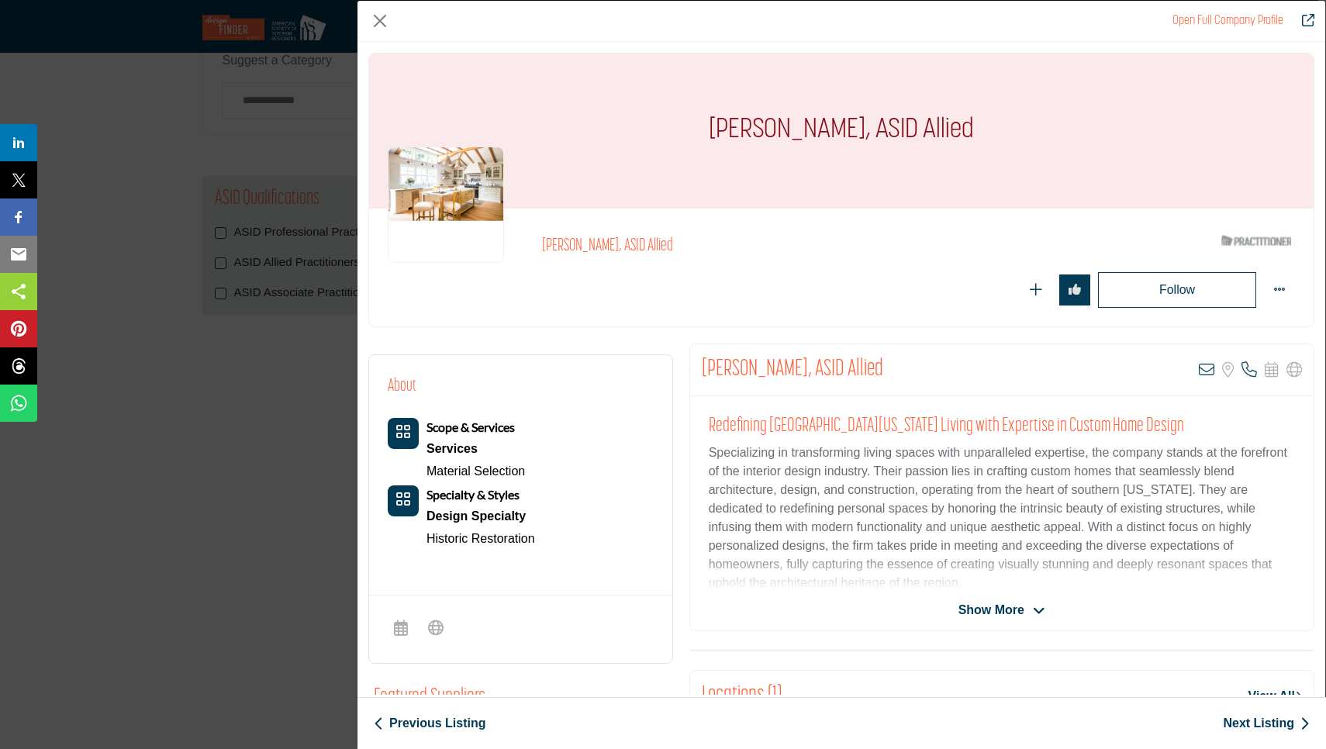
click at [974, 601] on span "Show More" at bounding box center [991, 610] width 66 height 19
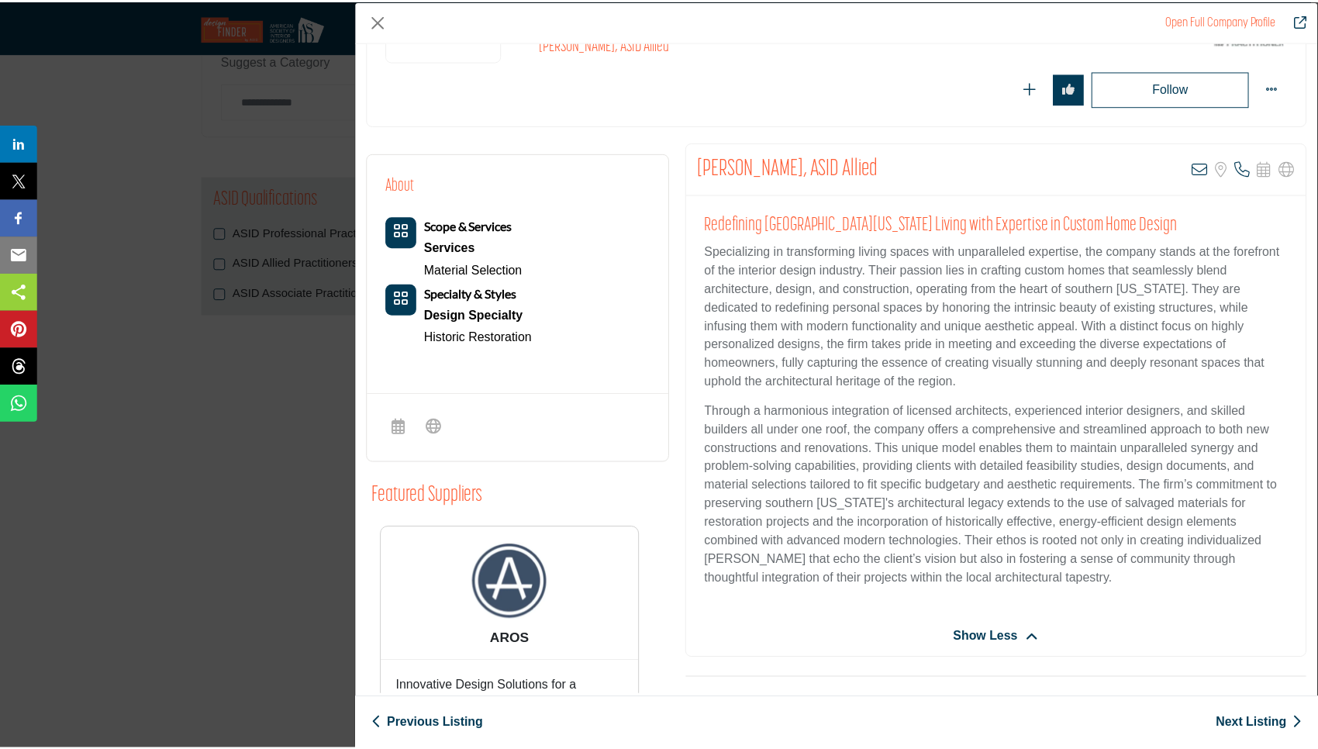
scroll to position [200, 0]
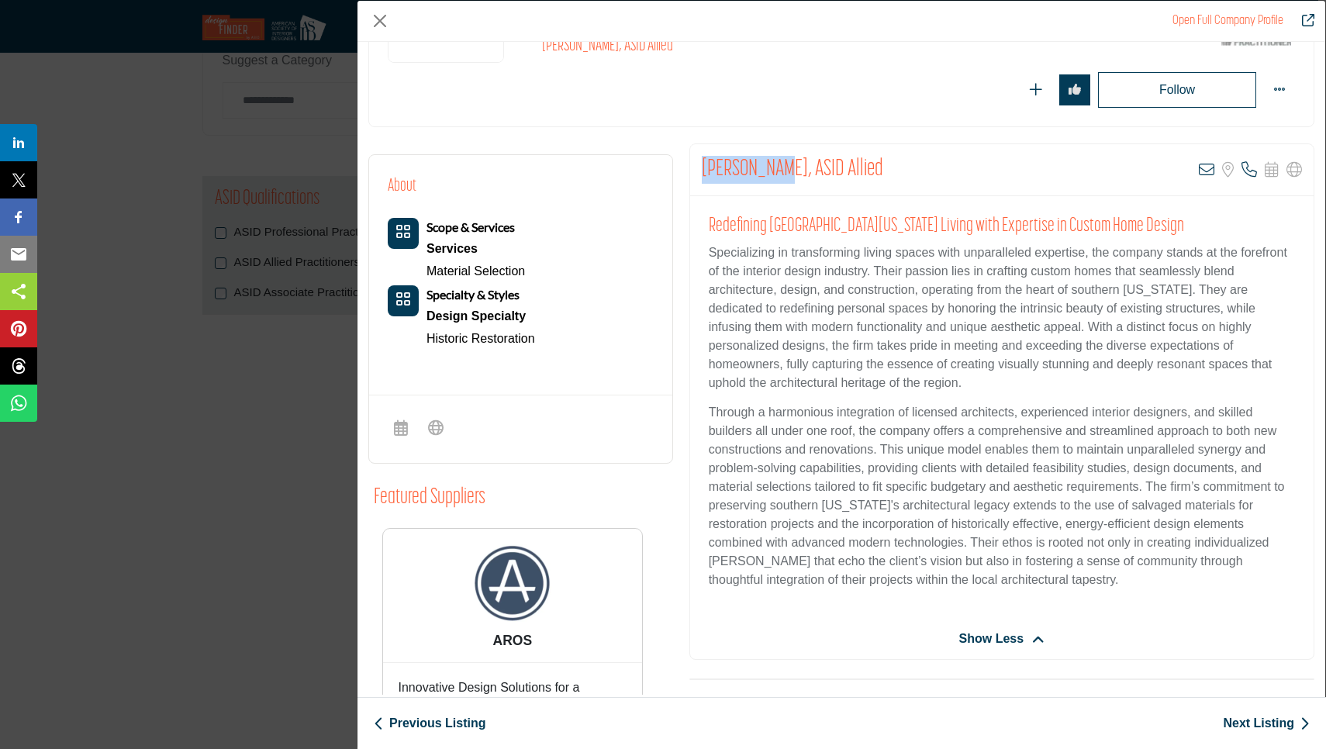
drag, startPoint x: 699, startPoint y: 173, endPoint x: 764, endPoint y: 173, distance: 64.4
click at [764, 173] on h2 "[PERSON_NAME], ASID Allied" at bounding box center [792, 170] width 181 height 28
copy h2 "Goli Karimi"
click at [378, 26] on button "Close" at bounding box center [379, 20] width 23 height 23
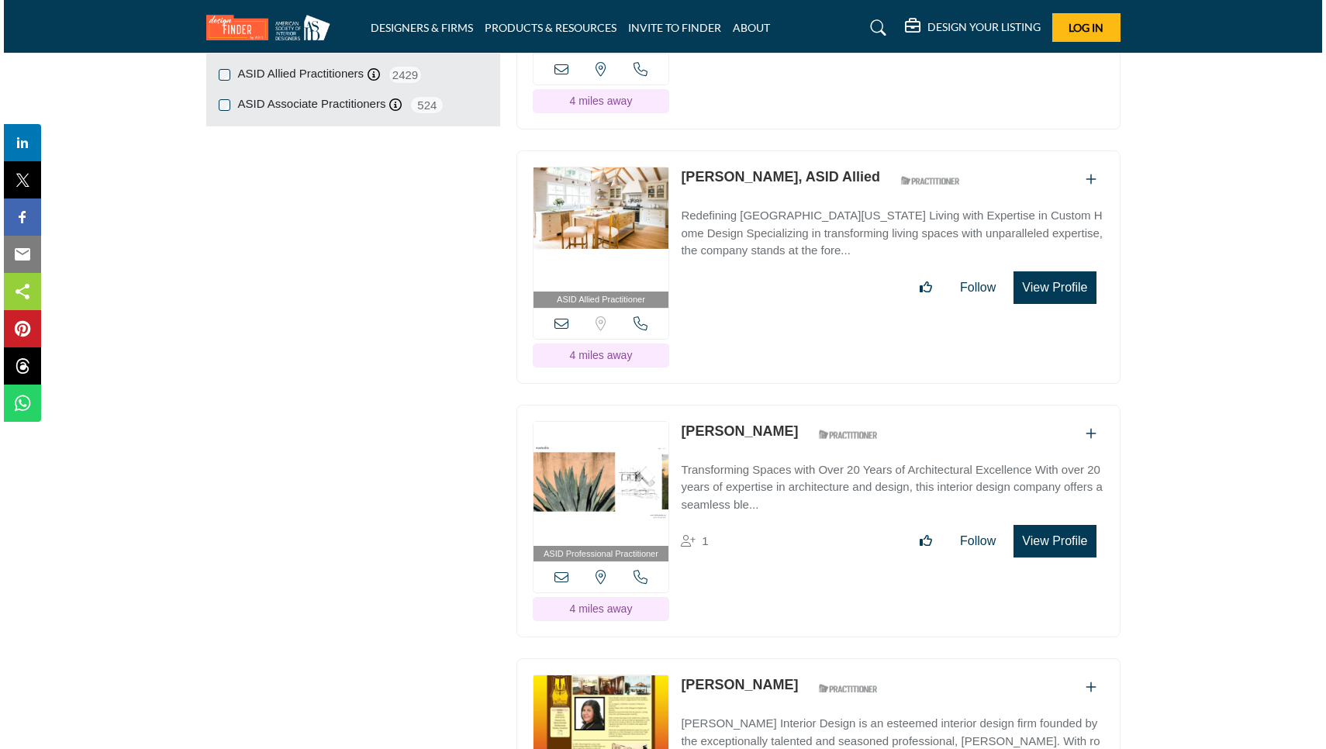
scroll to position [2139, 0]
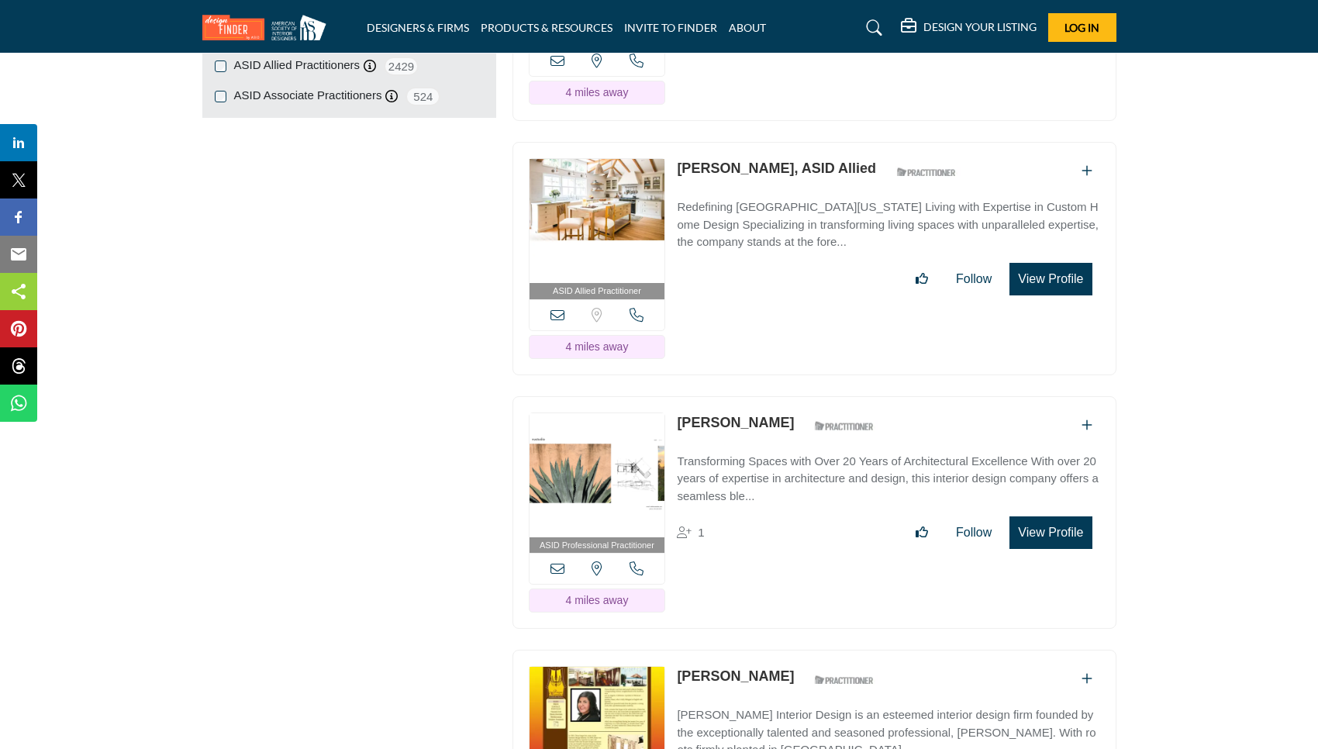
click at [1087, 419] on icon "Add To List" at bounding box center [1087, 425] width 11 height 12
click at [1049, 533] on button "View Profile" at bounding box center [1050, 532] width 82 height 33
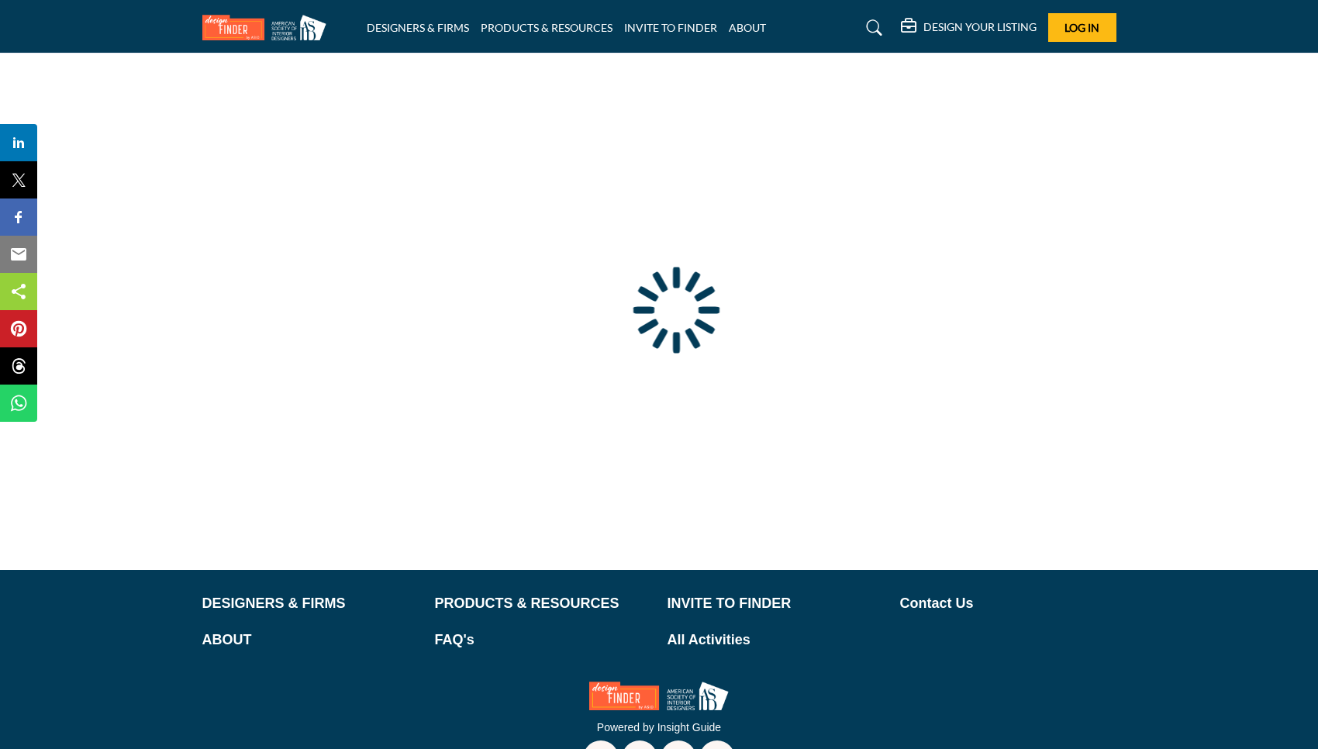
scroll to position [48, 0]
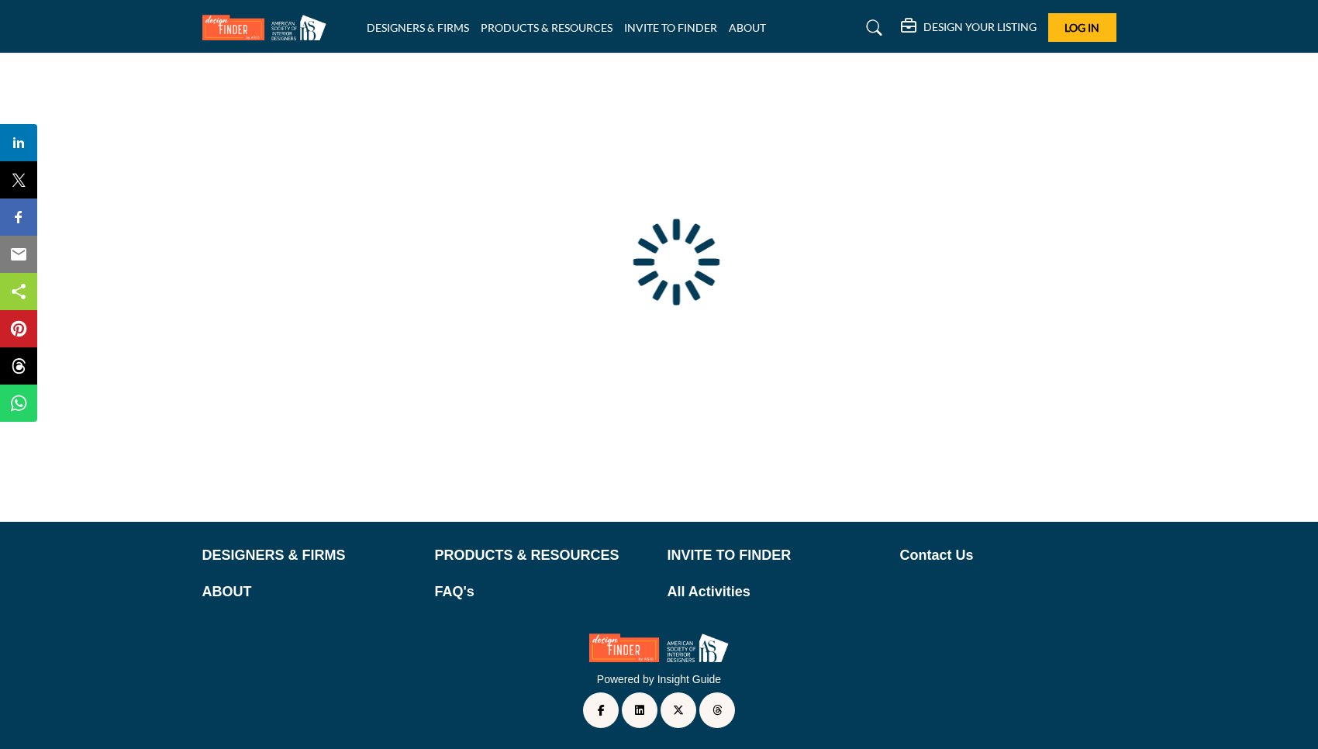
type input "**********"
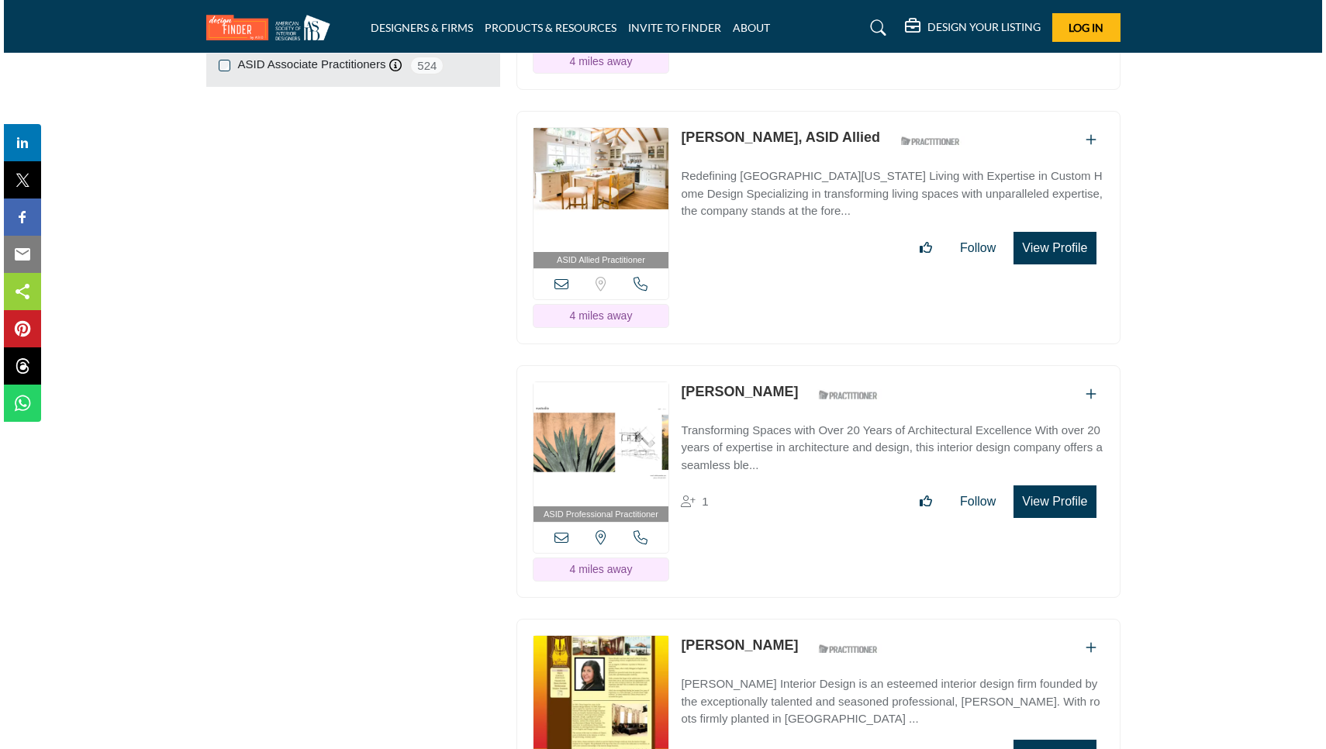
scroll to position [2325, 0]
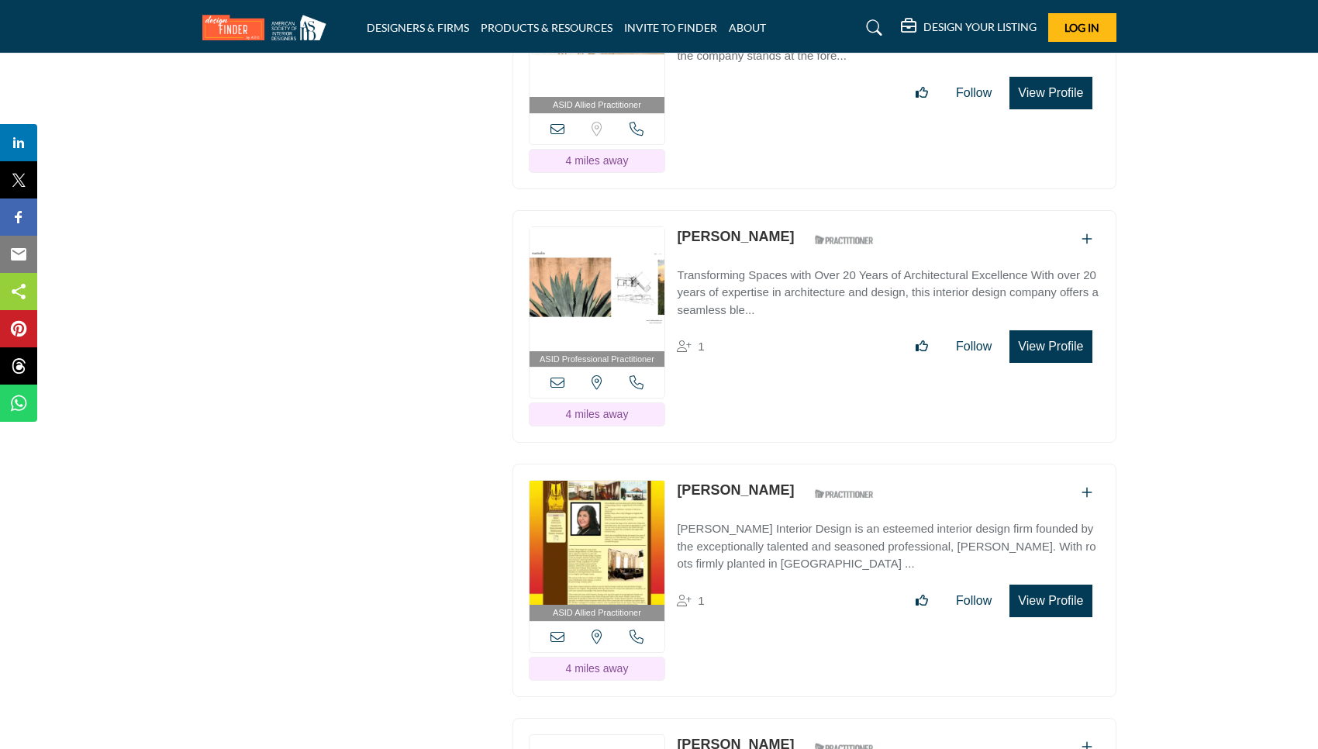
click at [1072, 334] on button "View Profile" at bounding box center [1050, 346] width 82 height 33
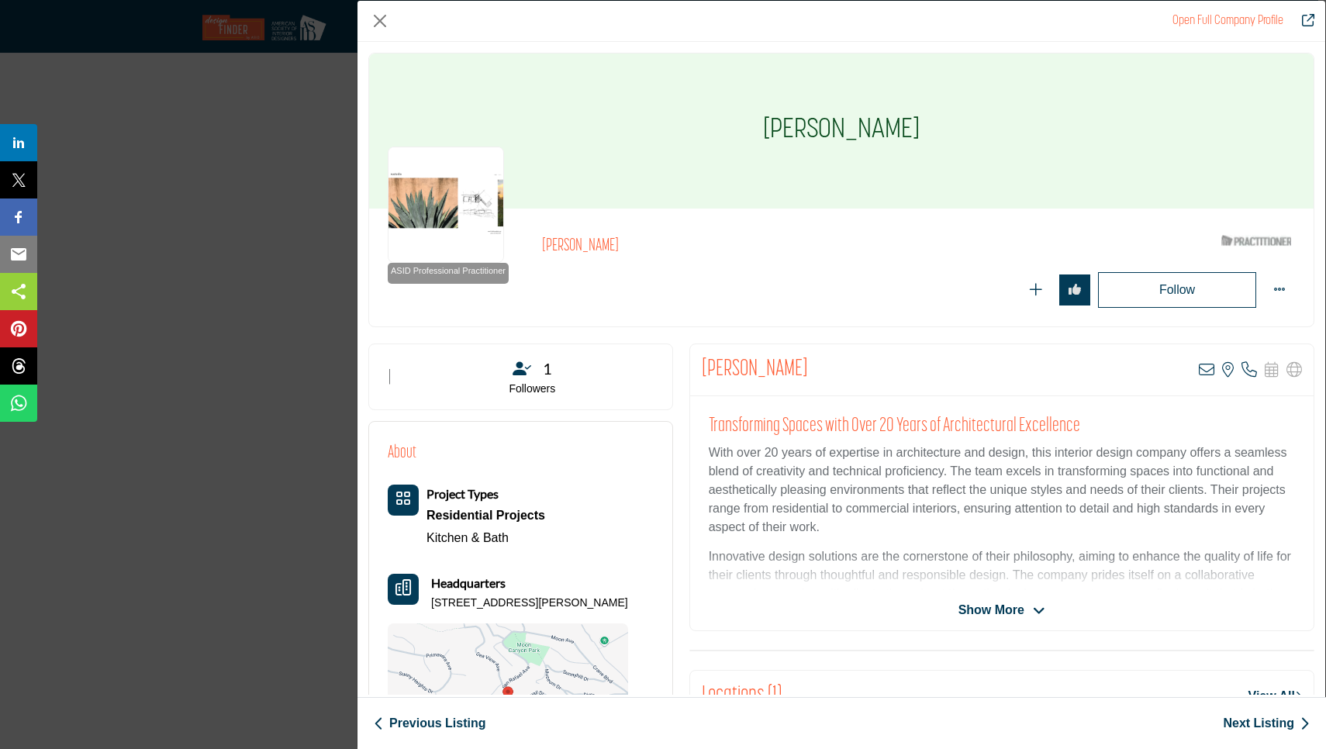
click at [1004, 606] on span "Show More" at bounding box center [991, 610] width 66 height 19
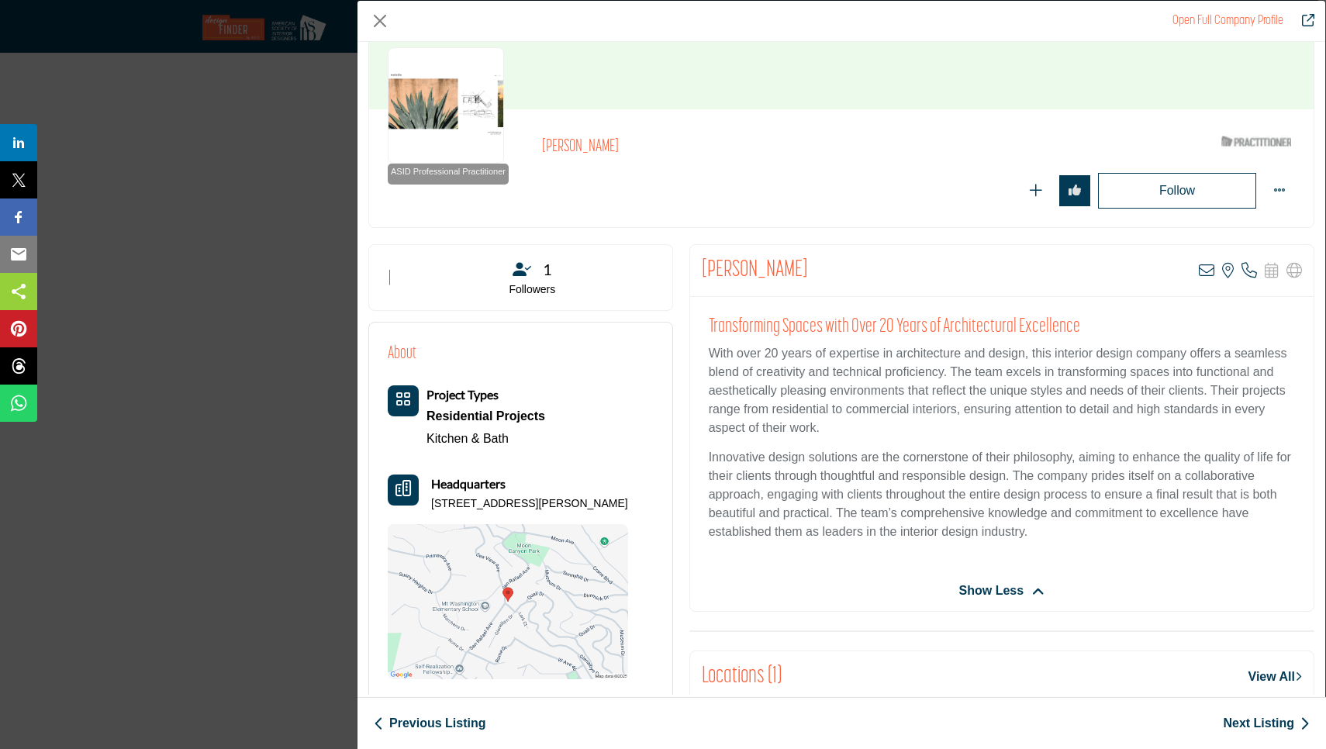
scroll to position [111, 0]
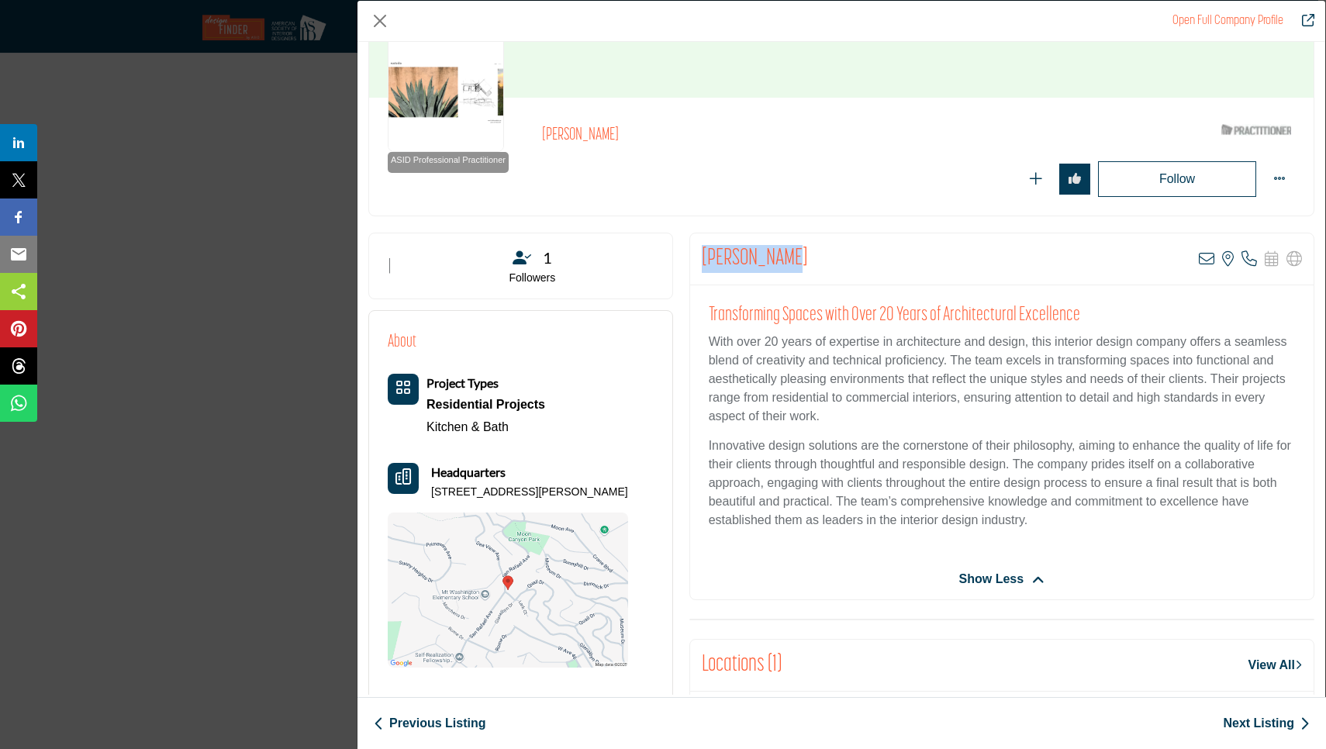
drag, startPoint x: 699, startPoint y: 255, endPoint x: 804, endPoint y: 254, distance: 105.4
click at [804, 254] on div "[PERSON_NAME] View email address of this listing View the location of this list…" at bounding box center [1001, 259] width 623 height 52
copy h2 "[PERSON_NAME]"
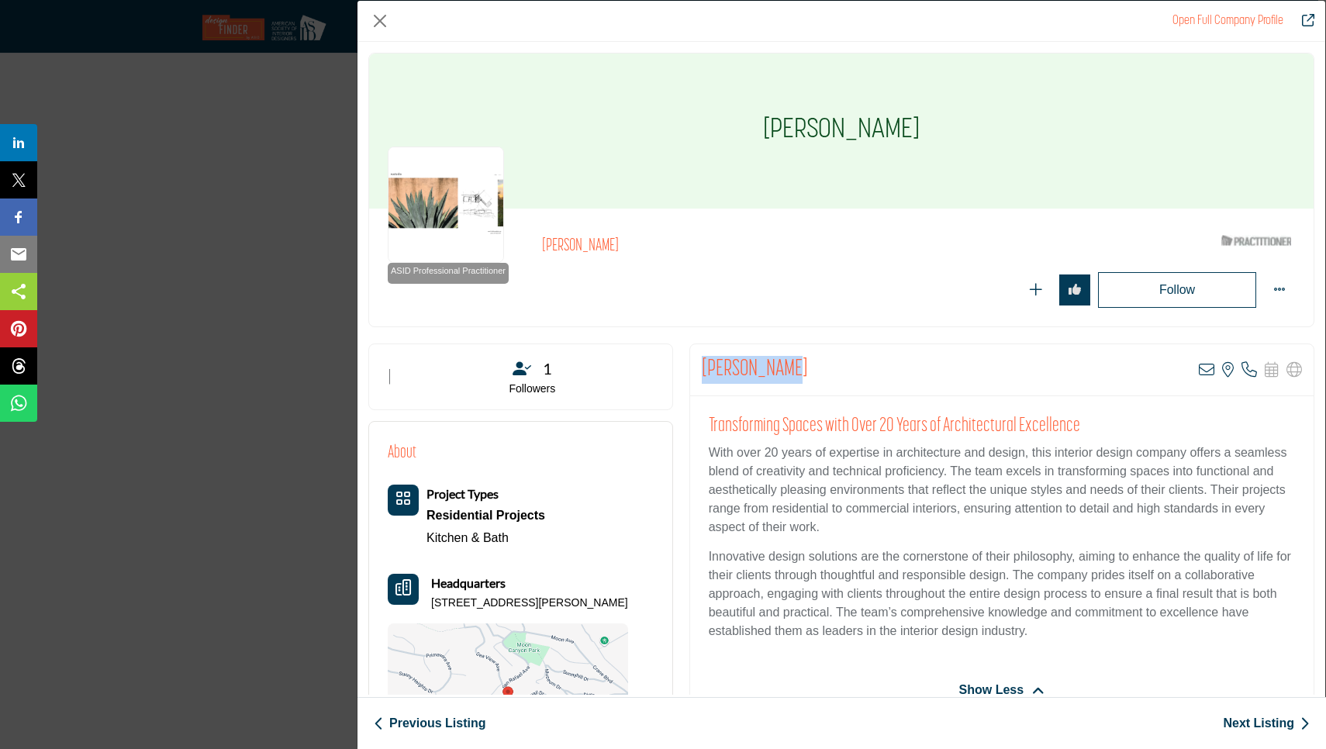
scroll to position [0, 0]
